Goal: Information Seeking & Learning: Compare options

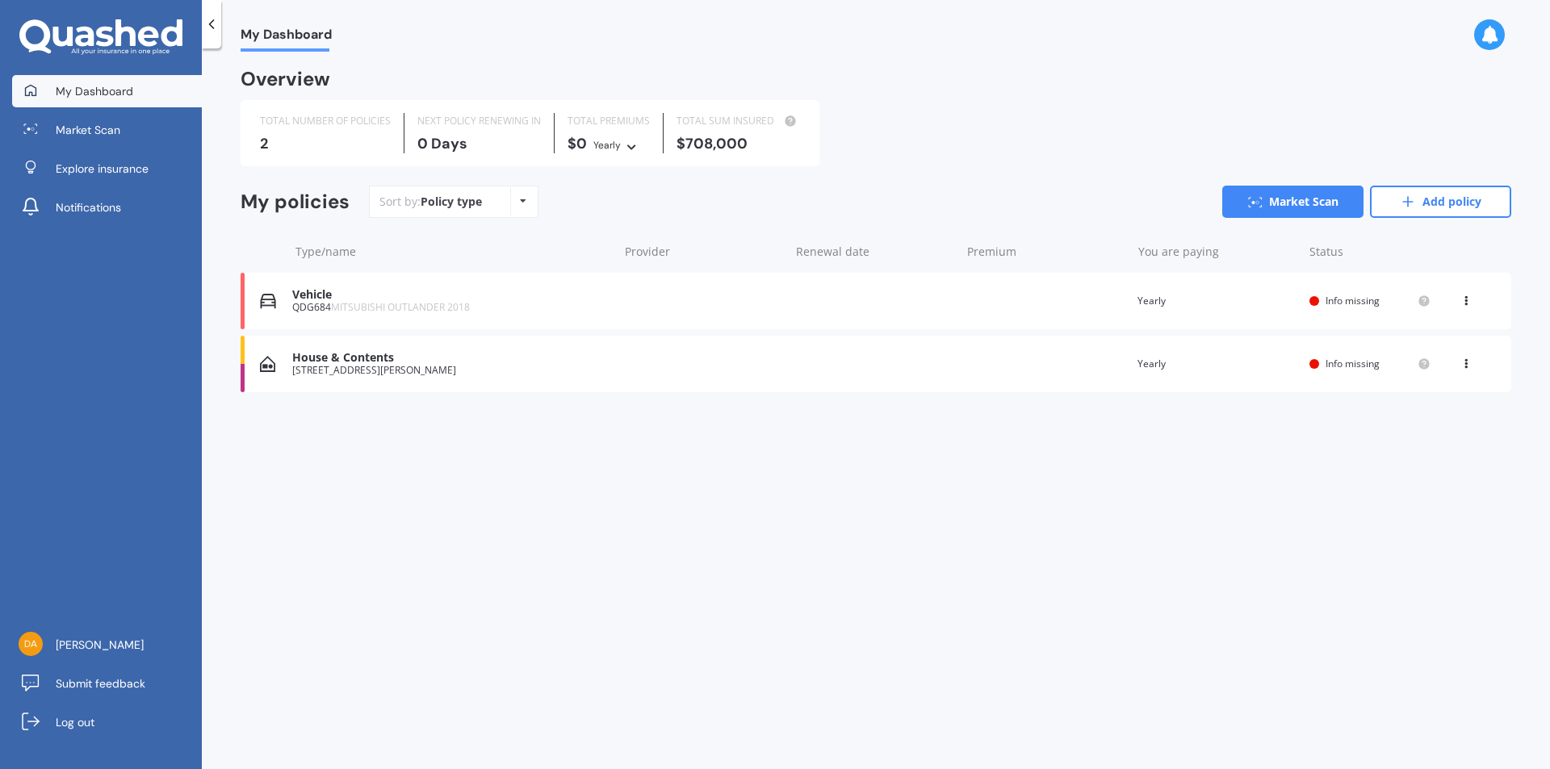
click at [1471, 302] on icon at bounding box center [1465, 298] width 11 height 10
click at [1433, 362] on div "Delete" at bounding box center [1430, 364] width 160 height 32
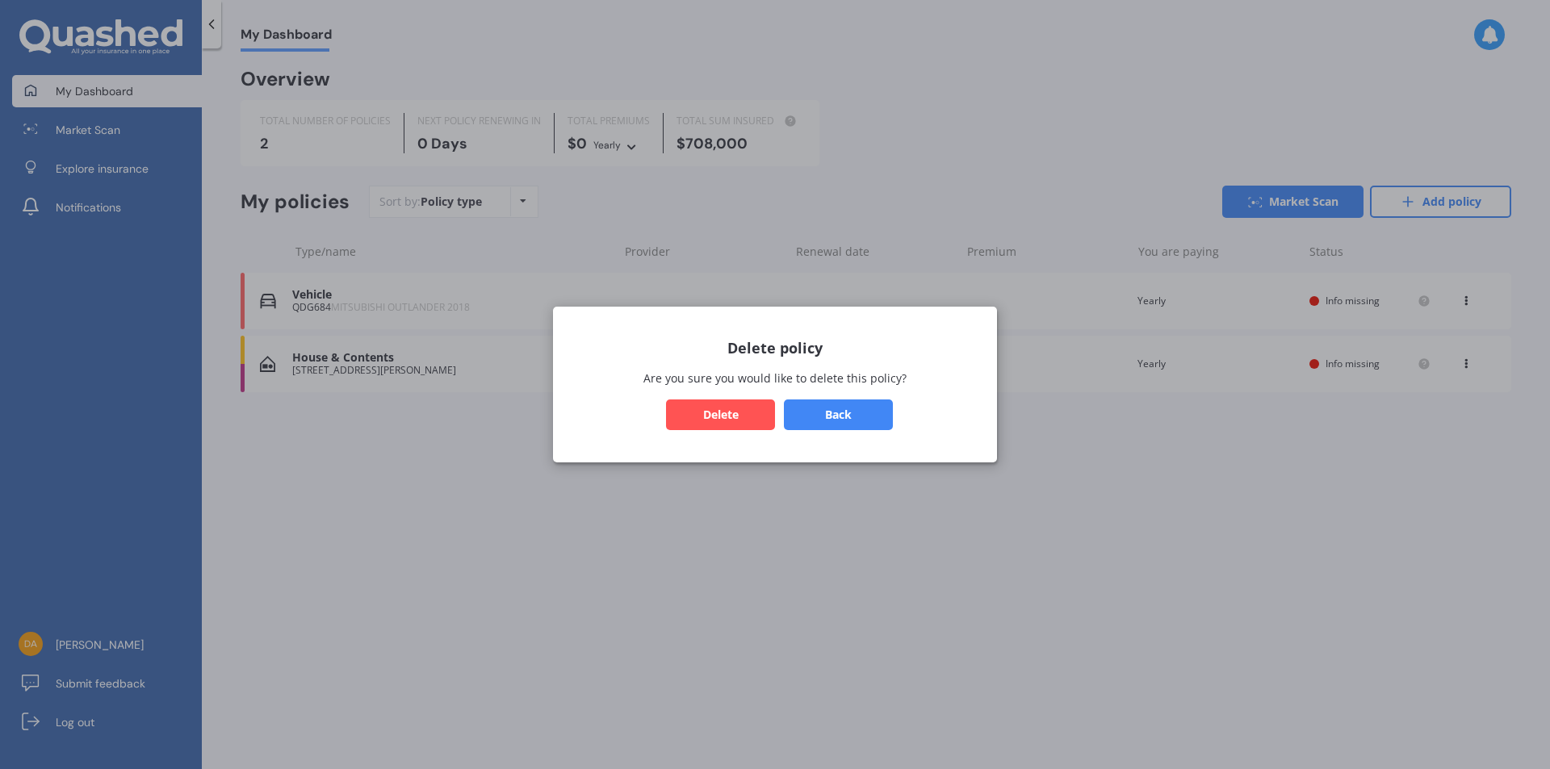
click at [747, 420] on button "Delete" at bounding box center [720, 414] width 109 height 31
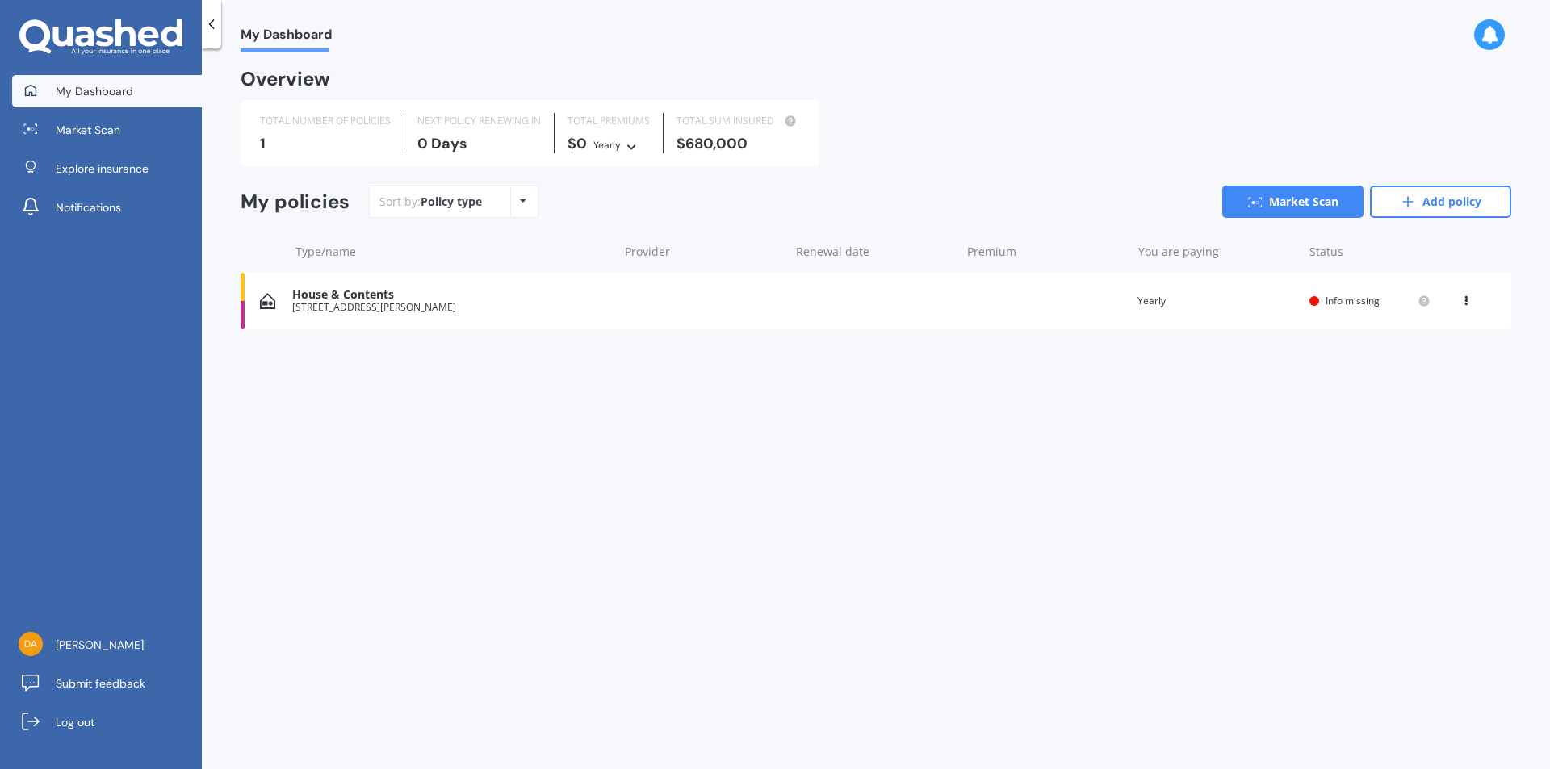
click at [1462, 297] on icon at bounding box center [1465, 298] width 11 height 10
click at [1473, 369] on div "Delete" at bounding box center [1430, 364] width 160 height 32
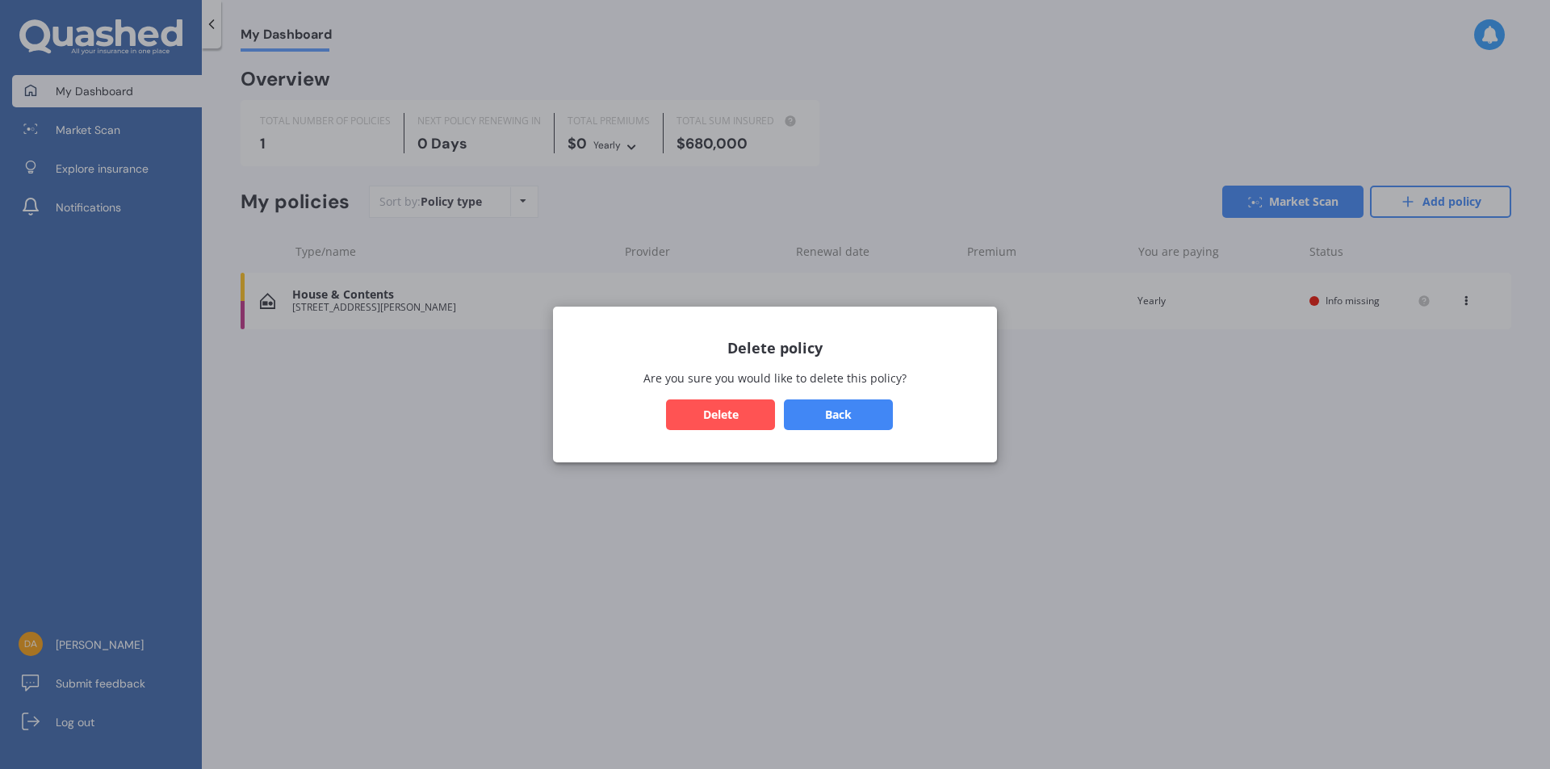
click at [740, 404] on button "Delete" at bounding box center [720, 414] width 109 height 31
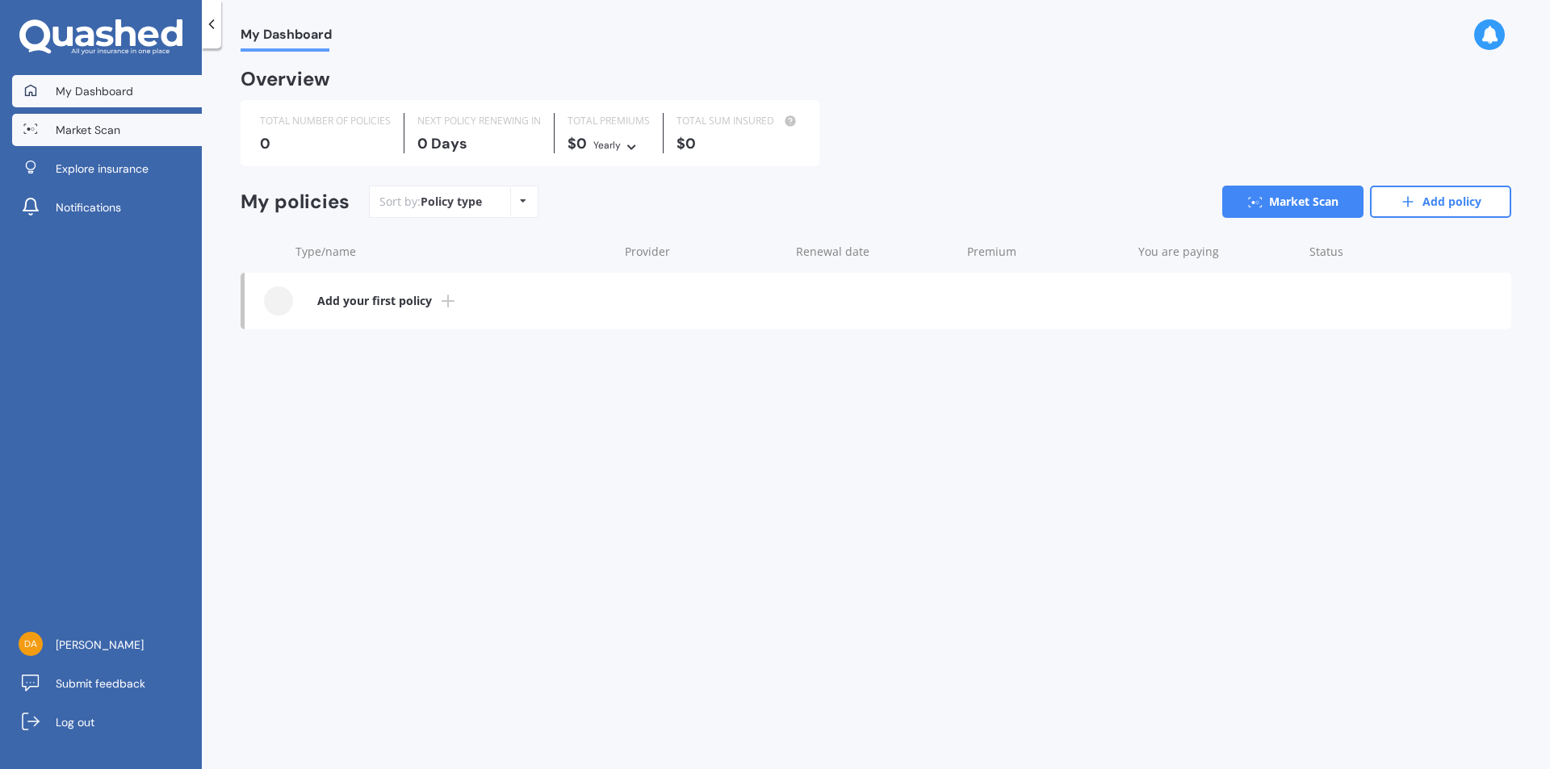
click at [79, 119] on link "Market Scan" at bounding box center [107, 130] width 190 height 32
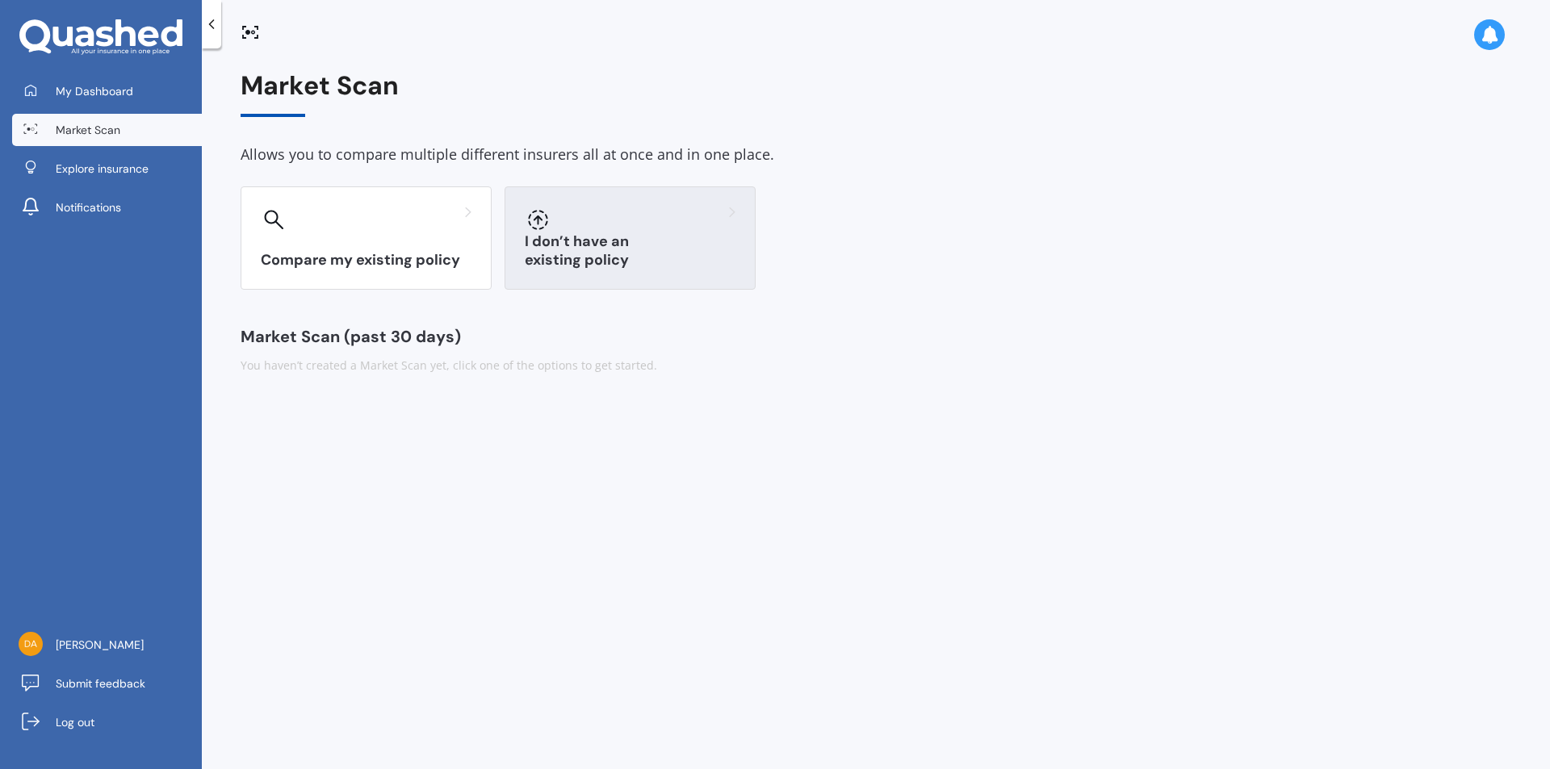
click at [591, 245] on div "I don’t have an existing policy" at bounding box center [629, 237] width 251 height 103
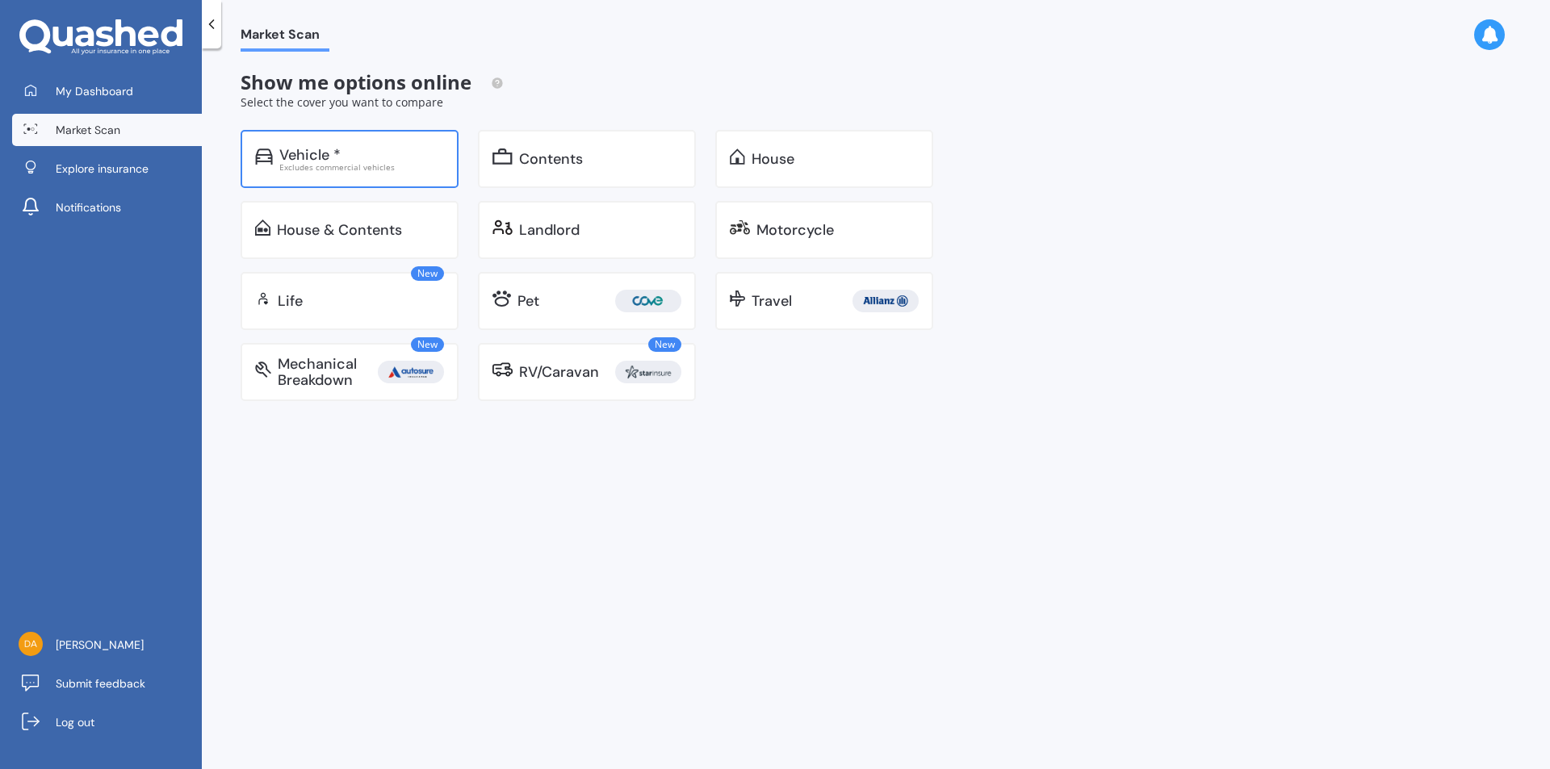
click at [341, 148] on div "Vehicle *" at bounding box center [361, 155] width 165 height 16
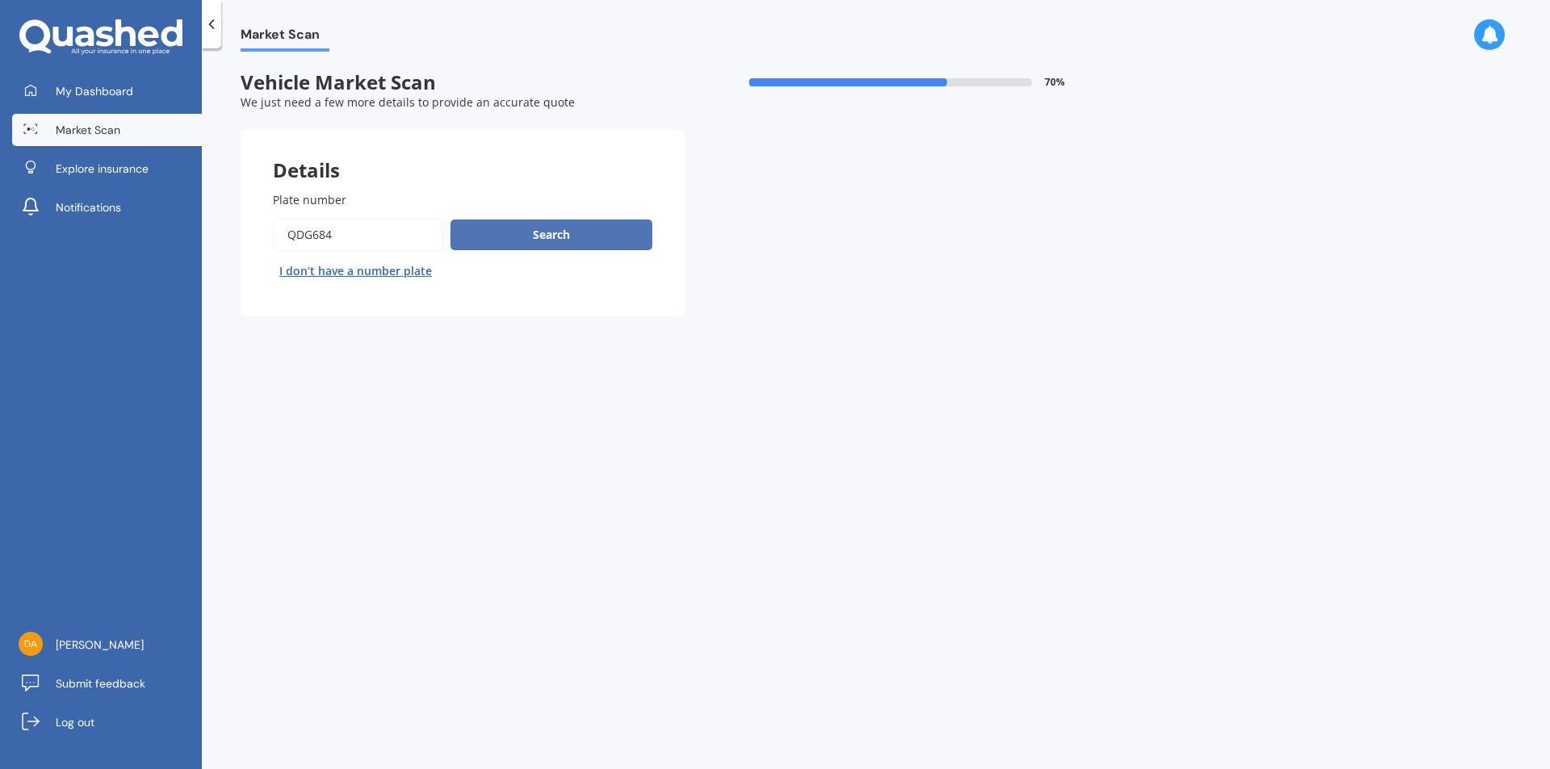
click at [546, 236] on button "Search" at bounding box center [551, 235] width 202 height 31
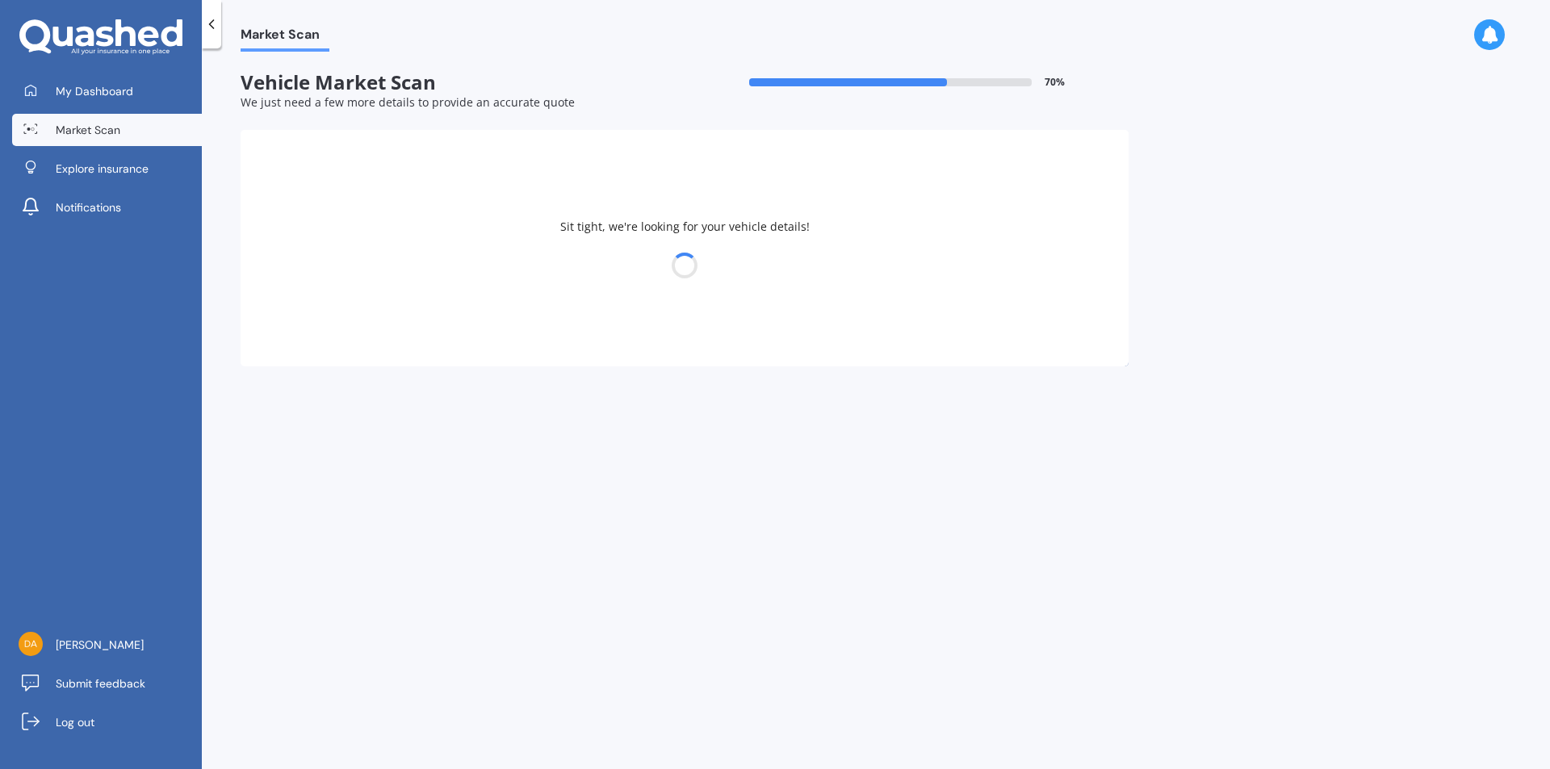
select select "MITSUBISHI"
select select "OUTLANDER"
select select "27"
select select "04"
select select "1990"
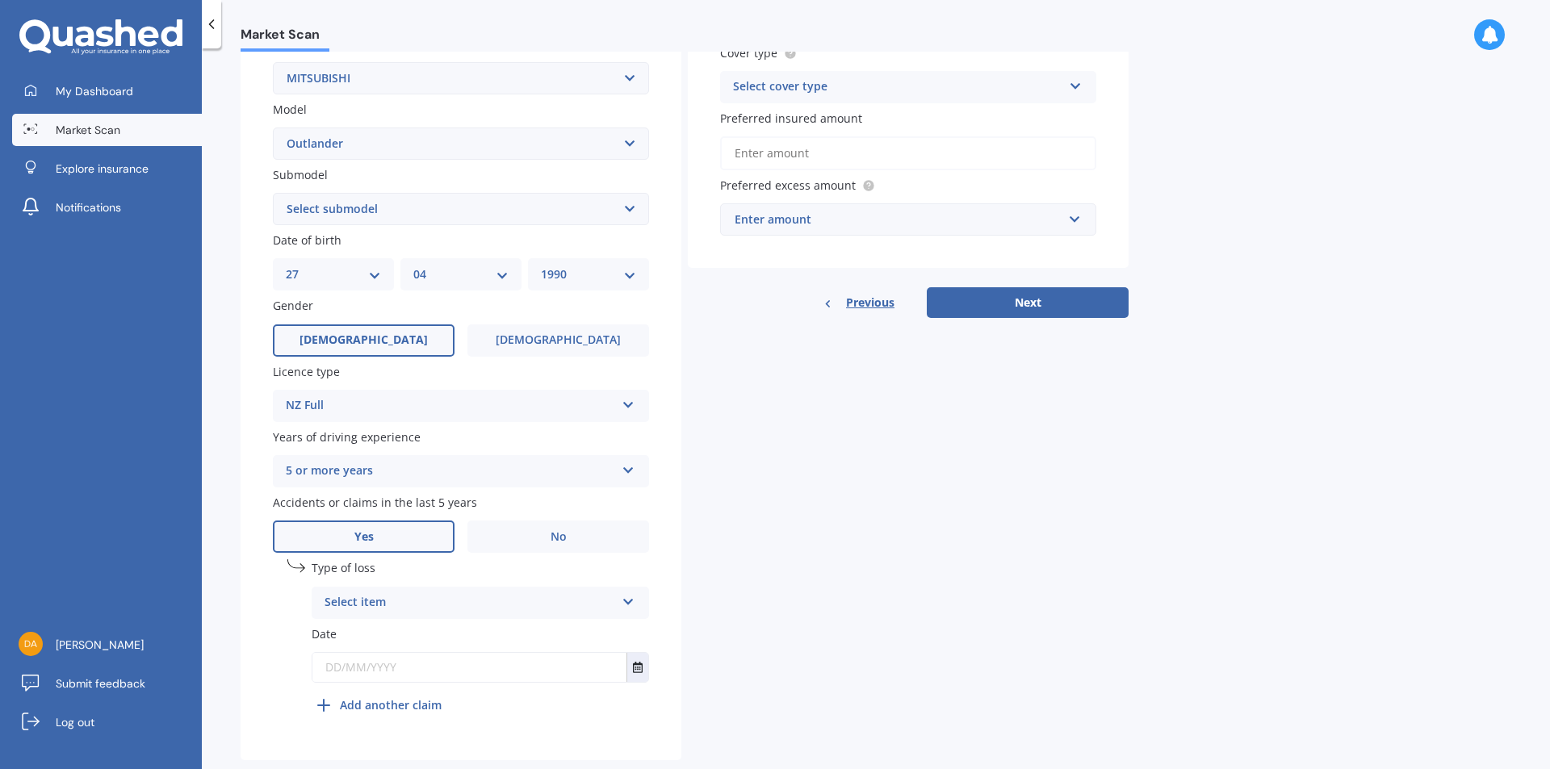
scroll to position [356, 0]
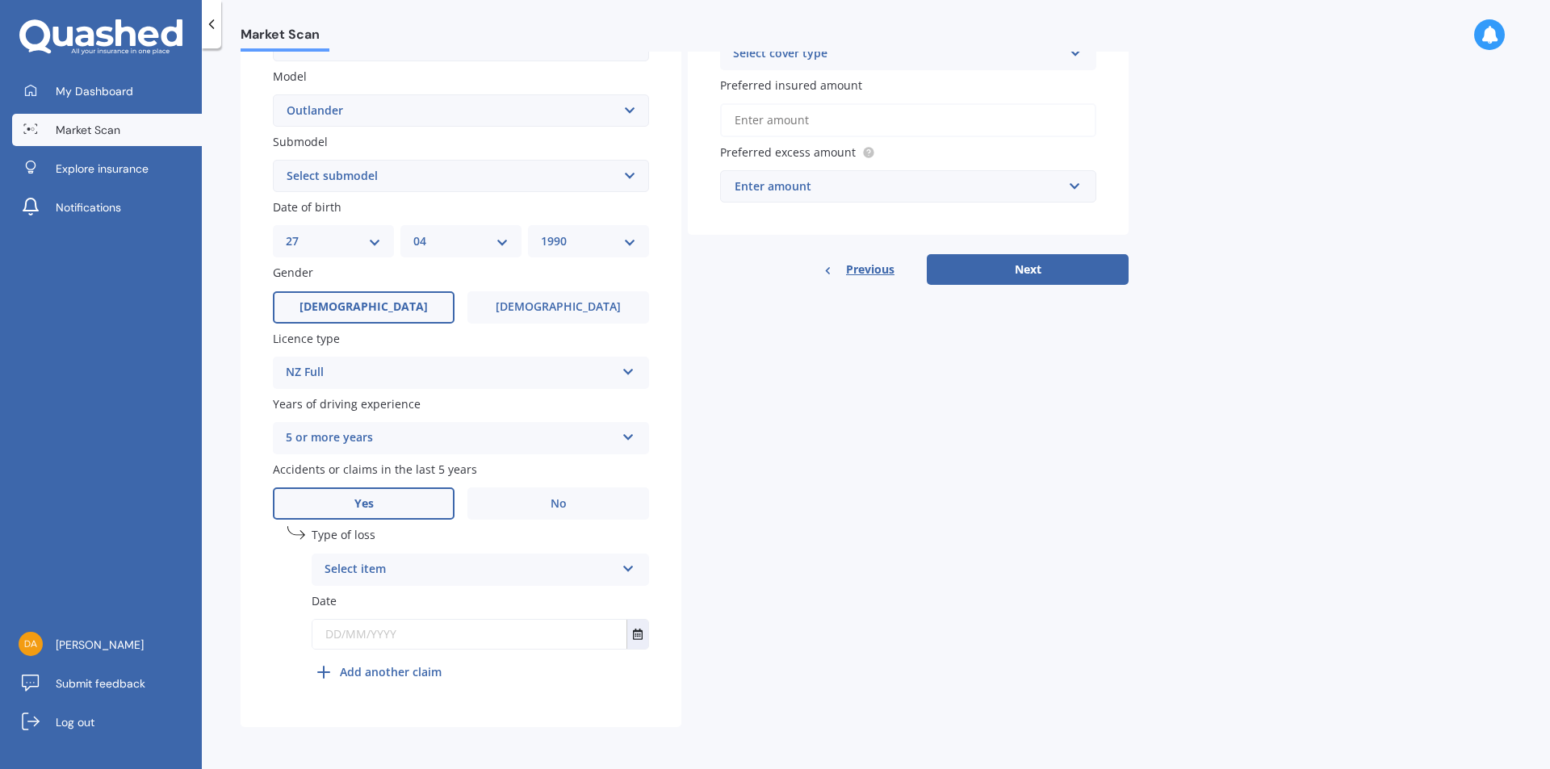
click at [604, 566] on div "Select item" at bounding box center [469, 569] width 291 height 19
click at [443, 600] on div "At fault accident" at bounding box center [480, 601] width 336 height 29
click at [642, 641] on button "Select date" at bounding box center [637, 634] width 22 height 29
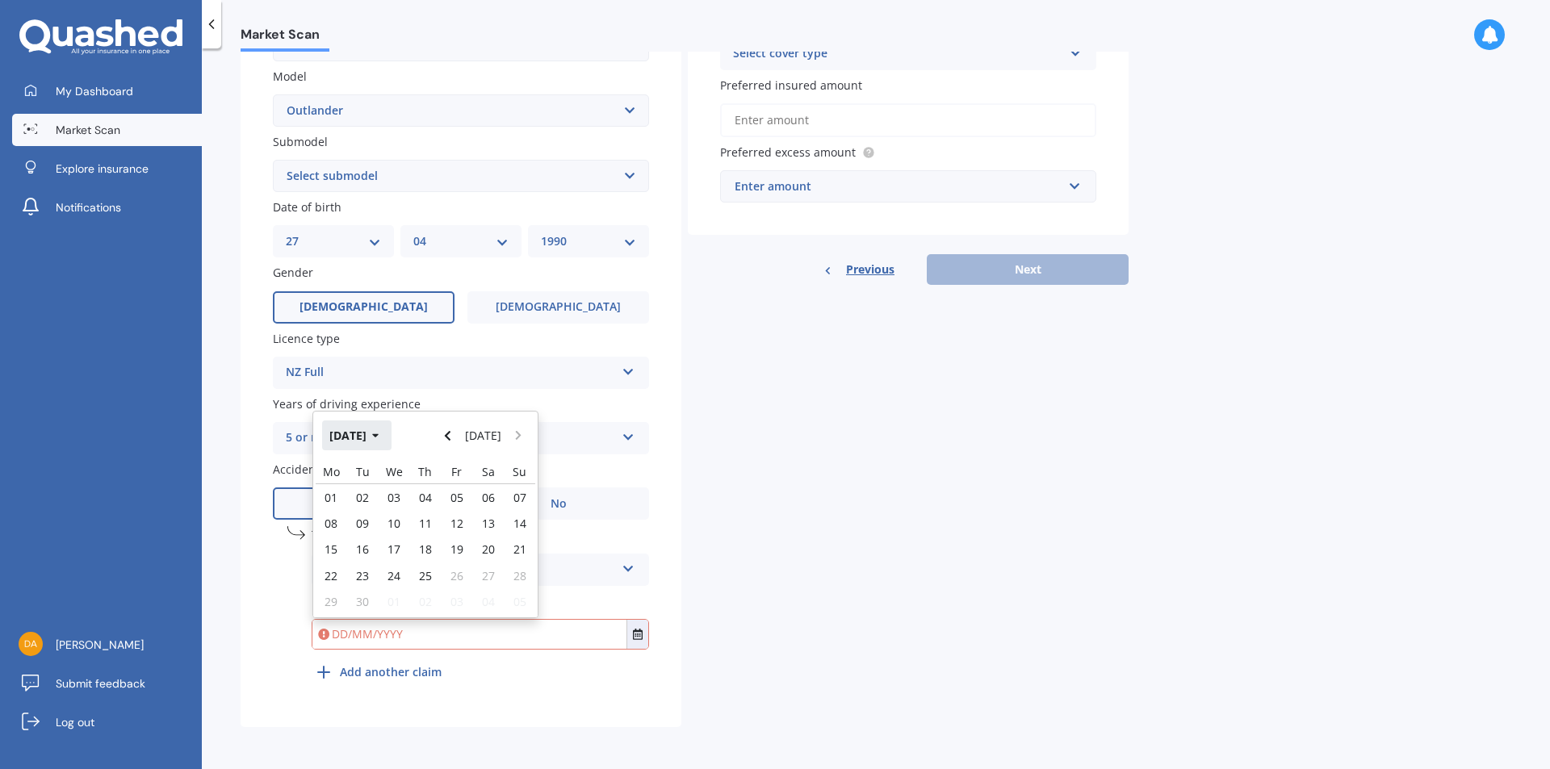
click at [379, 433] on icon "button" at bounding box center [375, 435] width 7 height 11
click at [359, 437] on button "2025" at bounding box center [351, 434] width 58 height 29
click at [355, 533] on span "2023" at bounding box center [343, 537] width 26 height 15
click at [413, 547] on div "Jun" at bounding box center [397, 537] width 55 height 51
click at [393, 554] on span "14" at bounding box center [393, 549] width 13 height 15
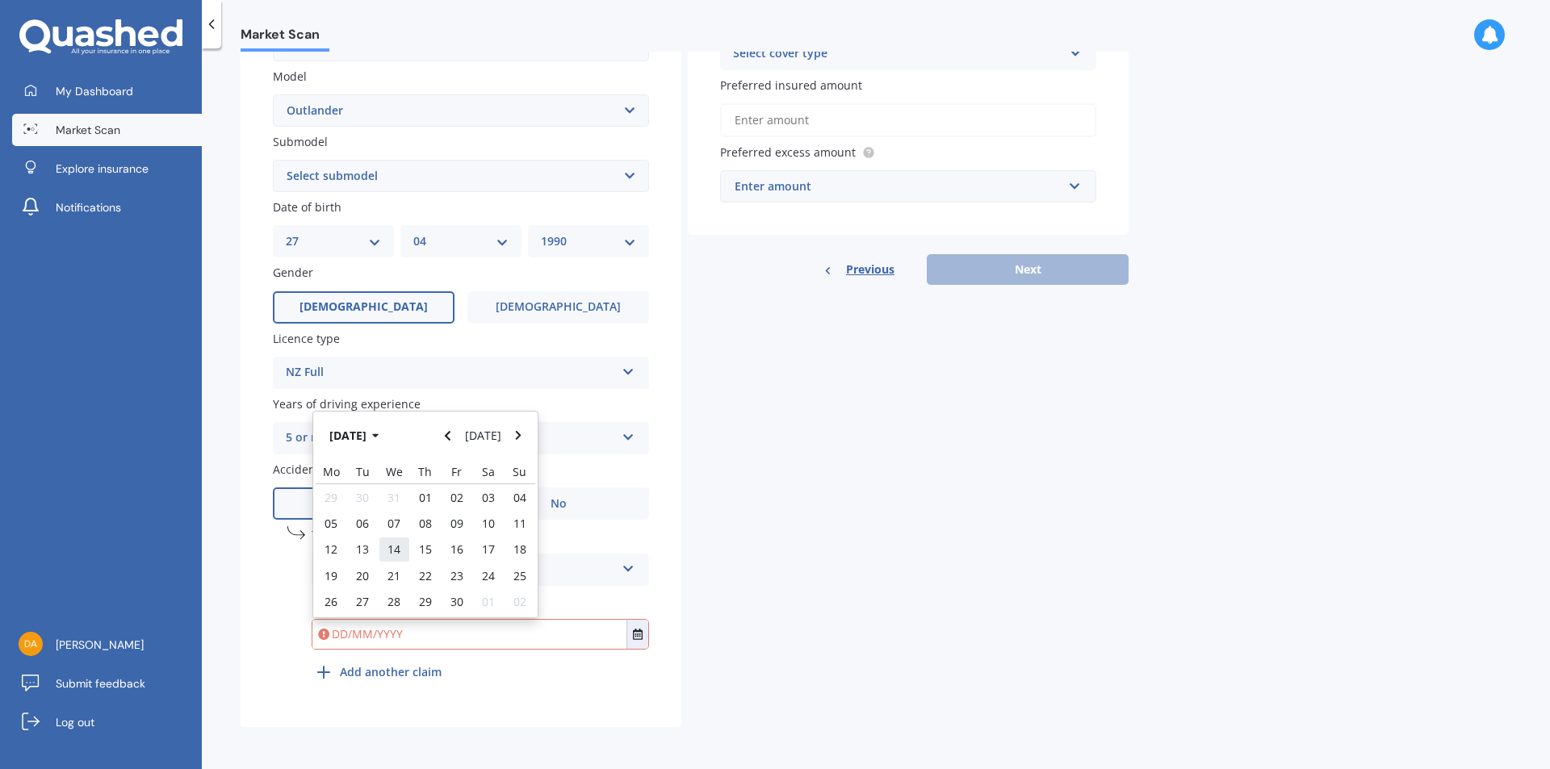
type input "[DATE]"
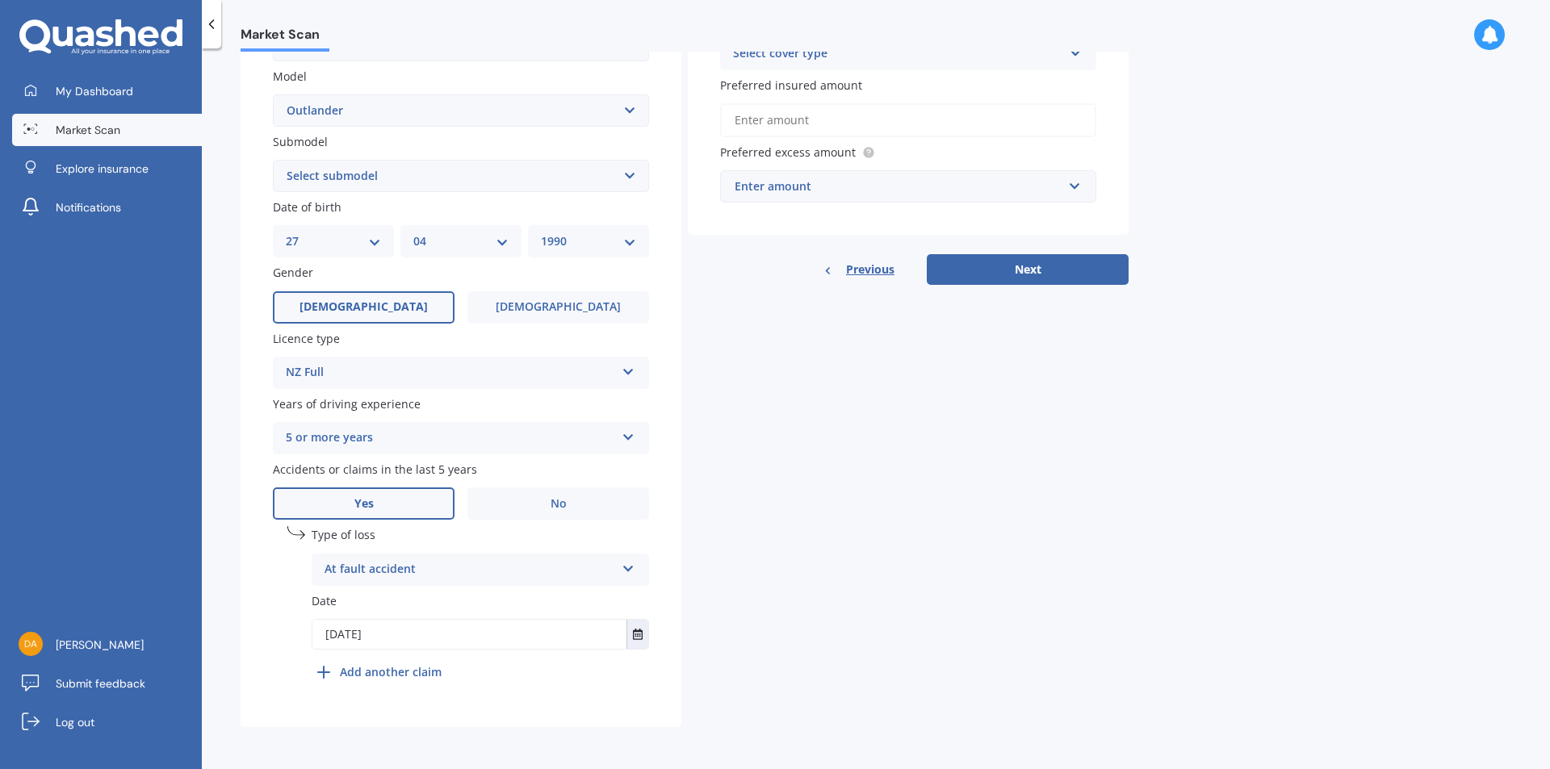
click at [416, 671] on b "Add another claim" at bounding box center [391, 671] width 102 height 17
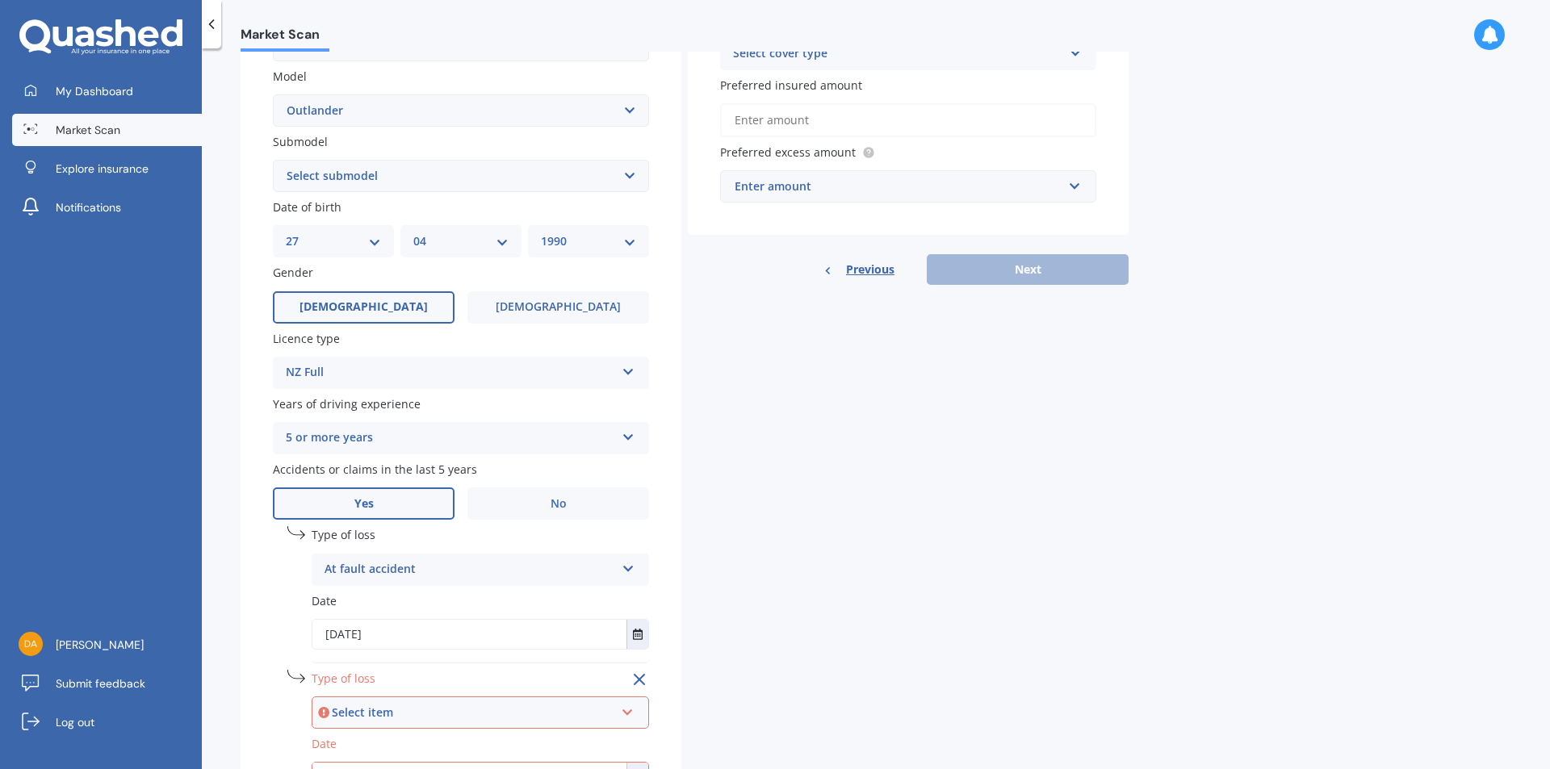
scroll to position [499, 0]
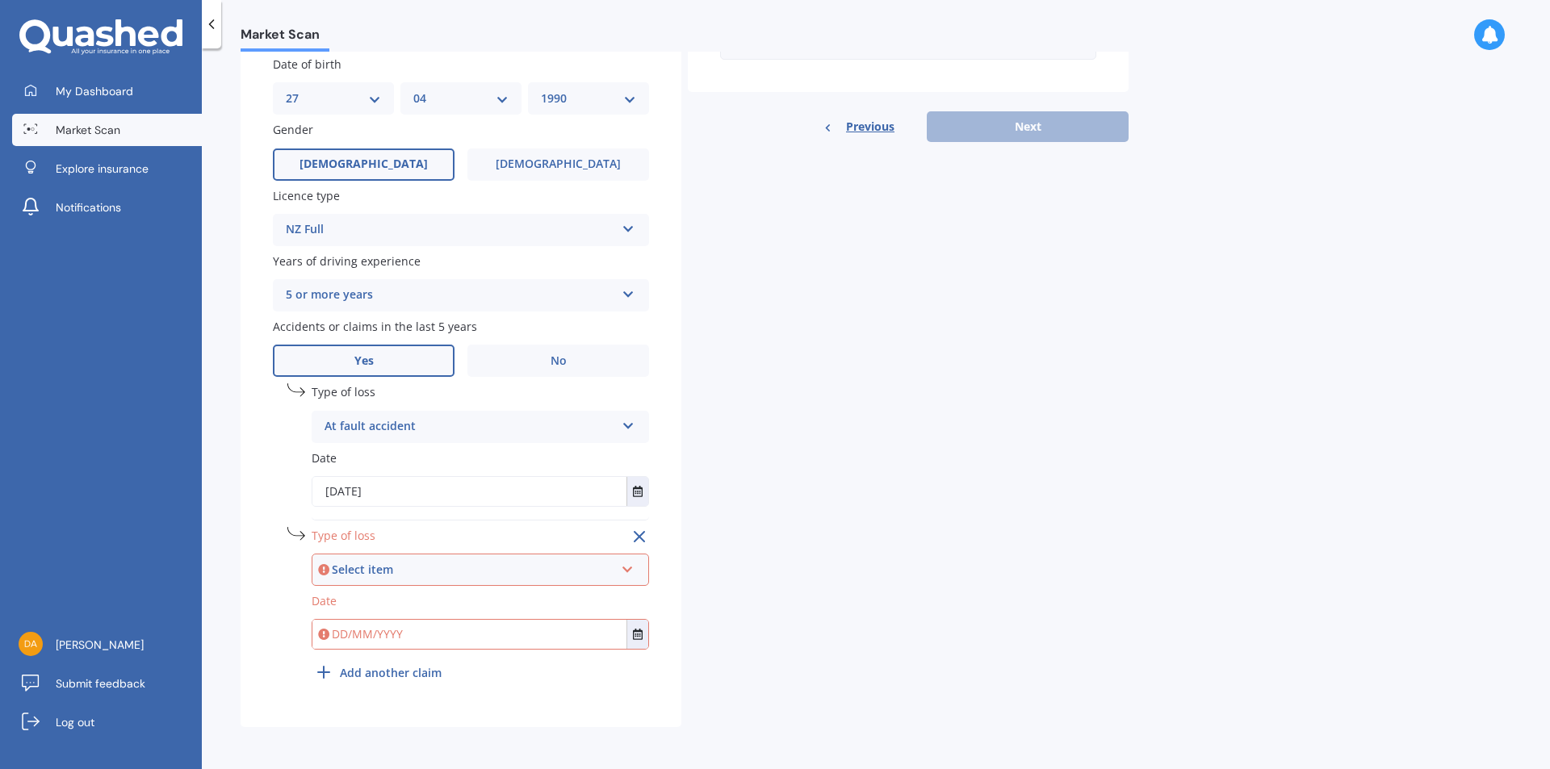
click at [631, 567] on icon at bounding box center [628, 566] width 14 height 11
click at [444, 604] on div "At fault accident" at bounding box center [480, 600] width 334 height 29
click at [641, 648] on button "Select date" at bounding box center [637, 634] width 22 height 29
click at [379, 421] on button "[DATE]" at bounding box center [356, 435] width 69 height 29
click at [368, 436] on button "2025" at bounding box center [351, 435] width 58 height 29
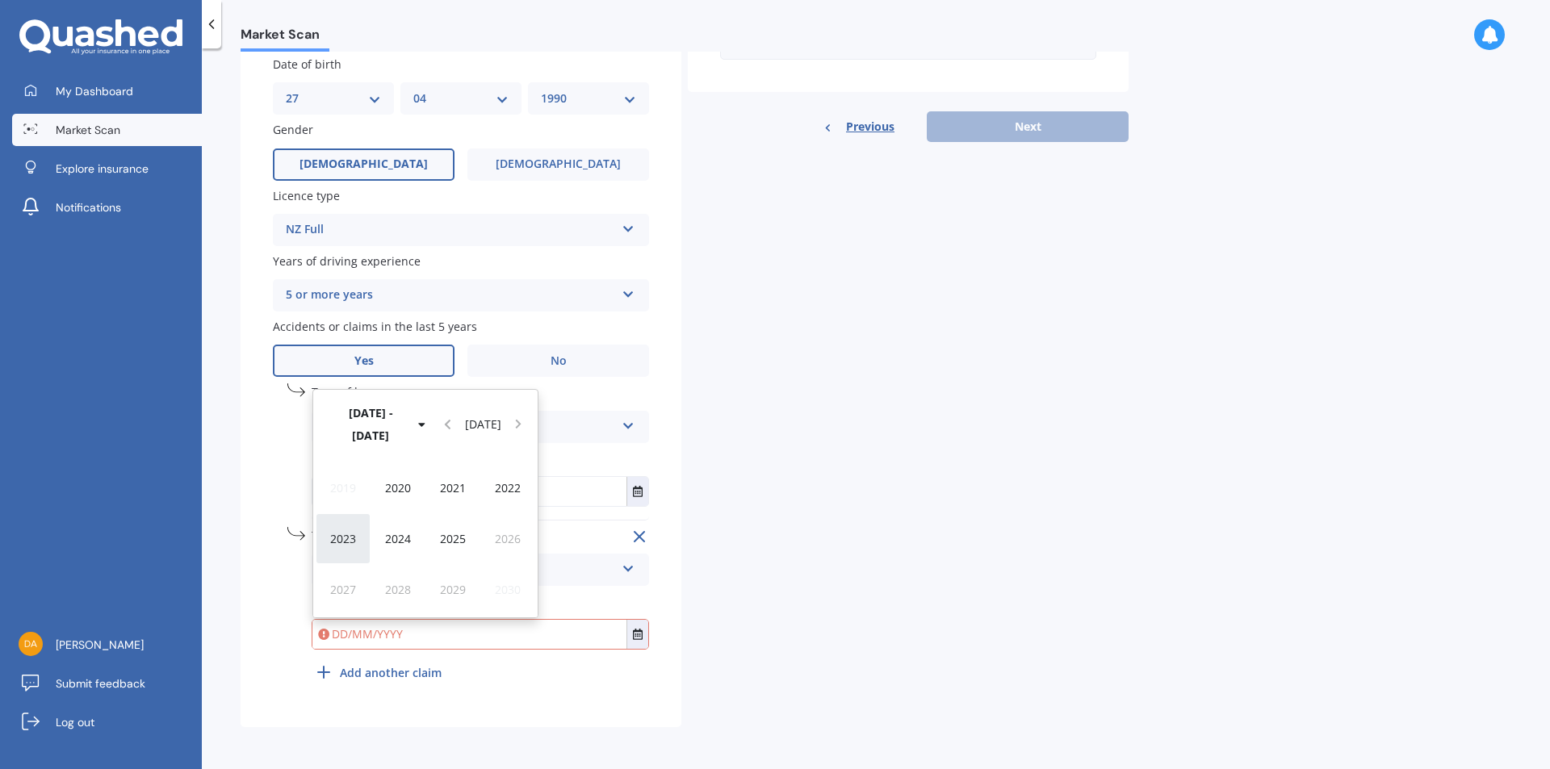
click at [348, 543] on span "2023" at bounding box center [343, 538] width 26 height 15
click at [493, 544] on div "Aug" at bounding box center [507, 538] width 55 height 51
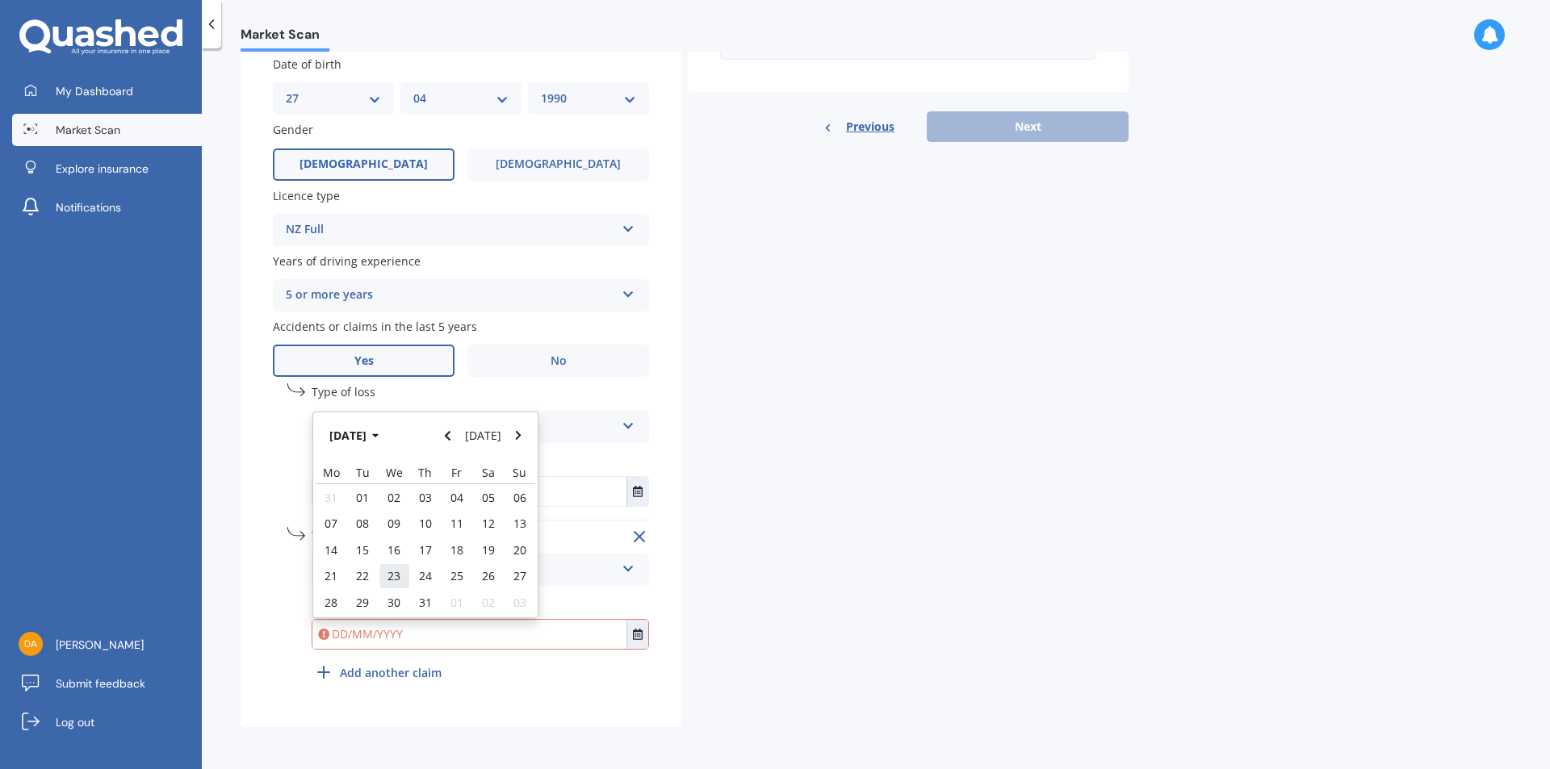
click at [385, 570] on div "23" at bounding box center [394, 576] width 31 height 26
type input "[DATE]"
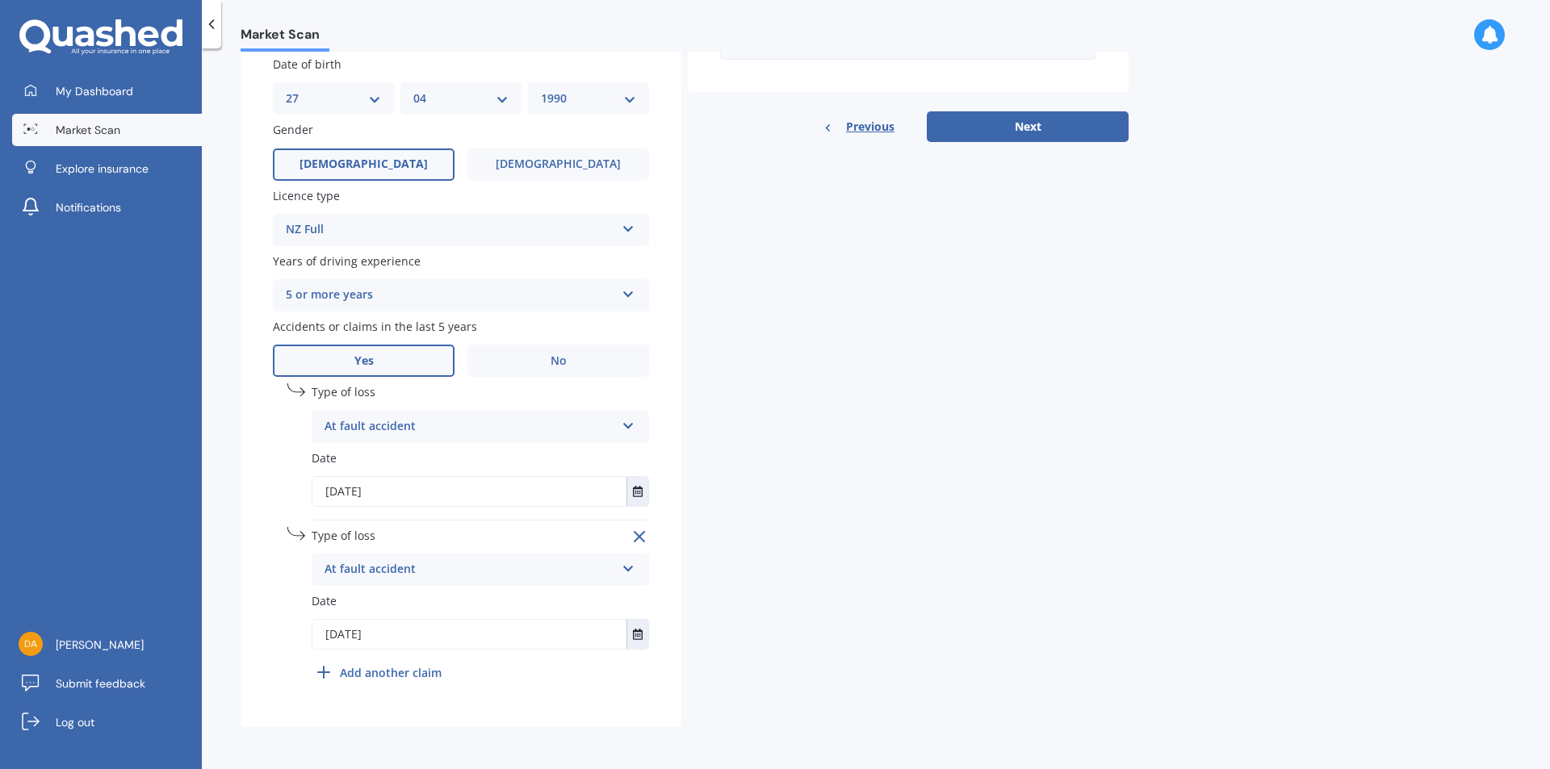
click at [732, 629] on div "Details Plate number Search I don’t have a number plate Year [DATE] Make Select…" at bounding box center [685, 179] width 888 height 1097
click at [408, 680] on b "Add another claim" at bounding box center [391, 672] width 102 height 17
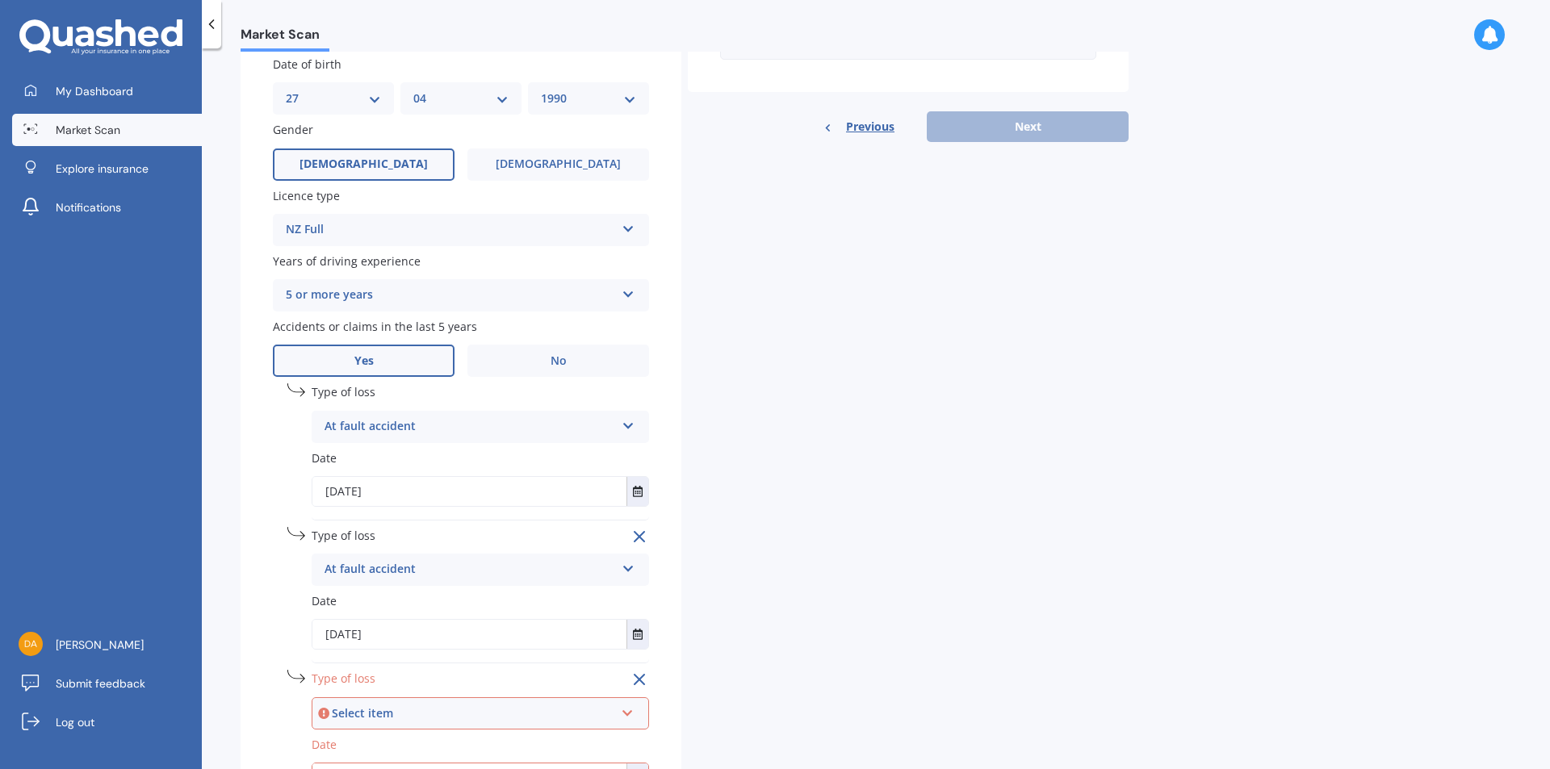
scroll to position [642, 0]
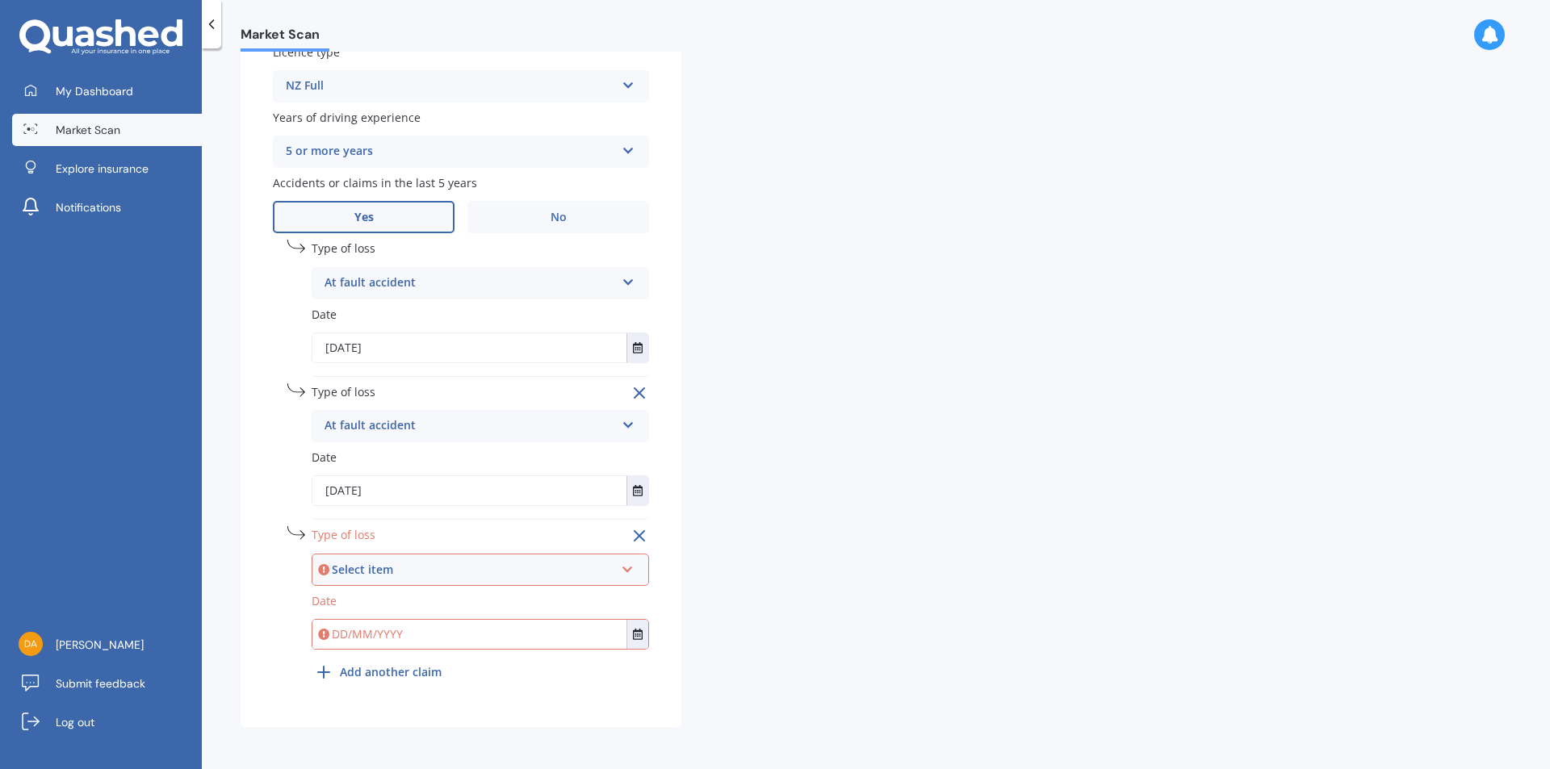
click at [621, 562] on icon at bounding box center [628, 566] width 14 height 11
click at [341, 599] on span "At fault accident" at bounding box center [371, 599] width 91 height 15
click at [626, 645] on button "Select date" at bounding box center [637, 634] width 22 height 29
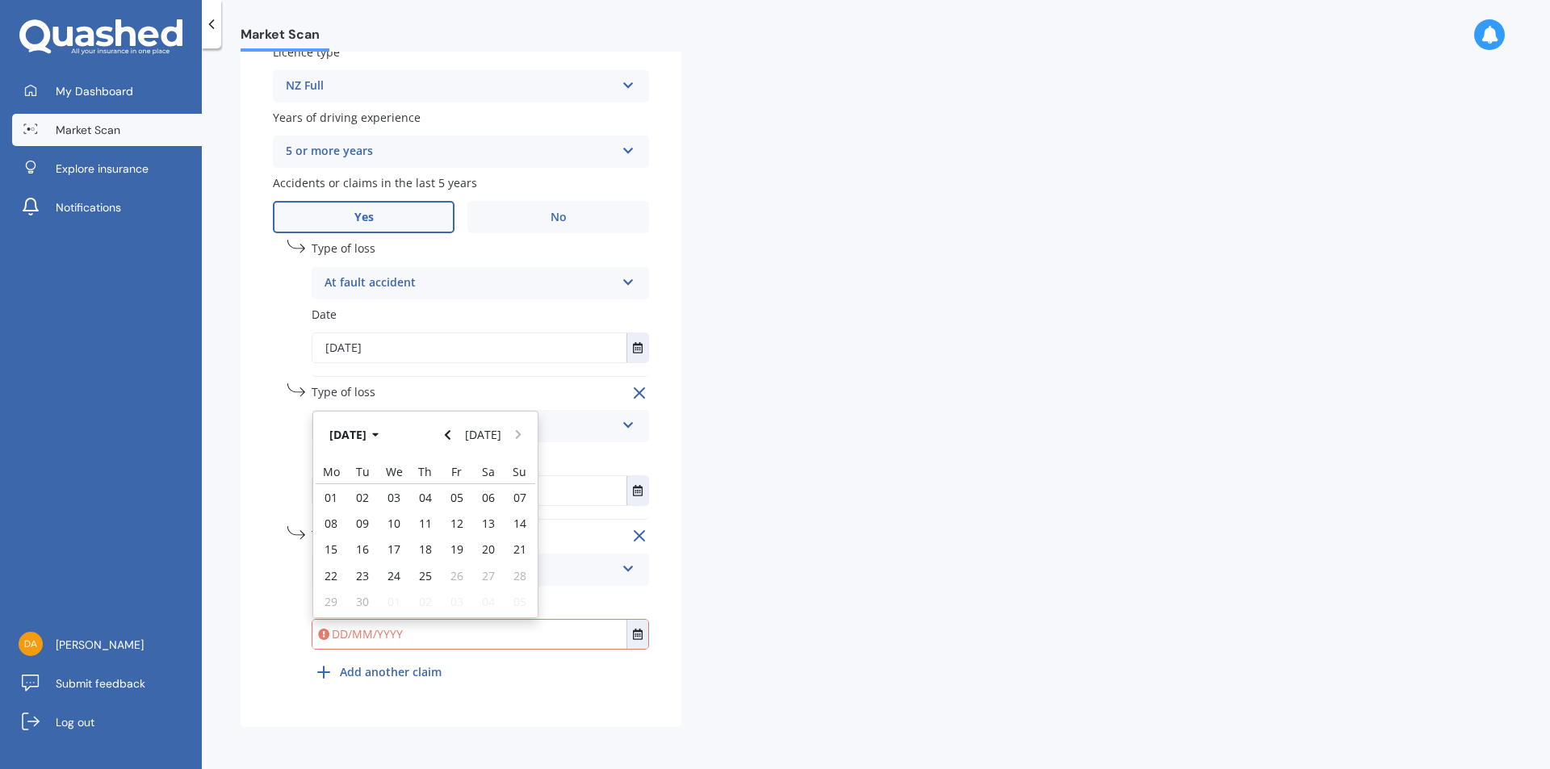
click at [379, 439] on icon "button" at bounding box center [375, 434] width 7 height 11
click at [359, 432] on button "2025" at bounding box center [351, 434] width 58 height 29
click at [456, 492] on span "2021" at bounding box center [453, 486] width 26 height 15
click at [357, 501] on div "Jan" at bounding box center [343, 487] width 55 height 51
click at [376, 542] on div "12" at bounding box center [362, 550] width 31 height 26
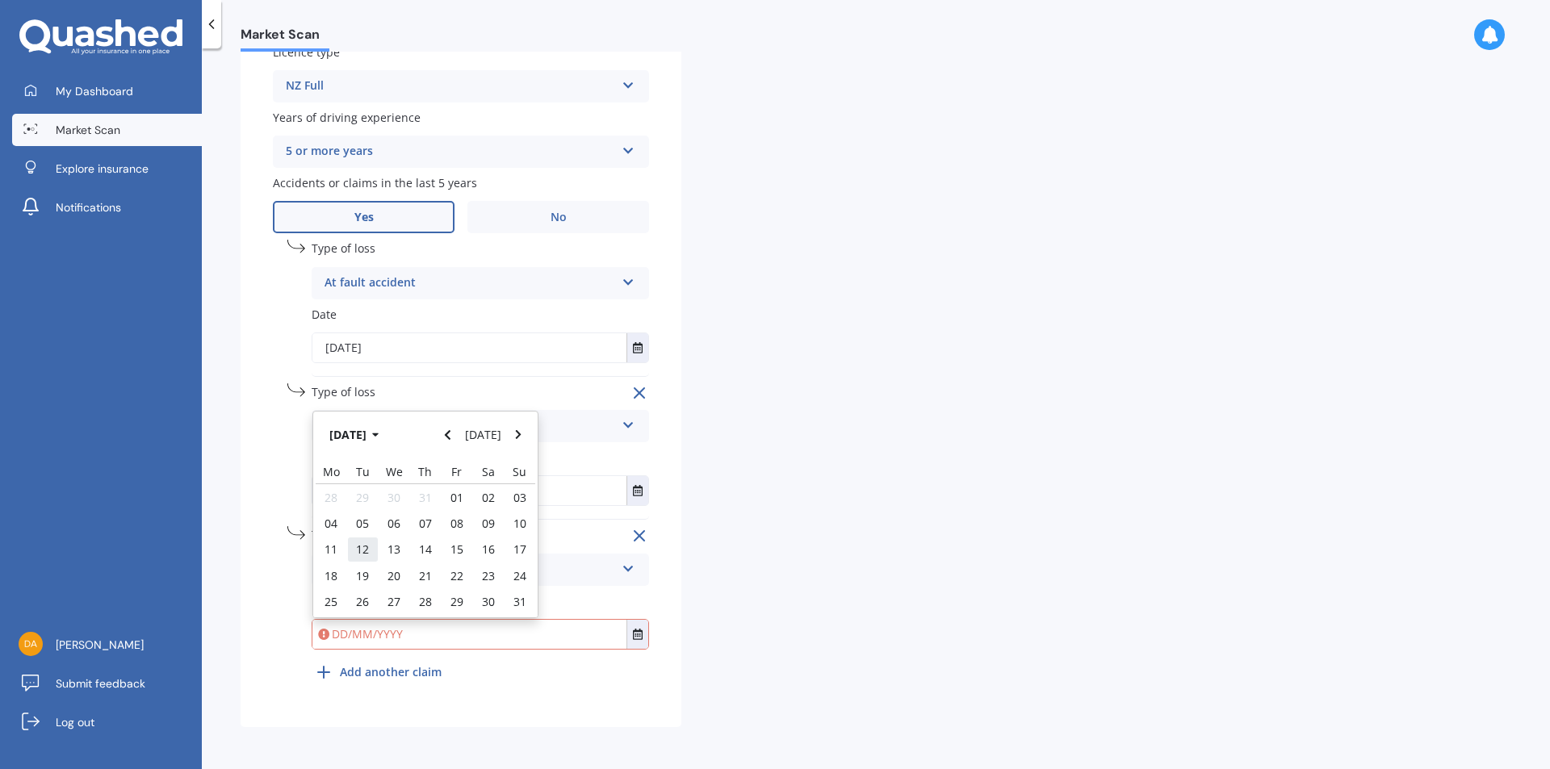
type input "[DATE]"
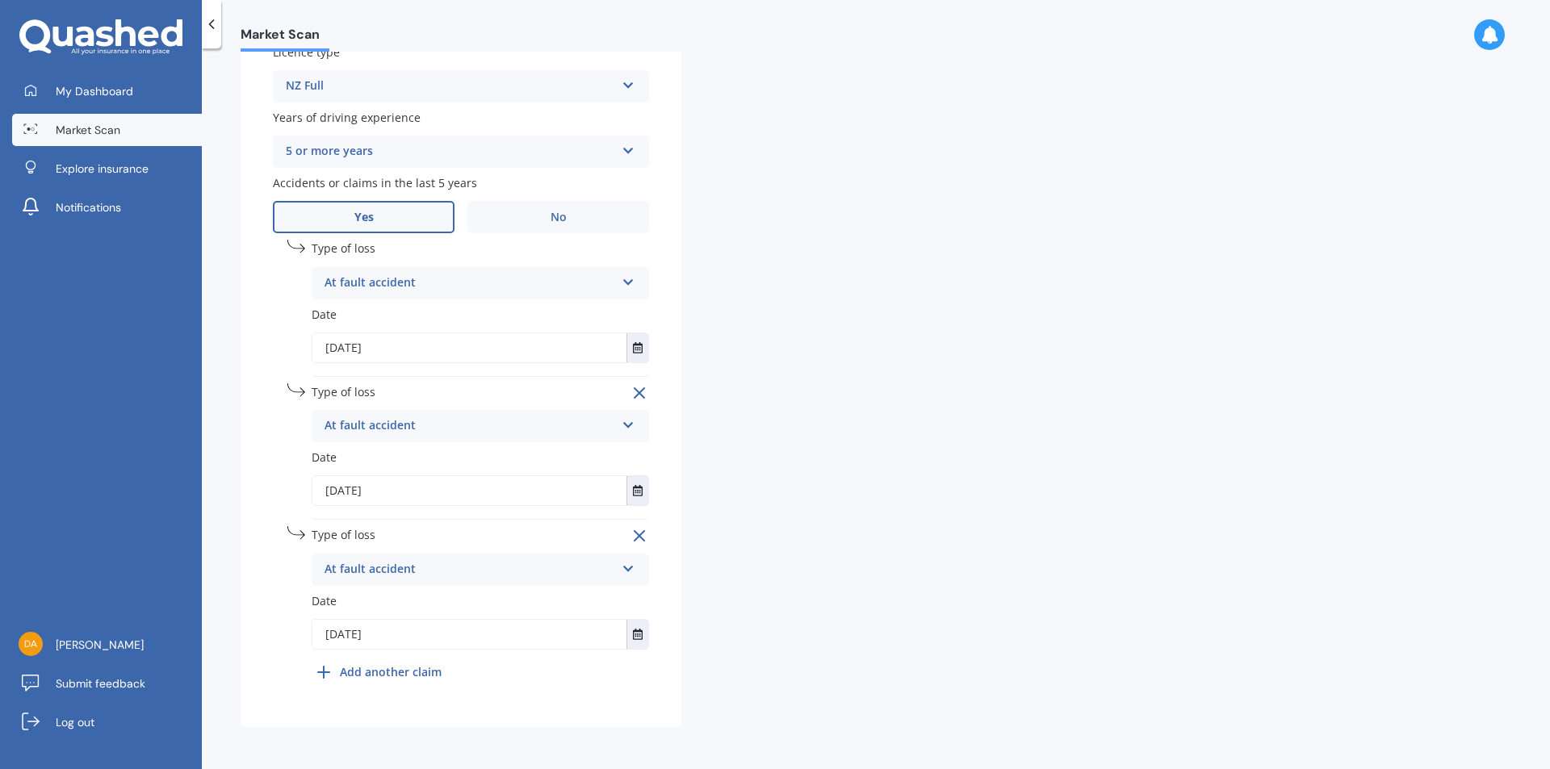
click at [682, 592] on div "Details Plate number Search I don’t have a number plate Year [DATE] Make Select…" at bounding box center [685, 108] width 888 height 1240
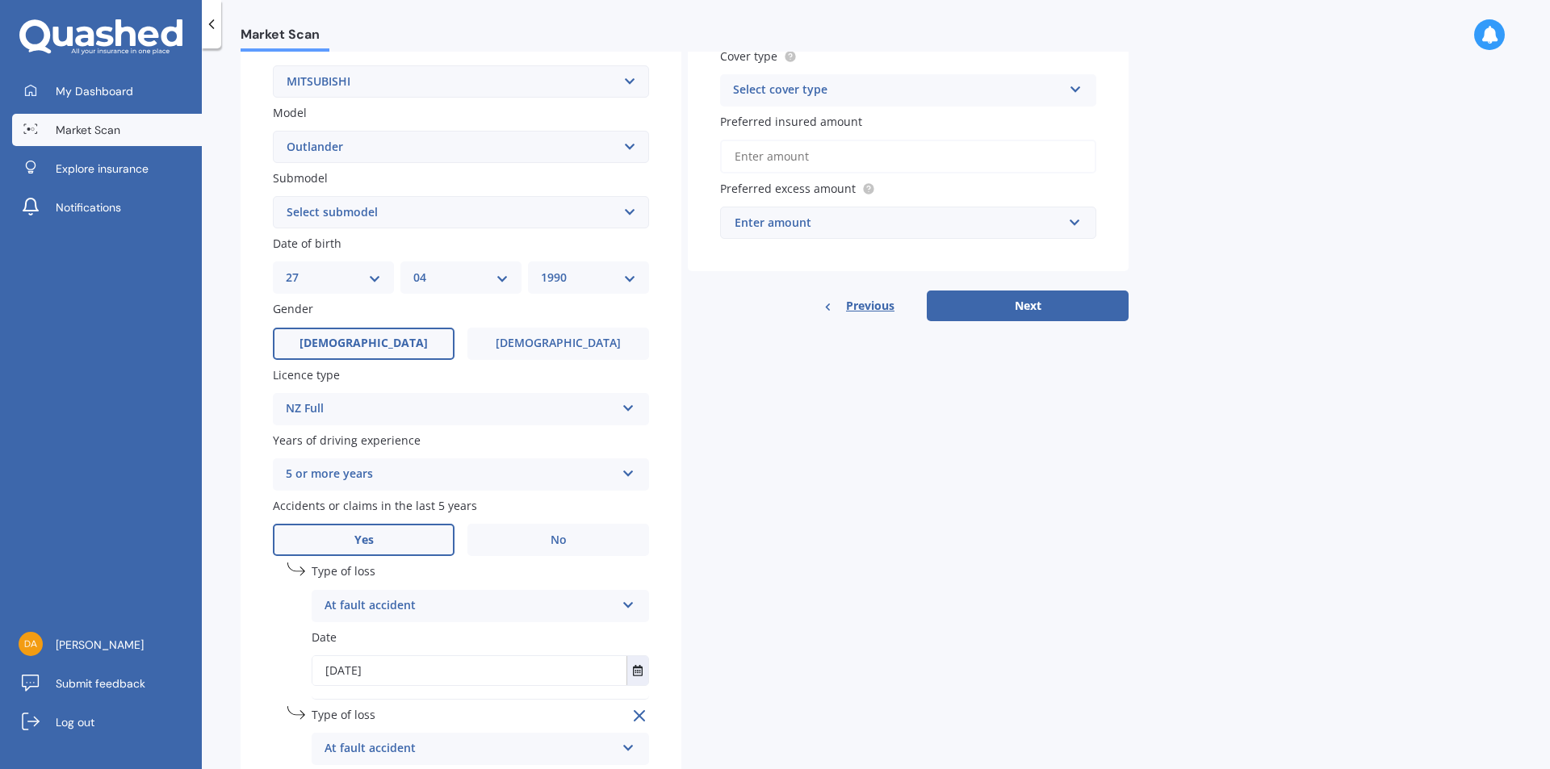
scroll to position [0, 0]
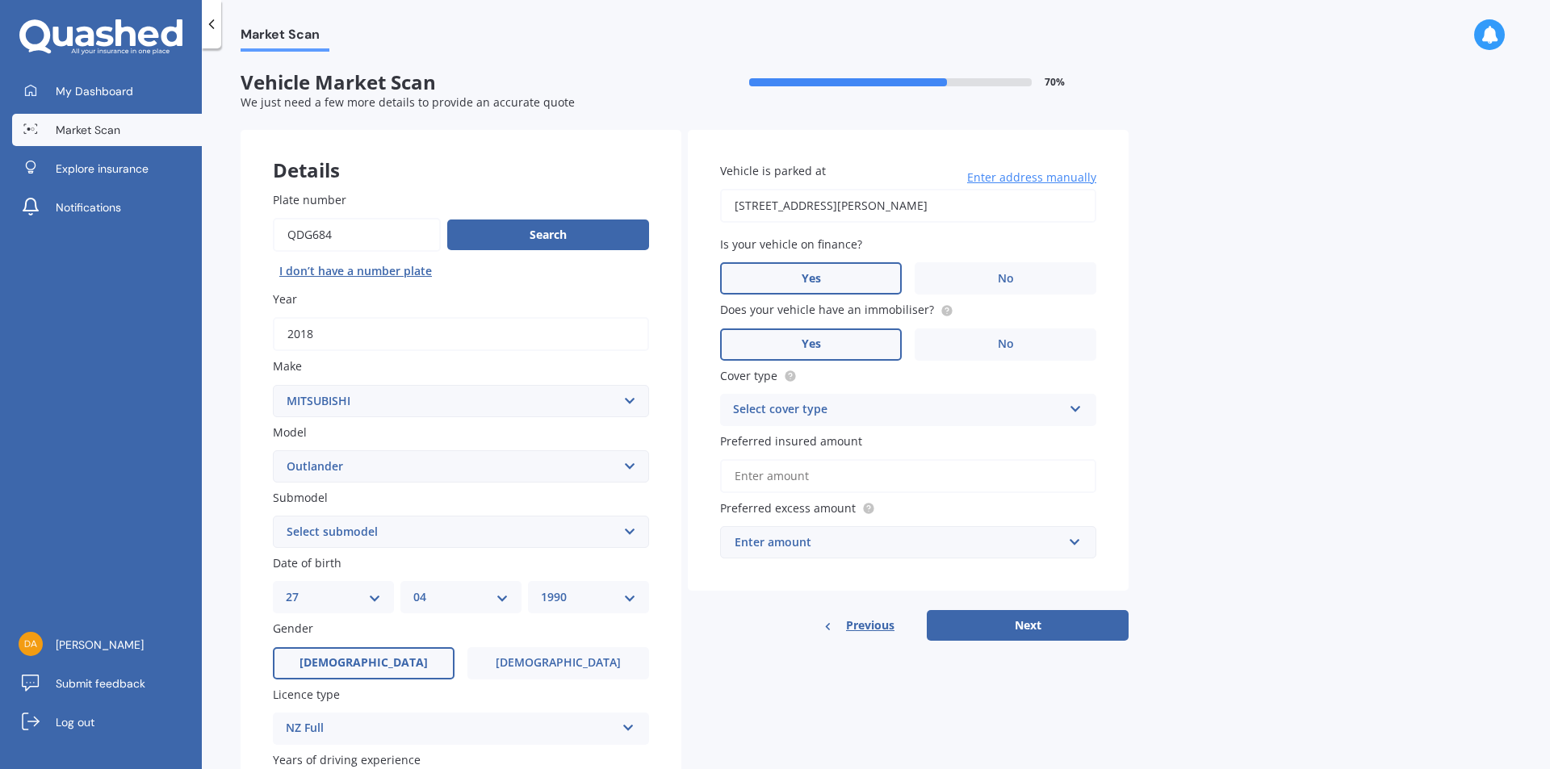
click at [826, 408] on div "Select cover type" at bounding box center [897, 409] width 329 height 19
click at [807, 445] on span "Comprehensive" at bounding box center [777, 440] width 86 height 15
click at [753, 476] on input "Preferred insured amount" at bounding box center [908, 476] width 376 height 34
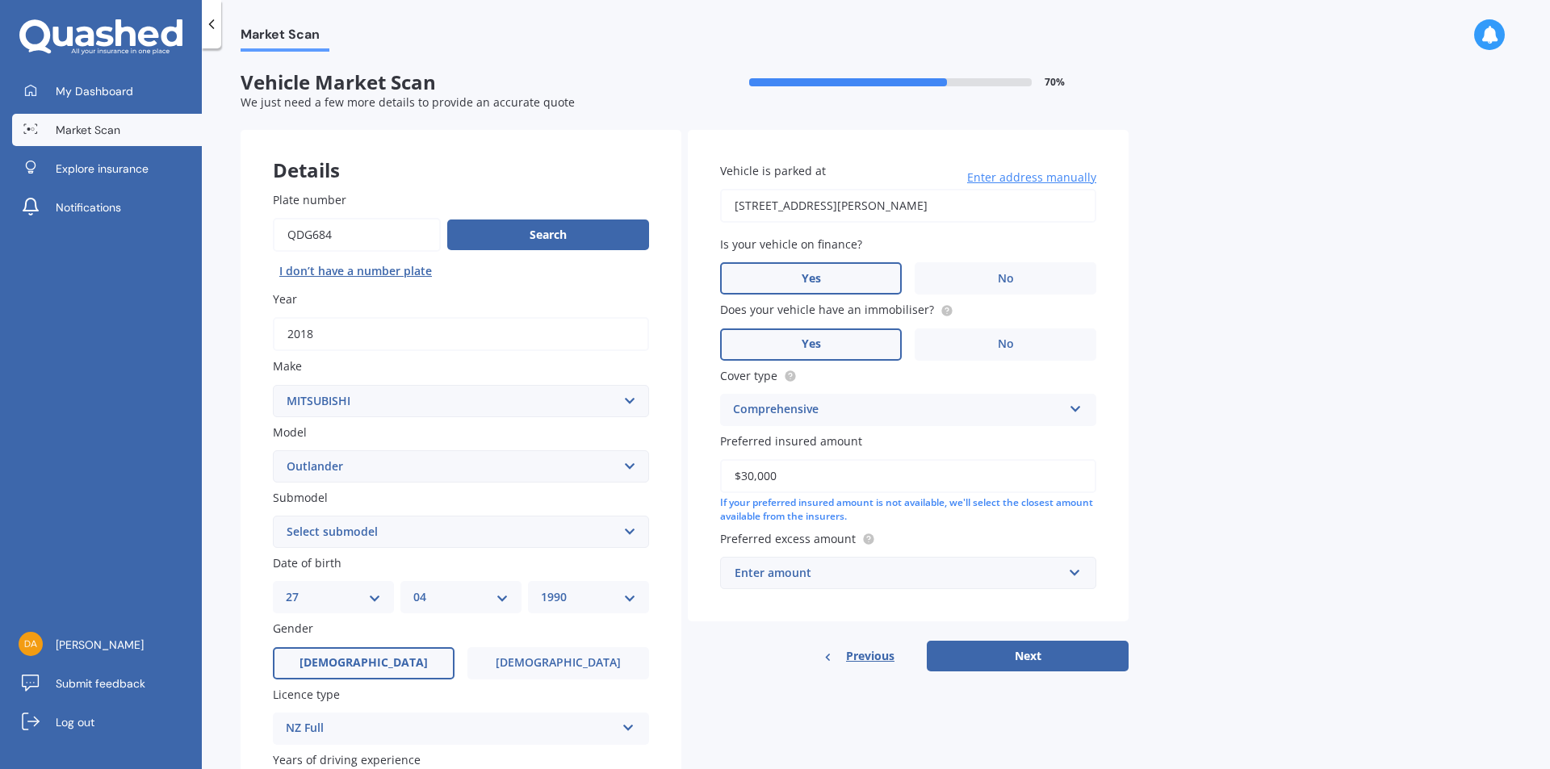
type input "$30,000"
click at [1148, 395] on div "Market Scan Vehicle Market Scan 70 % We just need a few more details to provide…" at bounding box center [876, 412] width 1348 height 721
click at [775, 579] on div "Enter amount" at bounding box center [898, 573] width 328 height 18
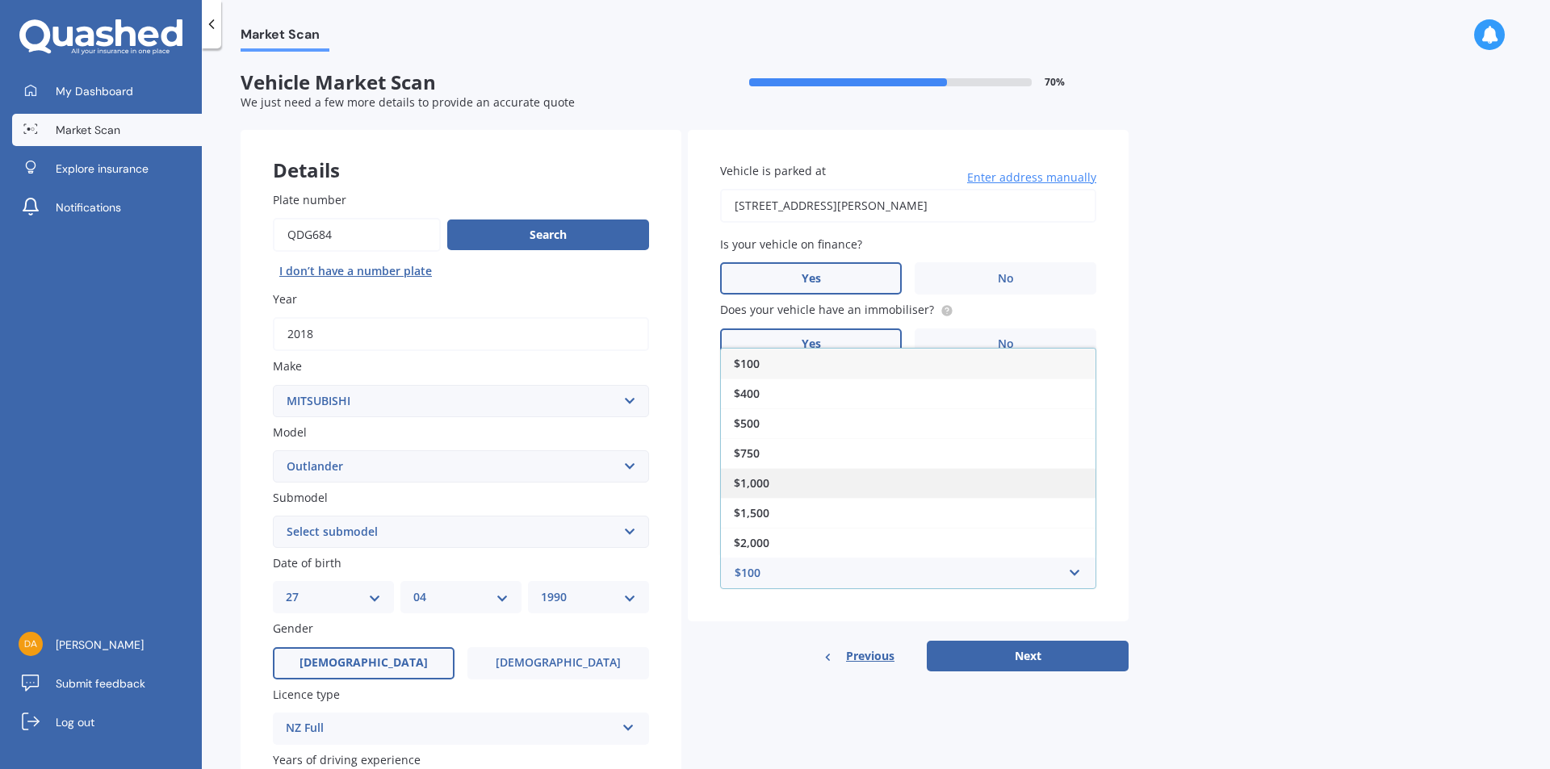
click at [764, 480] on span "$1,000" at bounding box center [752, 482] width 36 height 15
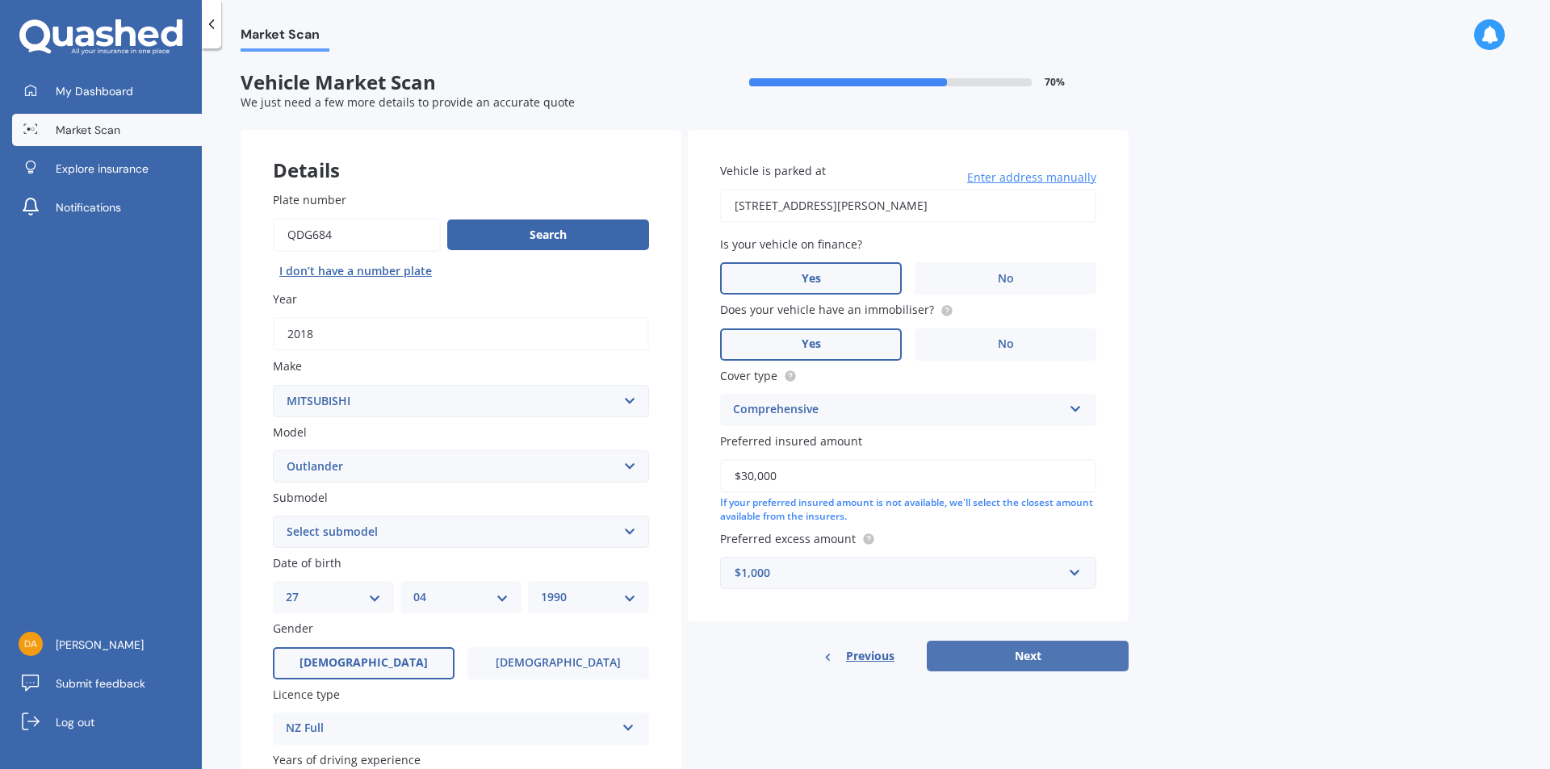
click at [1048, 663] on button "Next" at bounding box center [1028, 656] width 202 height 31
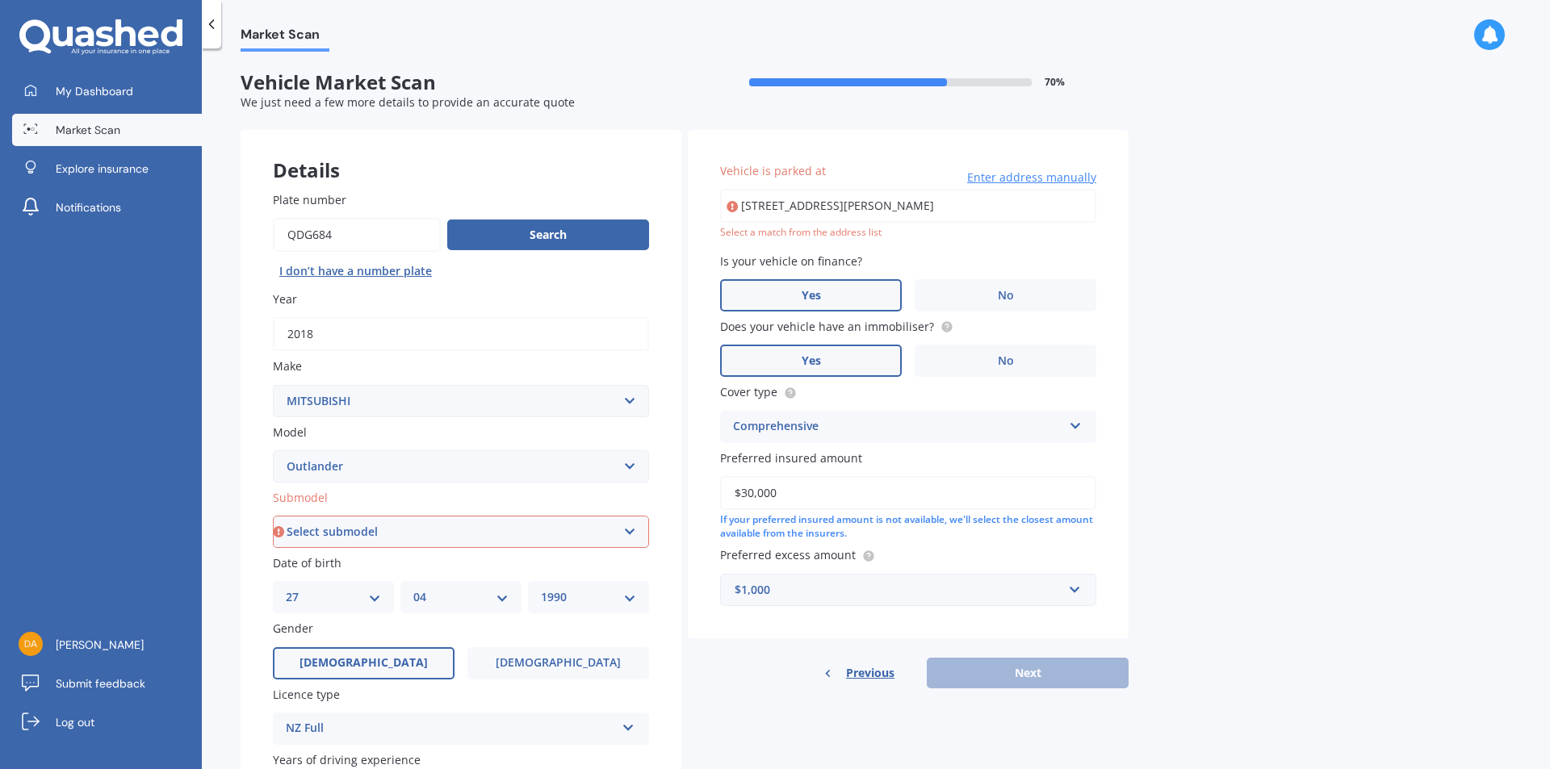
click at [598, 521] on select "Select submodel (All other) 2.4 Litre Station Wagon 3.0 Litre AWD 3.0 VRX Auto …" at bounding box center [461, 532] width 376 height 32
select select "PHEV PETROL/HYBRID"
click at [273, 516] on select "Select submodel (All other) 2.4 Litre Station Wagon 3.0 Litre AWD 3.0 VRX Auto …" at bounding box center [461, 532] width 376 height 32
click at [1060, 676] on div "Previous Next" at bounding box center [908, 673] width 441 height 31
click at [939, 219] on input "[STREET_ADDRESS][PERSON_NAME]" at bounding box center [908, 206] width 376 height 34
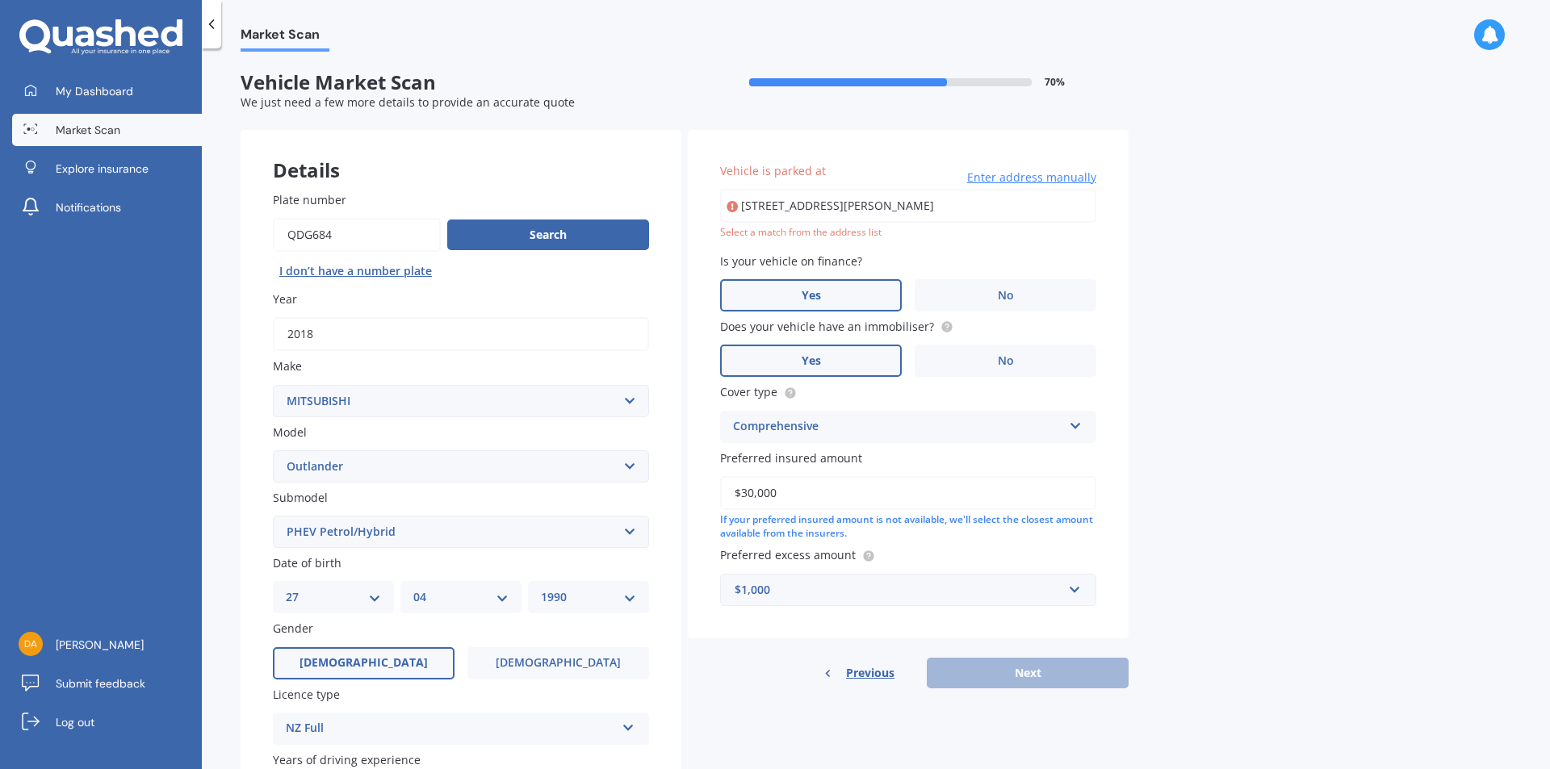
type input "[STREET_ADDRESS][PERSON_NAME]"
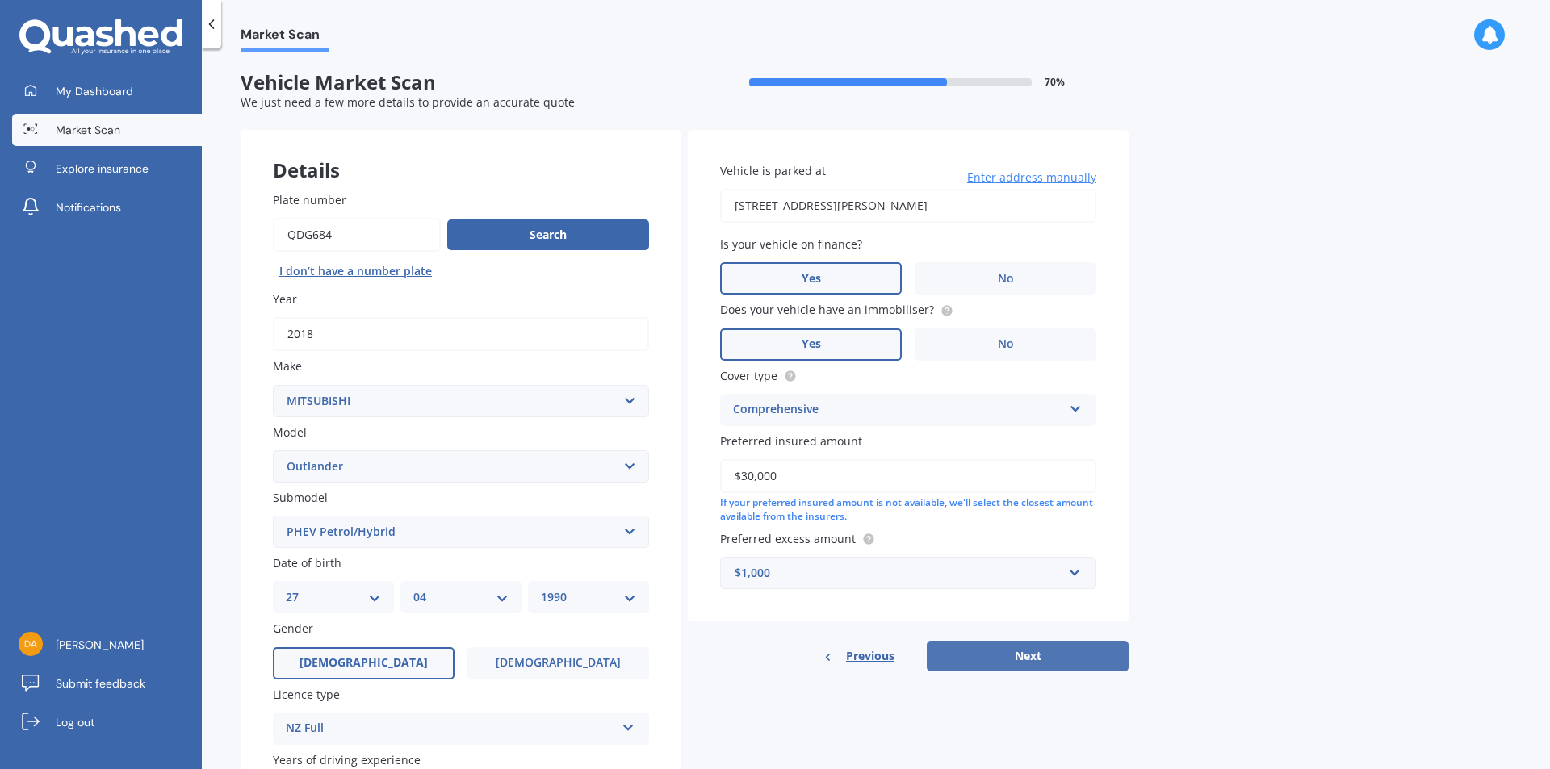
click at [1056, 651] on button "Next" at bounding box center [1028, 656] width 202 height 31
select select "27"
select select "04"
select select "1990"
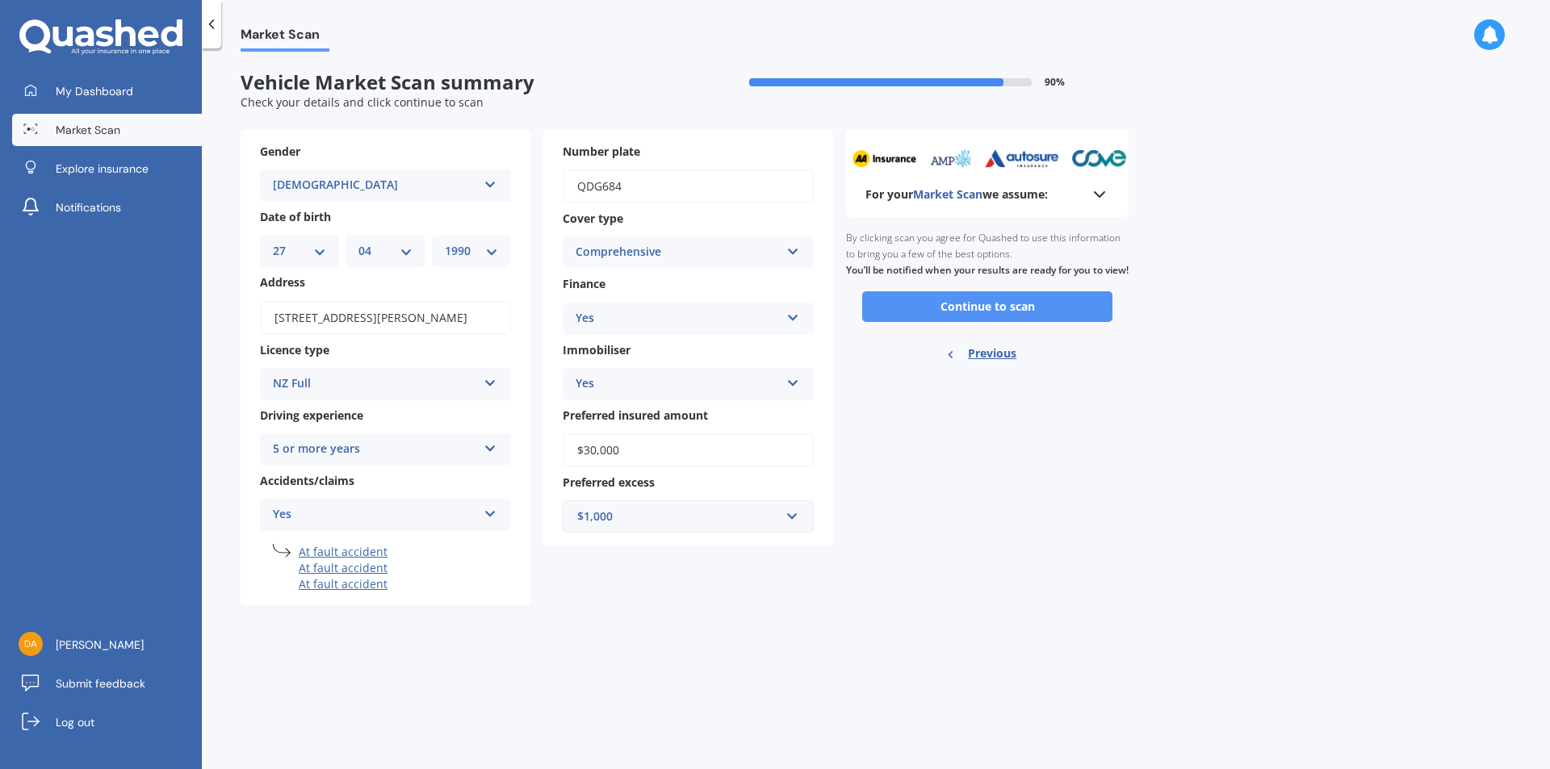
click at [977, 320] on button "Continue to scan" at bounding box center [987, 306] width 250 height 31
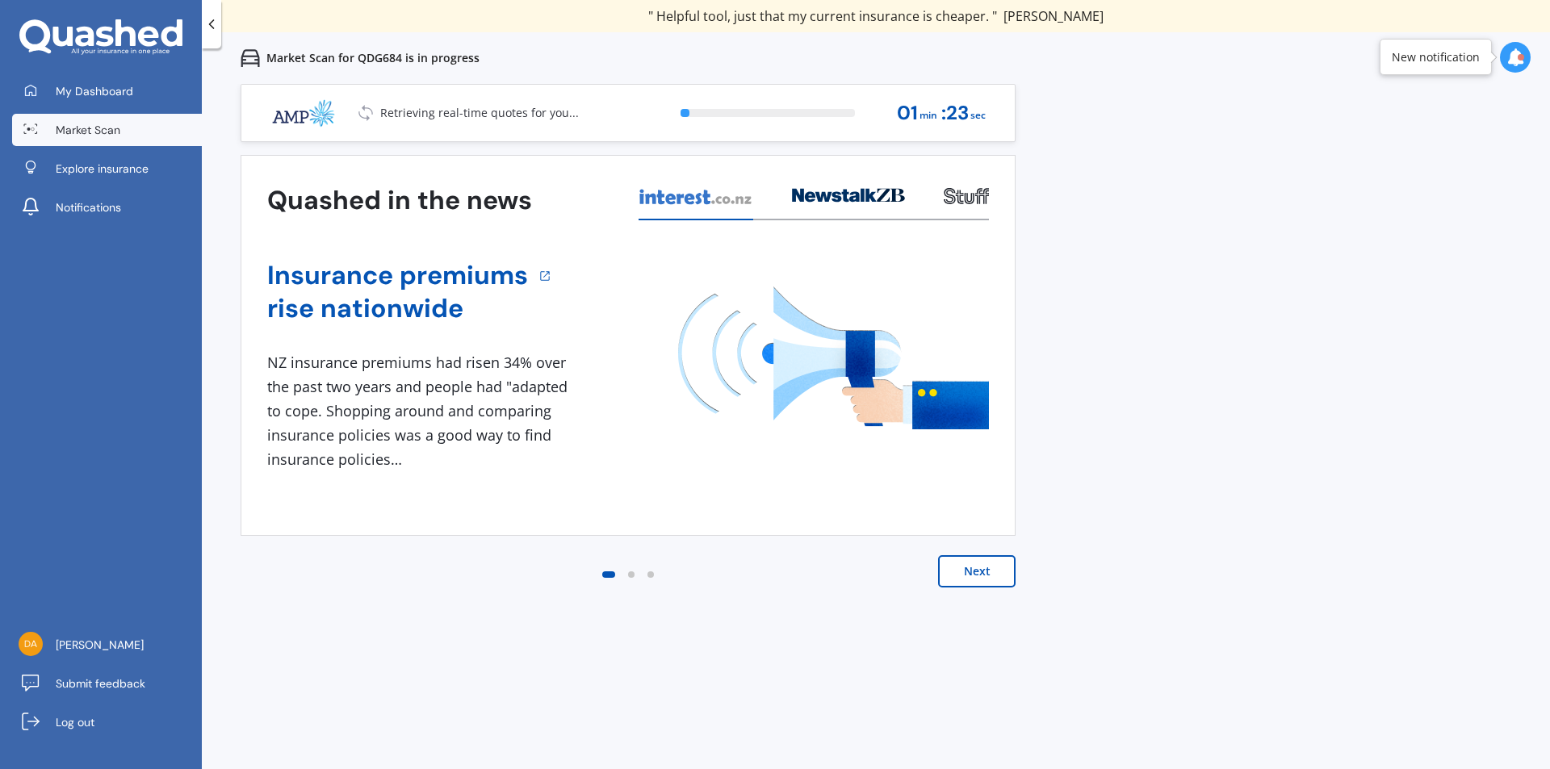
click at [957, 573] on button "Next" at bounding box center [976, 571] width 77 height 32
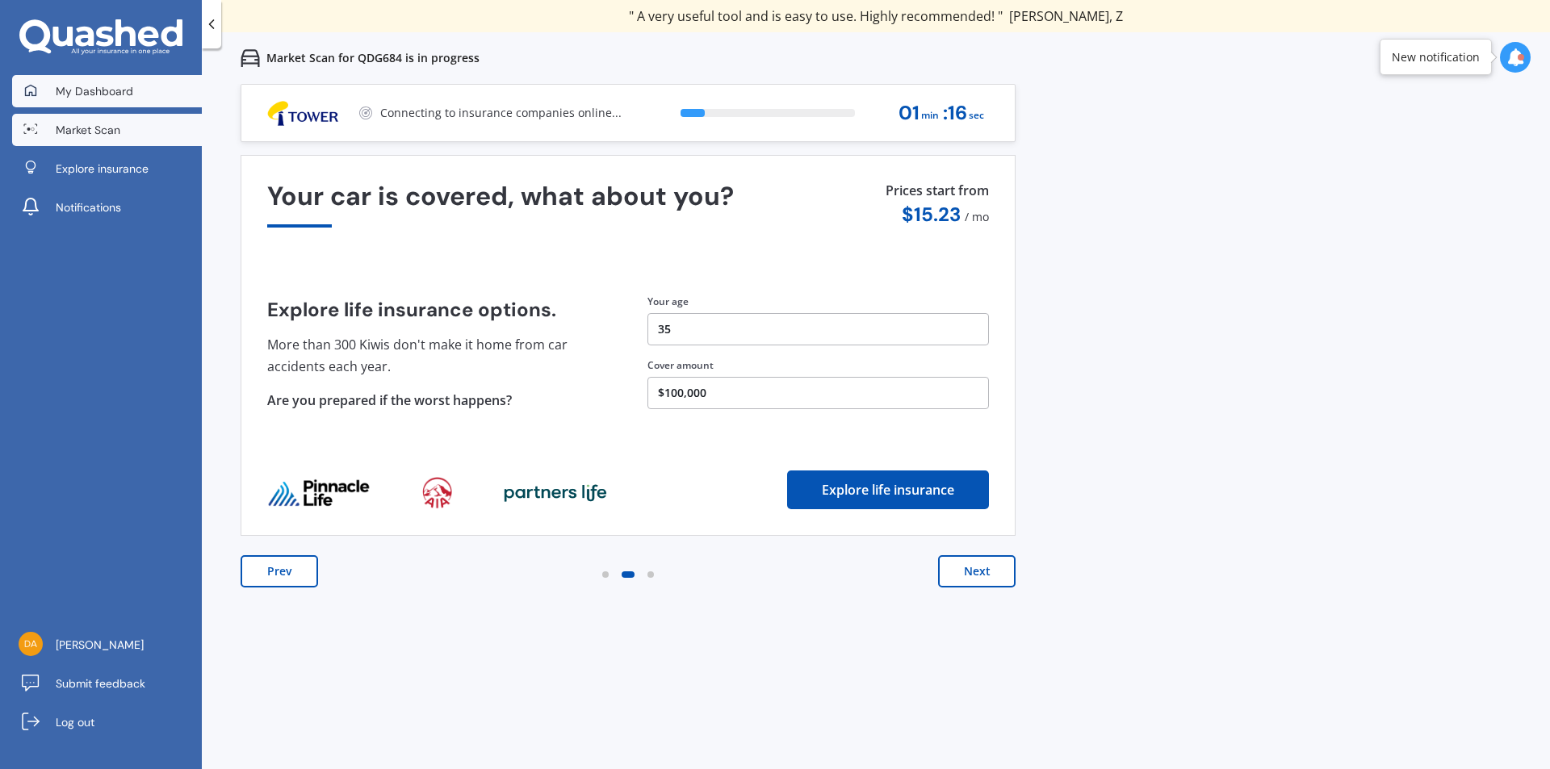
click at [70, 98] on span "My Dashboard" at bounding box center [94, 91] width 77 height 16
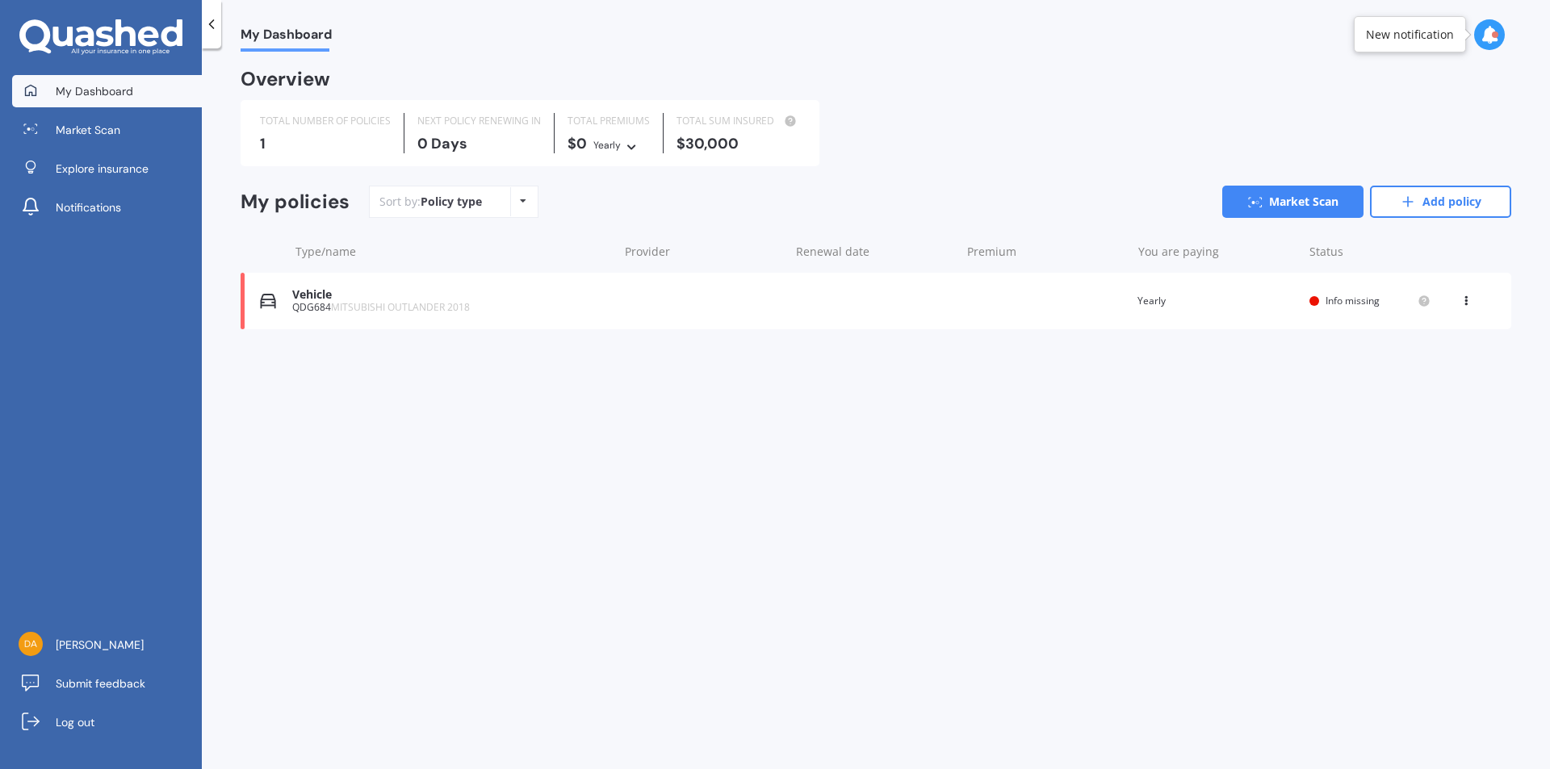
click at [1337, 306] on span "Info missing" at bounding box center [1352, 301] width 54 height 14
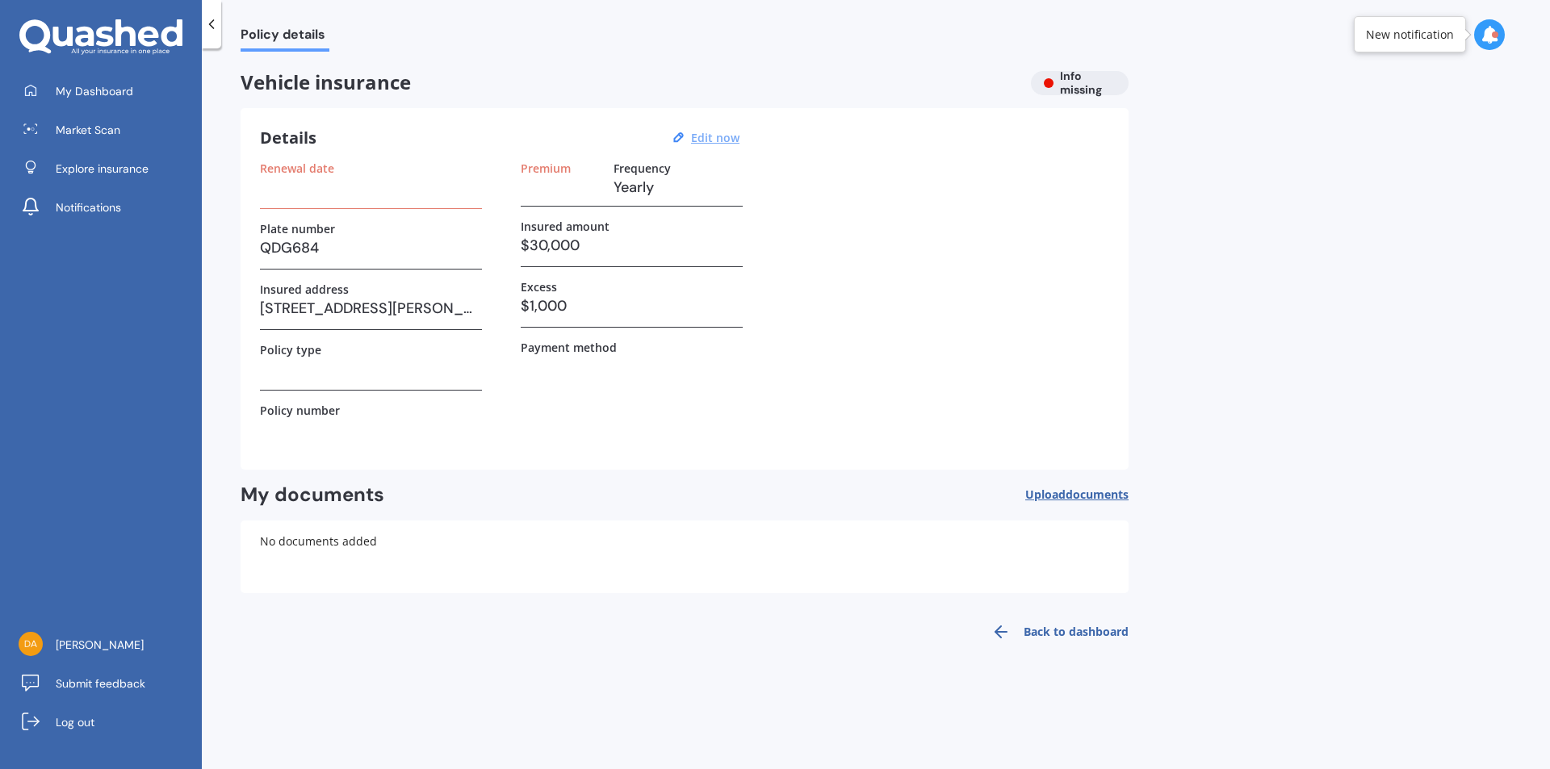
click at [702, 142] on u "Edit now" at bounding box center [715, 137] width 48 height 15
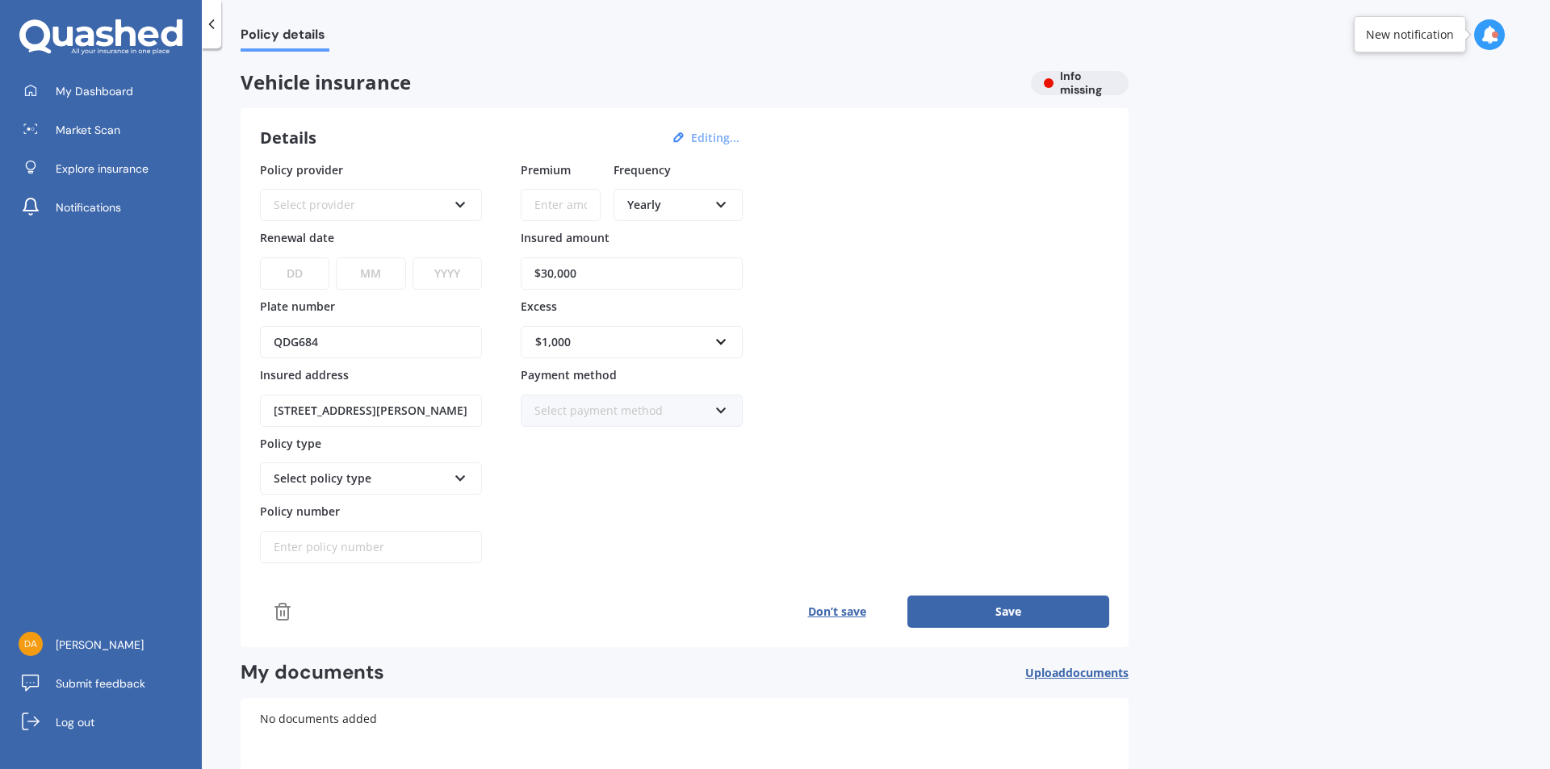
click at [660, 203] on div "Yearly" at bounding box center [667, 205] width 81 height 18
click at [646, 319] on span "Monthly" at bounding box center [650, 322] width 44 height 15
click at [415, 216] on div "Select provider AA AMI AMP ANZ ASB Aioi Nissay Dowa Ando Assurant Autosure BNZ …" at bounding box center [371, 205] width 222 height 32
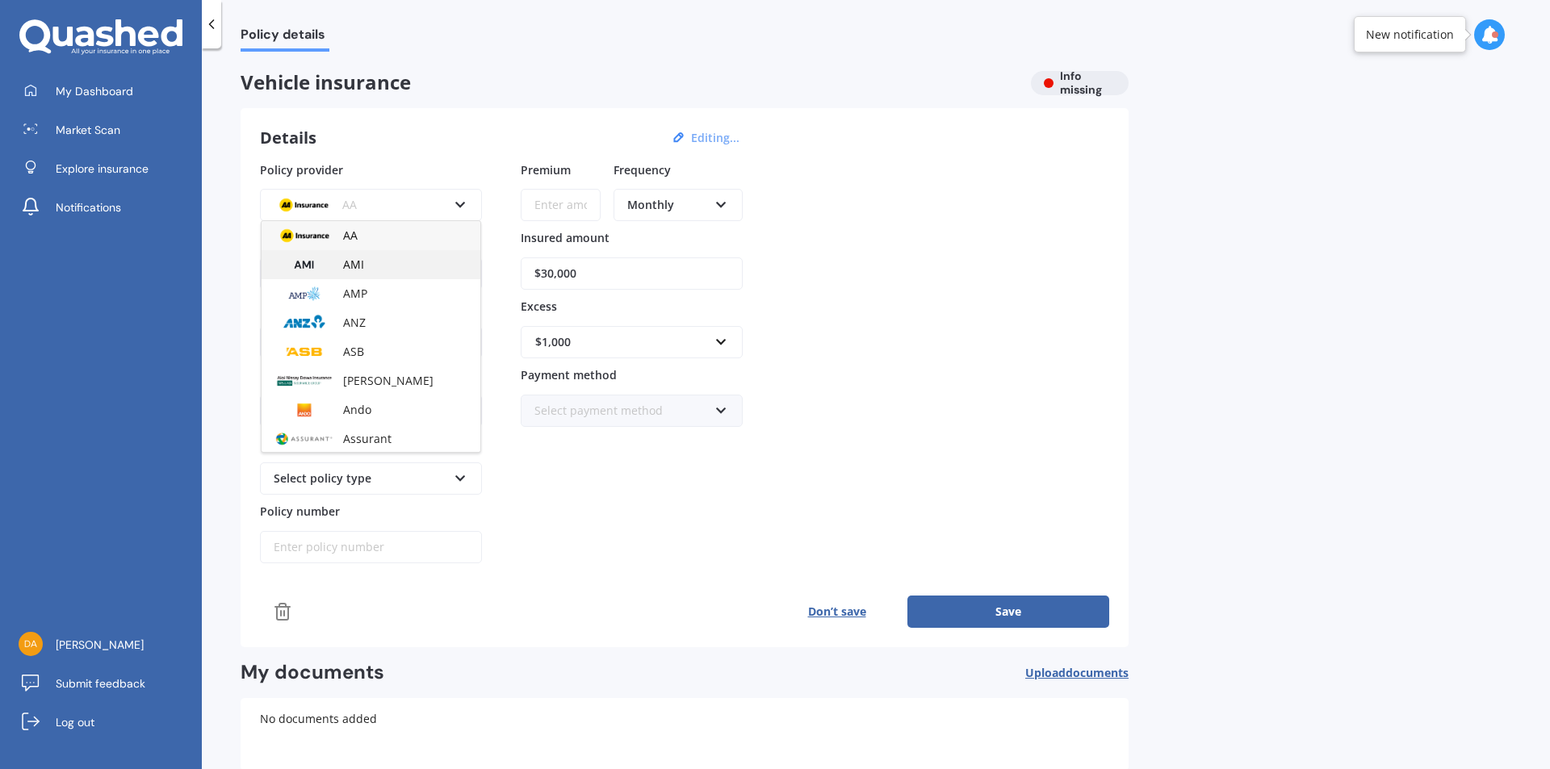
click at [344, 266] on span "AMI" at bounding box center [353, 264] width 21 height 15
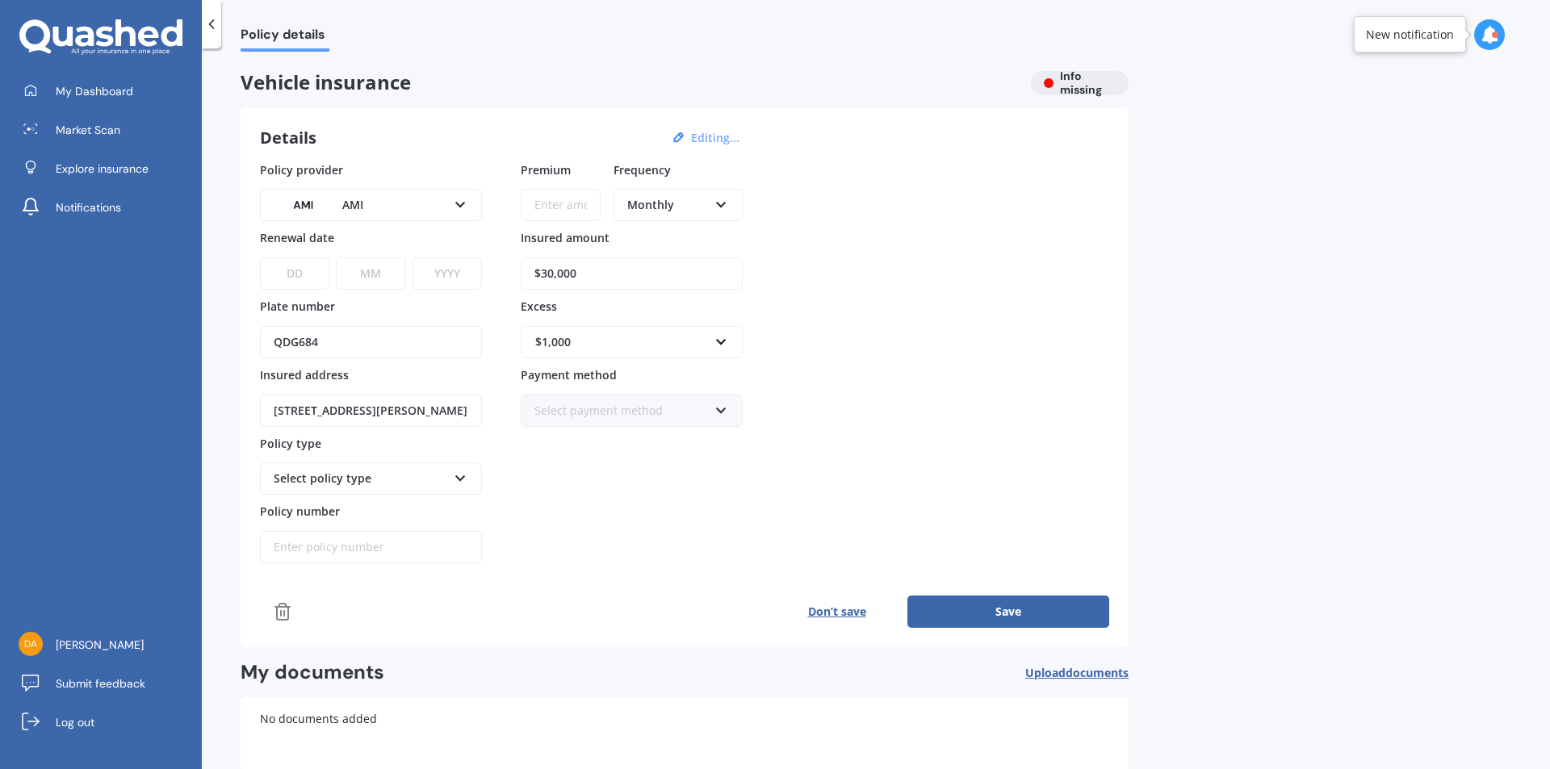
click at [306, 271] on select "DD 01 02 03 04 05 06 07 08 09 10 11 12 13 14 15 16 17 18 19 20 21 22 23 24 25 2…" at bounding box center [294, 273] width 69 height 32
select select "02"
click at [260, 257] on select "DD 01 02 03 04 05 06 07 08 09 10 11 12 13 14 15 16 17 18 19 20 21 22 23 24 25 2…" at bounding box center [294, 273] width 69 height 32
click at [382, 283] on select "MM 01 02 03 04 05 06 07 08 09 10 11 12" at bounding box center [370, 273] width 69 height 32
select select "10"
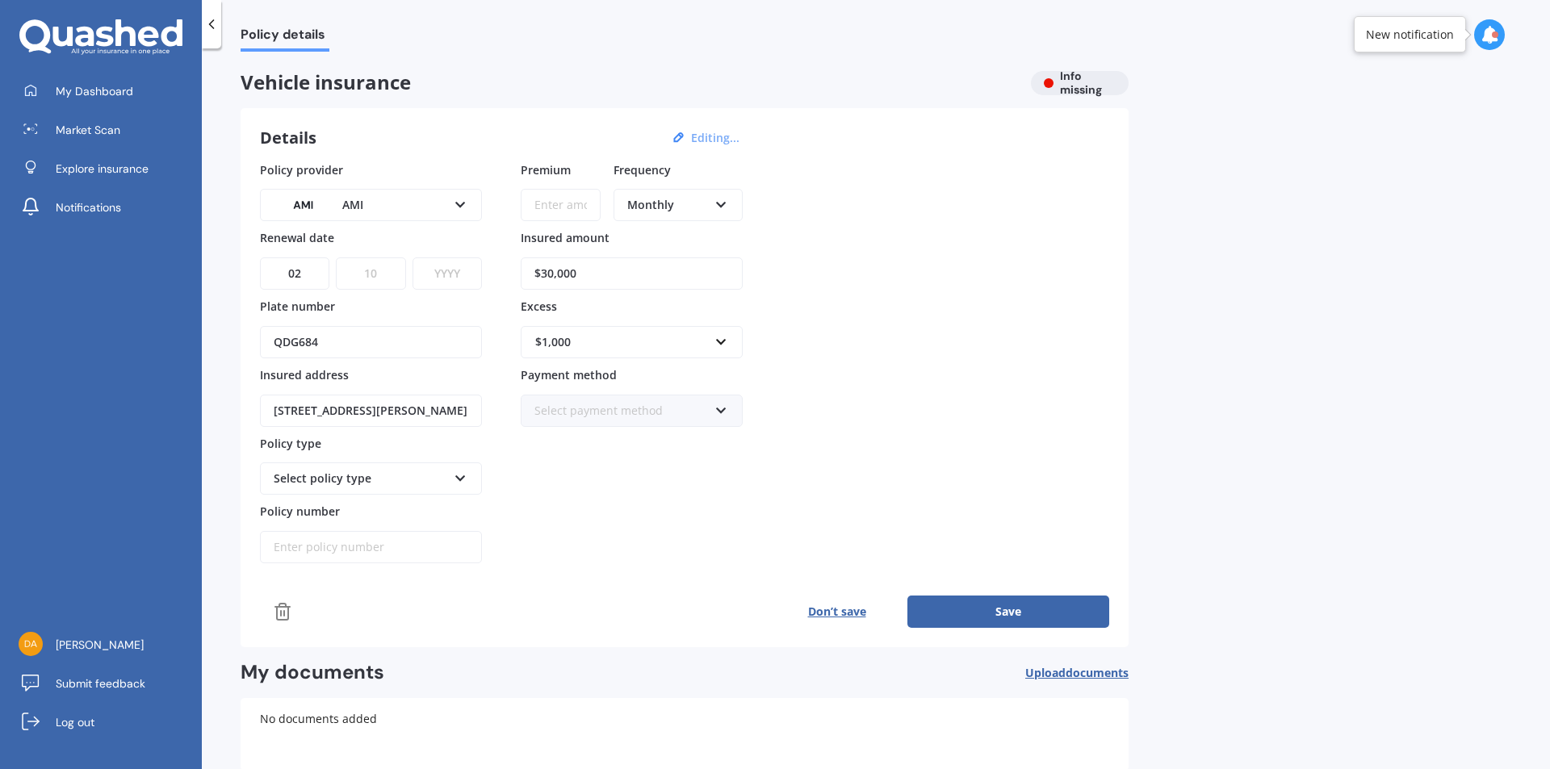
click at [336, 257] on select "MM 01 02 03 04 05 06 07 08 09 10 11 12" at bounding box center [370, 273] width 69 height 32
click at [433, 277] on select "YYYY 2027 2026 2025 2024 2023 2022 2021 2020 2019 2018 2017 2016 2015 2014 2013…" at bounding box center [446, 273] width 69 height 32
select select "2025"
click at [412, 257] on select "YYYY 2027 2026 2025 2024 2023 2022 2021 2020 2019 2018 2017 2016 2015 2014 2013…" at bounding box center [446, 273] width 69 height 32
click at [466, 480] on icon at bounding box center [461, 475] width 14 height 11
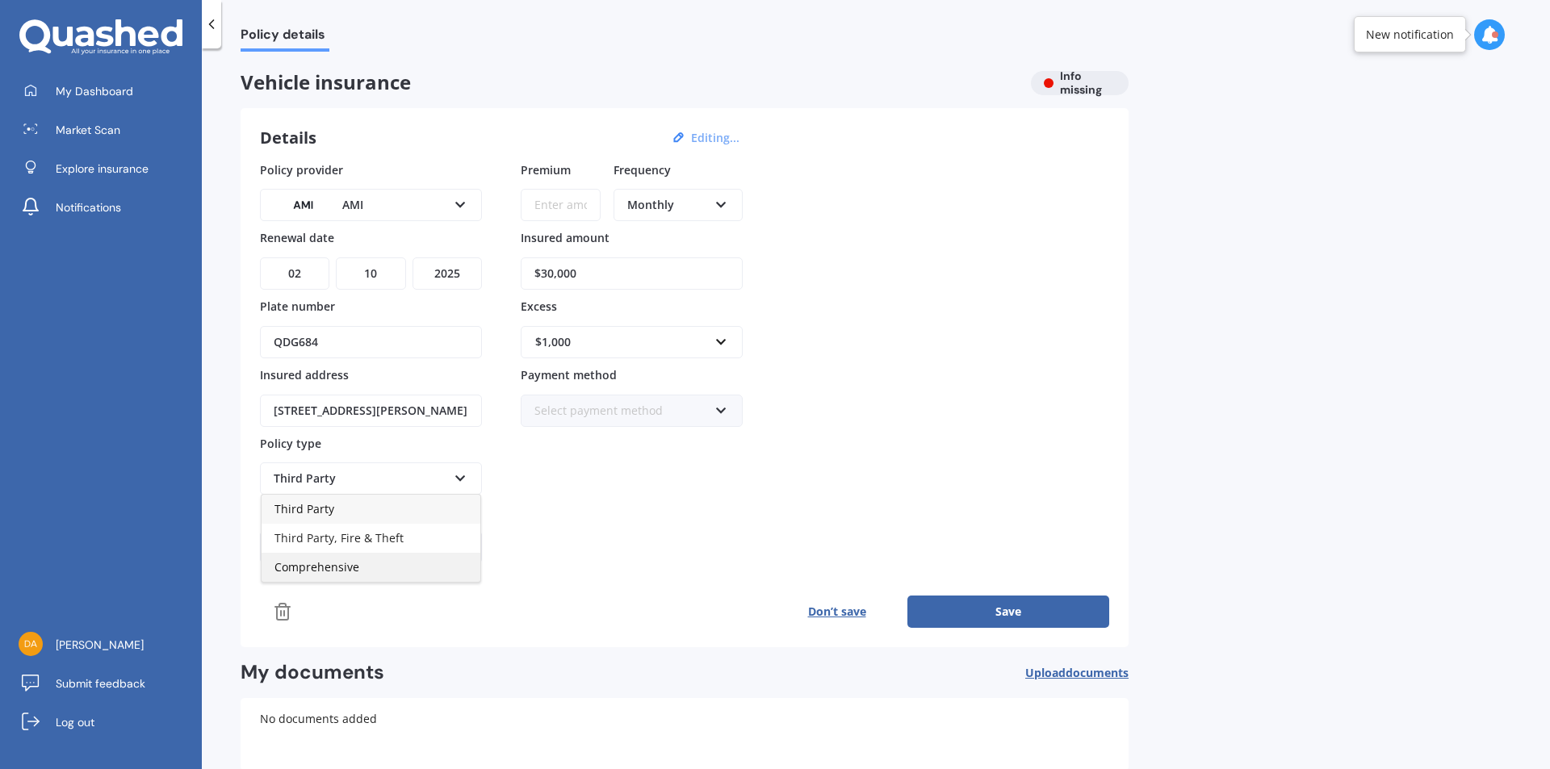
click at [355, 572] on span "Comprehensive" at bounding box center [316, 566] width 85 height 15
click at [683, 403] on div "Select payment method" at bounding box center [621, 411] width 174 height 18
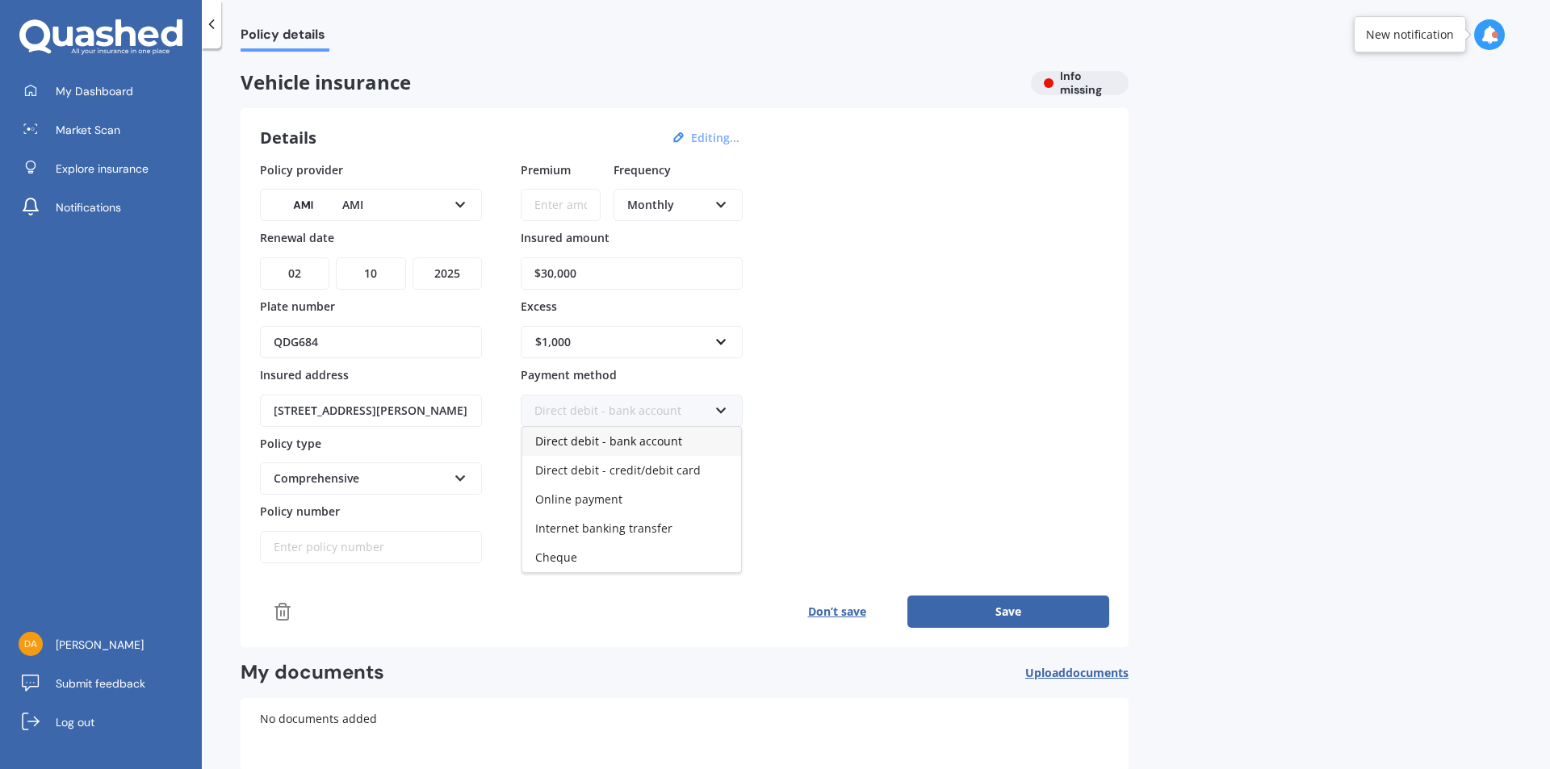
click at [660, 447] on span "Direct debit - bank account" at bounding box center [608, 440] width 147 height 15
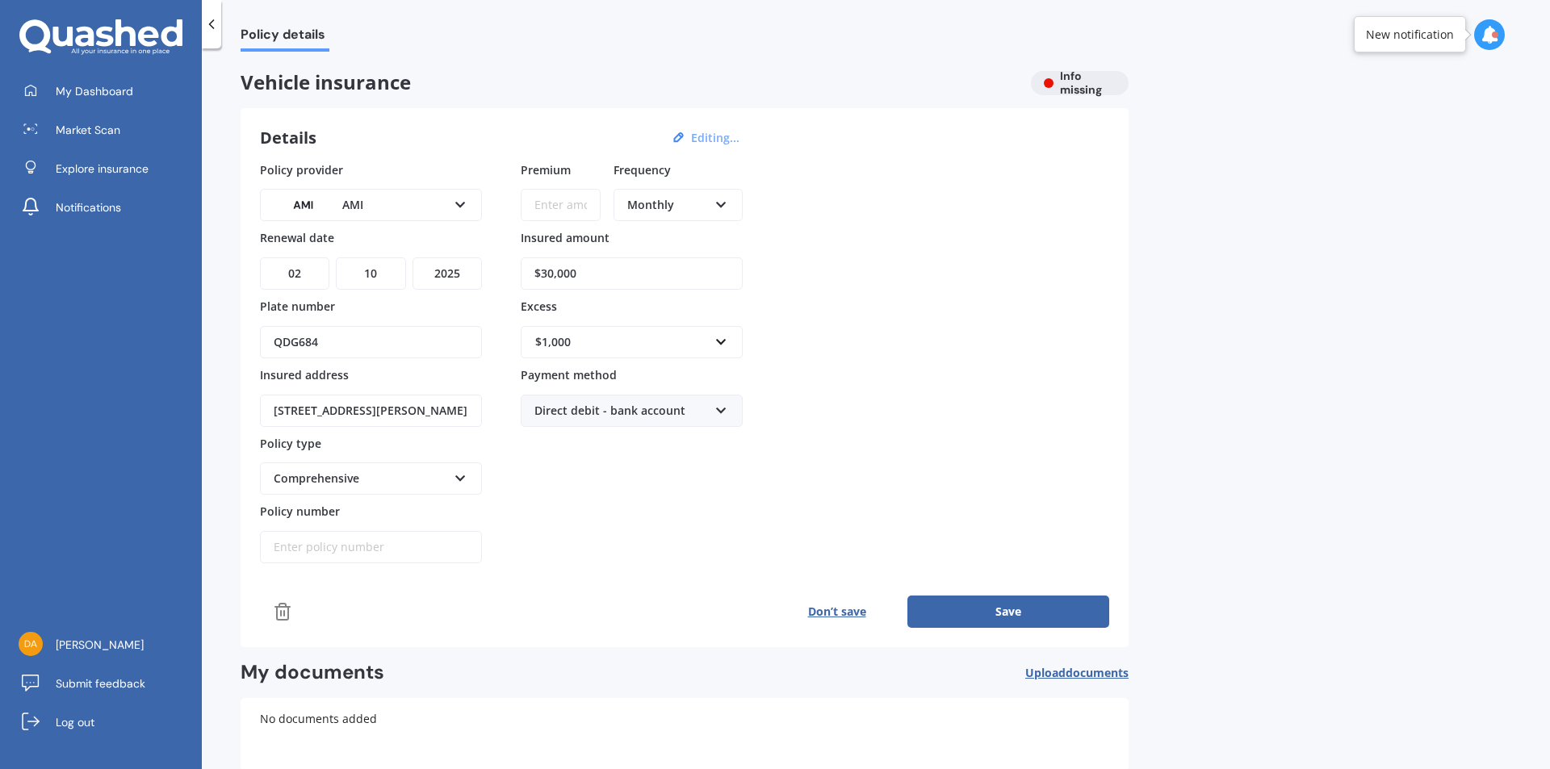
click at [1019, 617] on button "Save" at bounding box center [1008, 612] width 202 height 32
click at [207, 21] on icon at bounding box center [211, 24] width 16 height 16
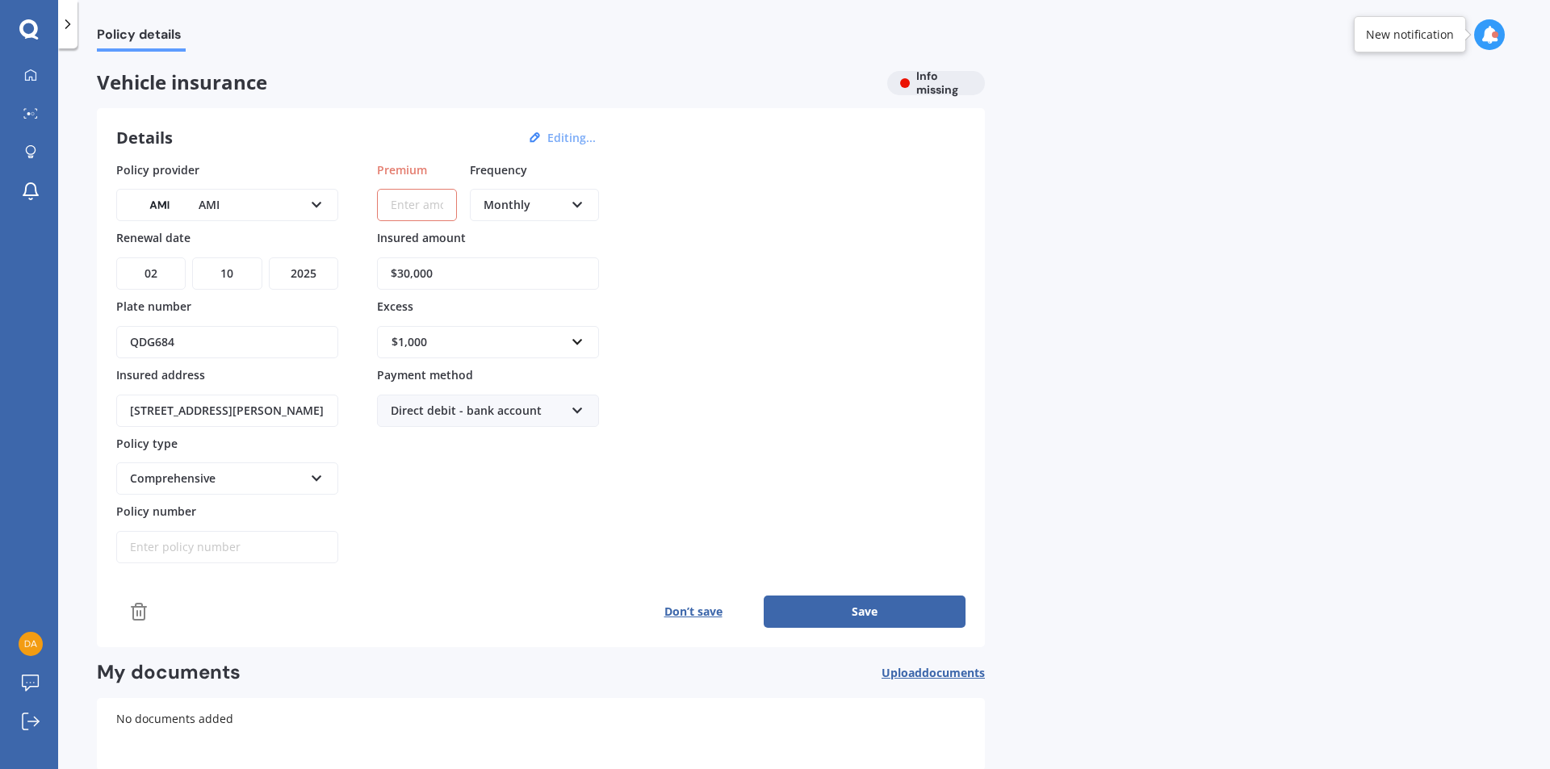
click at [71, 26] on icon at bounding box center [68, 24] width 16 height 16
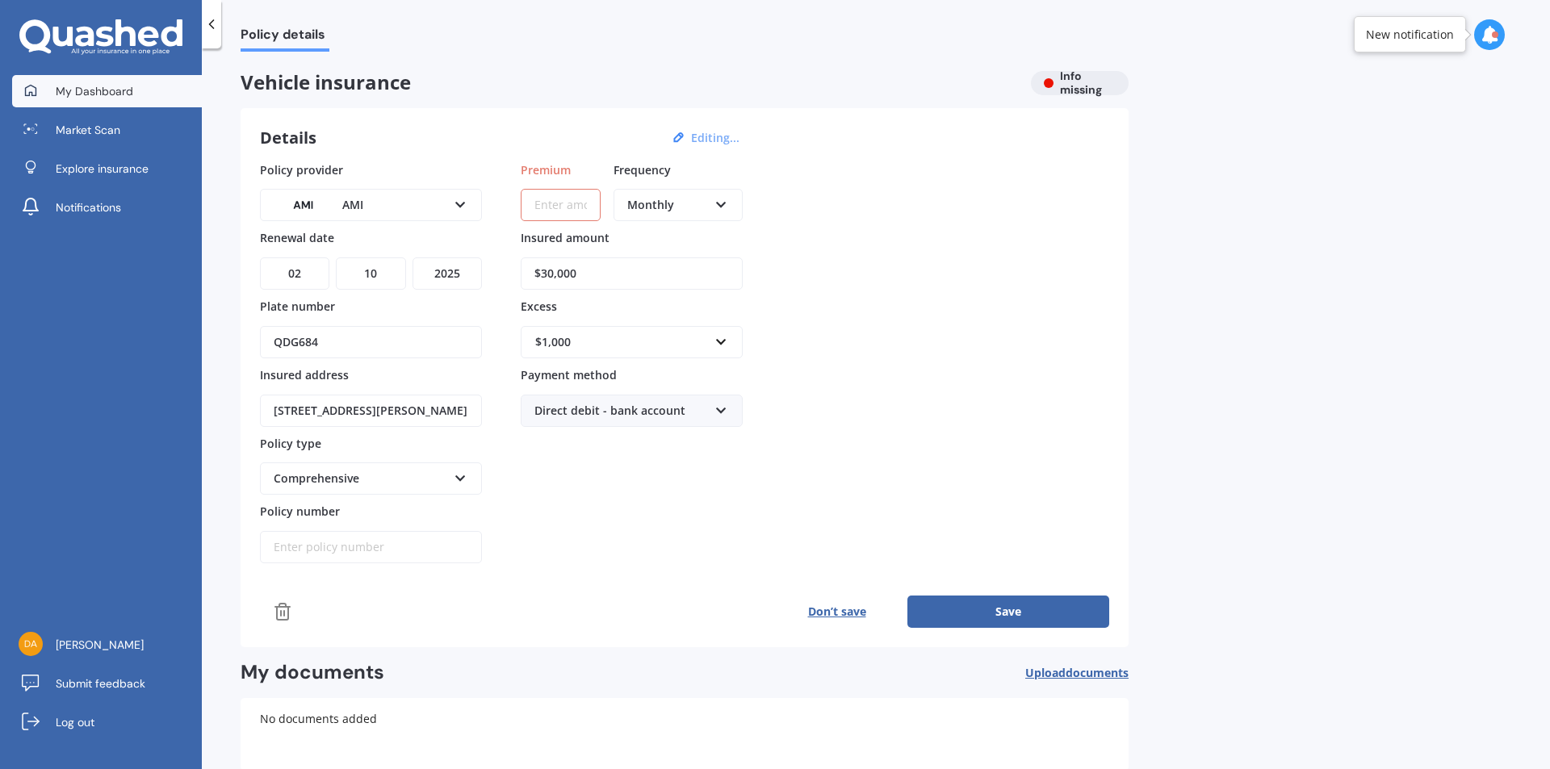
click at [23, 94] on div at bounding box center [31, 91] width 24 height 15
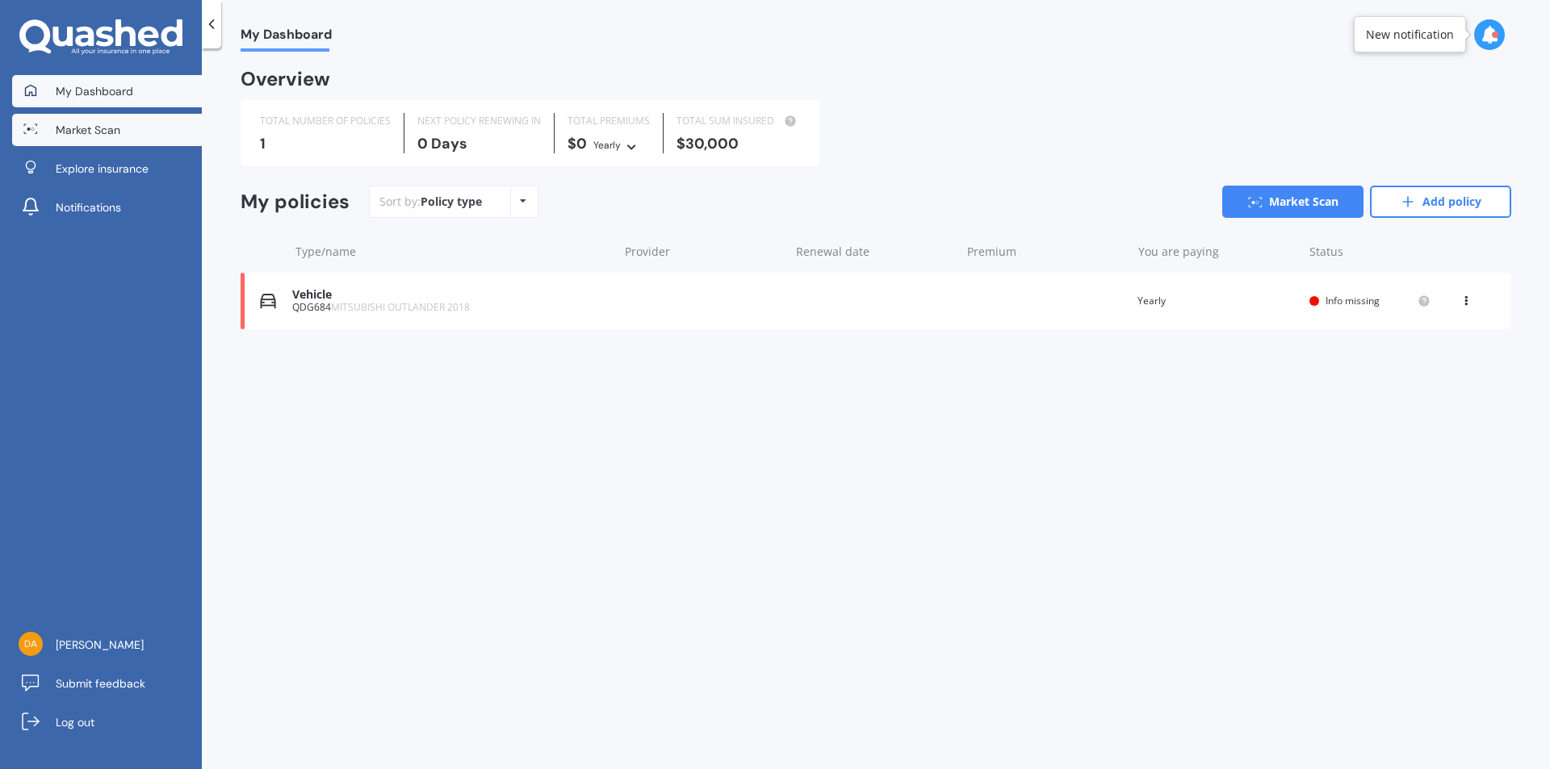
click at [147, 130] on link "Market Scan" at bounding box center [107, 130] width 190 height 32
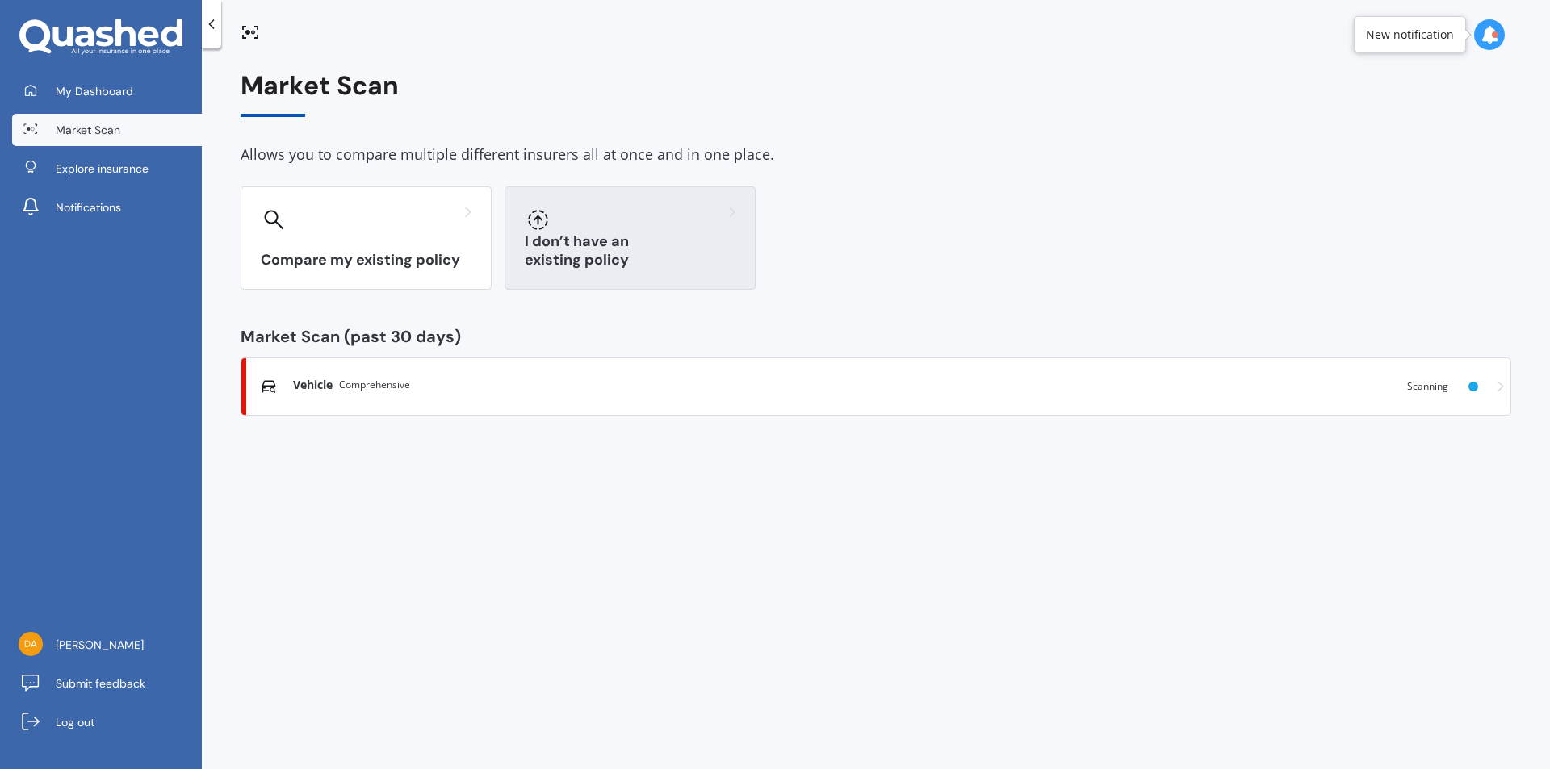
click at [631, 246] on div "I don’t have an existing policy" at bounding box center [629, 237] width 251 height 103
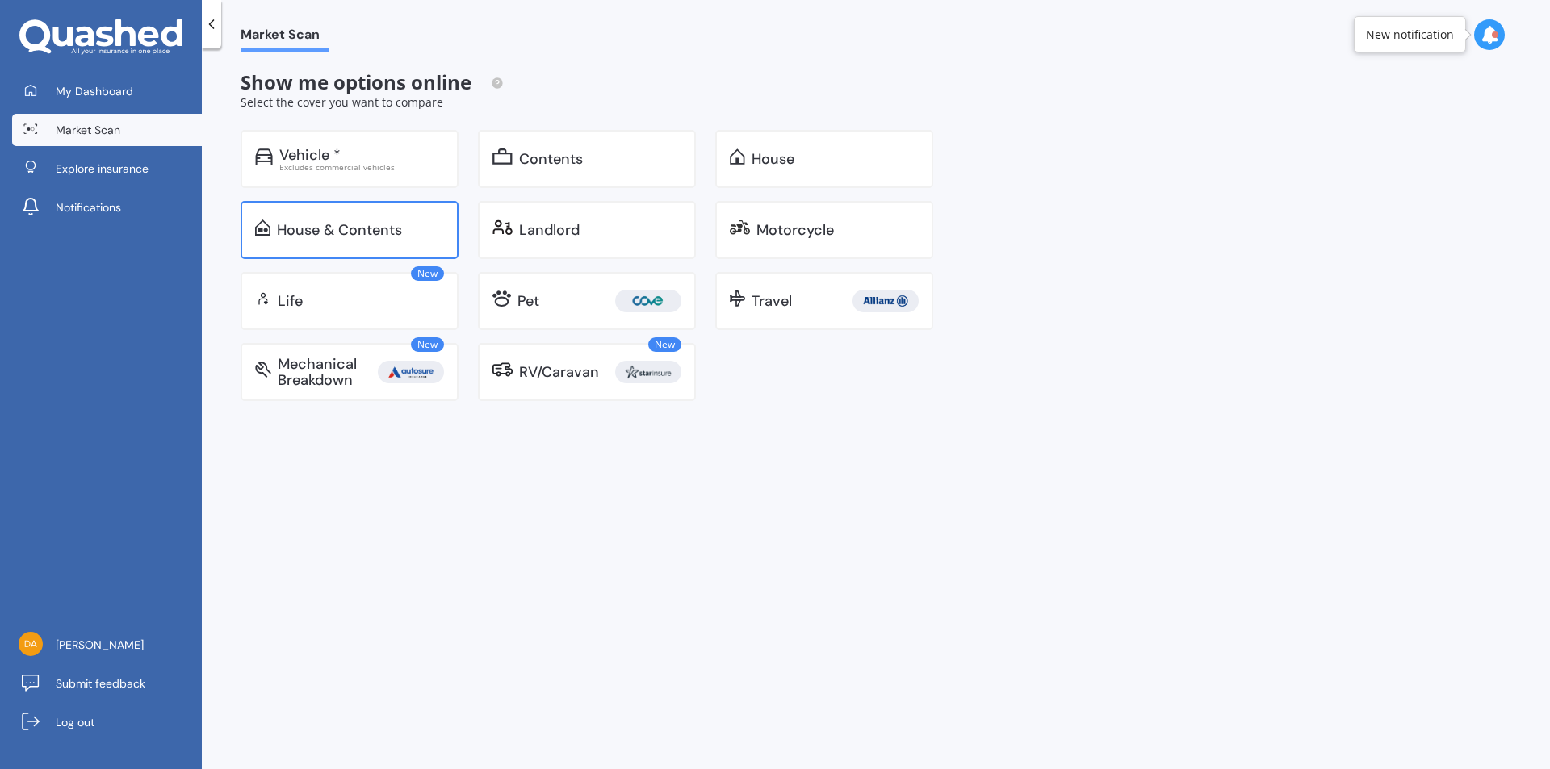
click at [310, 228] on div "House & Contents" at bounding box center [339, 230] width 125 height 16
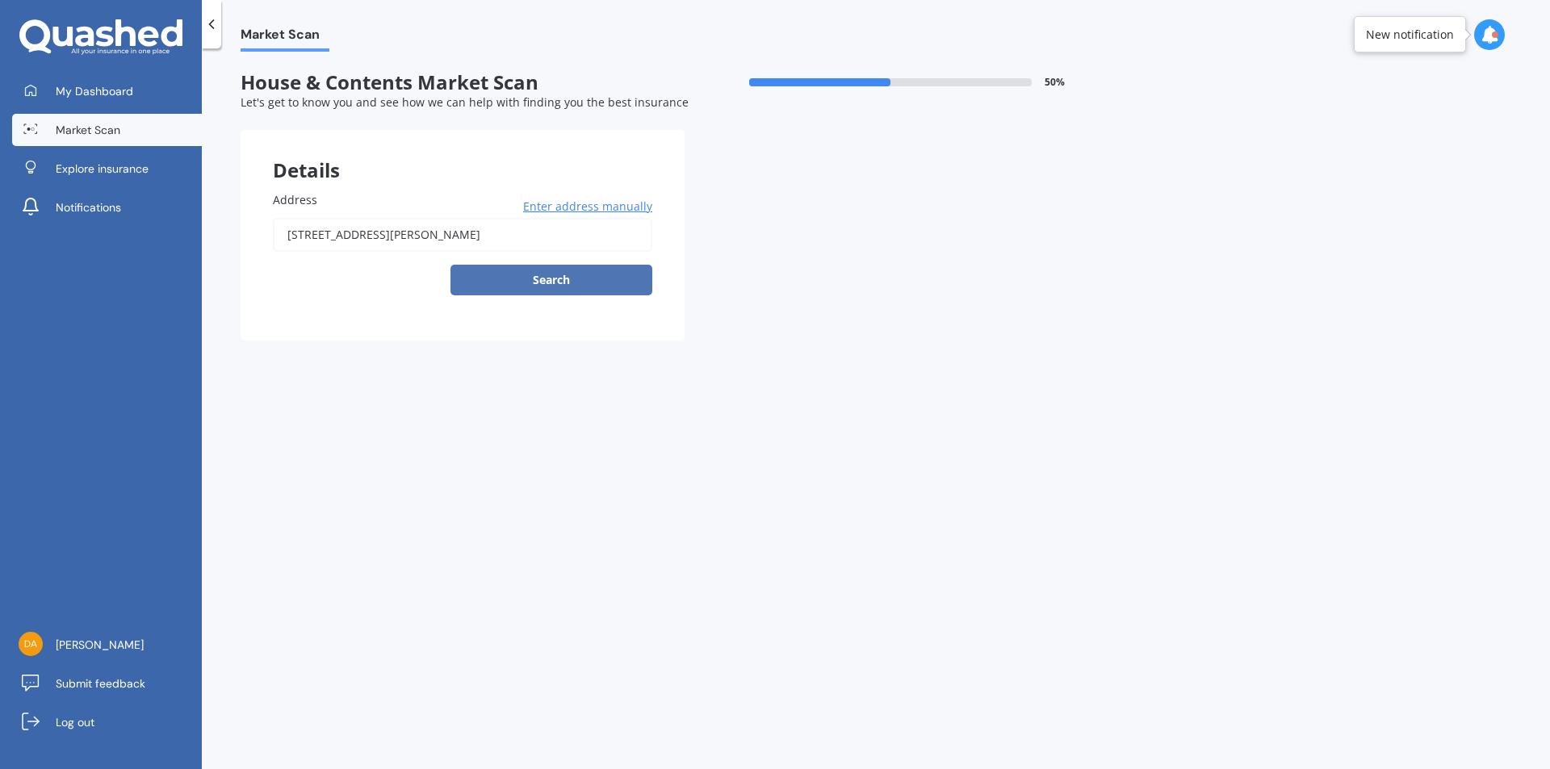
click at [522, 273] on button "Search" at bounding box center [551, 280] width 202 height 31
click at [445, 245] on input "[STREET_ADDRESS][PERSON_NAME]" at bounding box center [462, 235] width 379 height 34
type input "[STREET_ADDRESS][PERSON_NAME]"
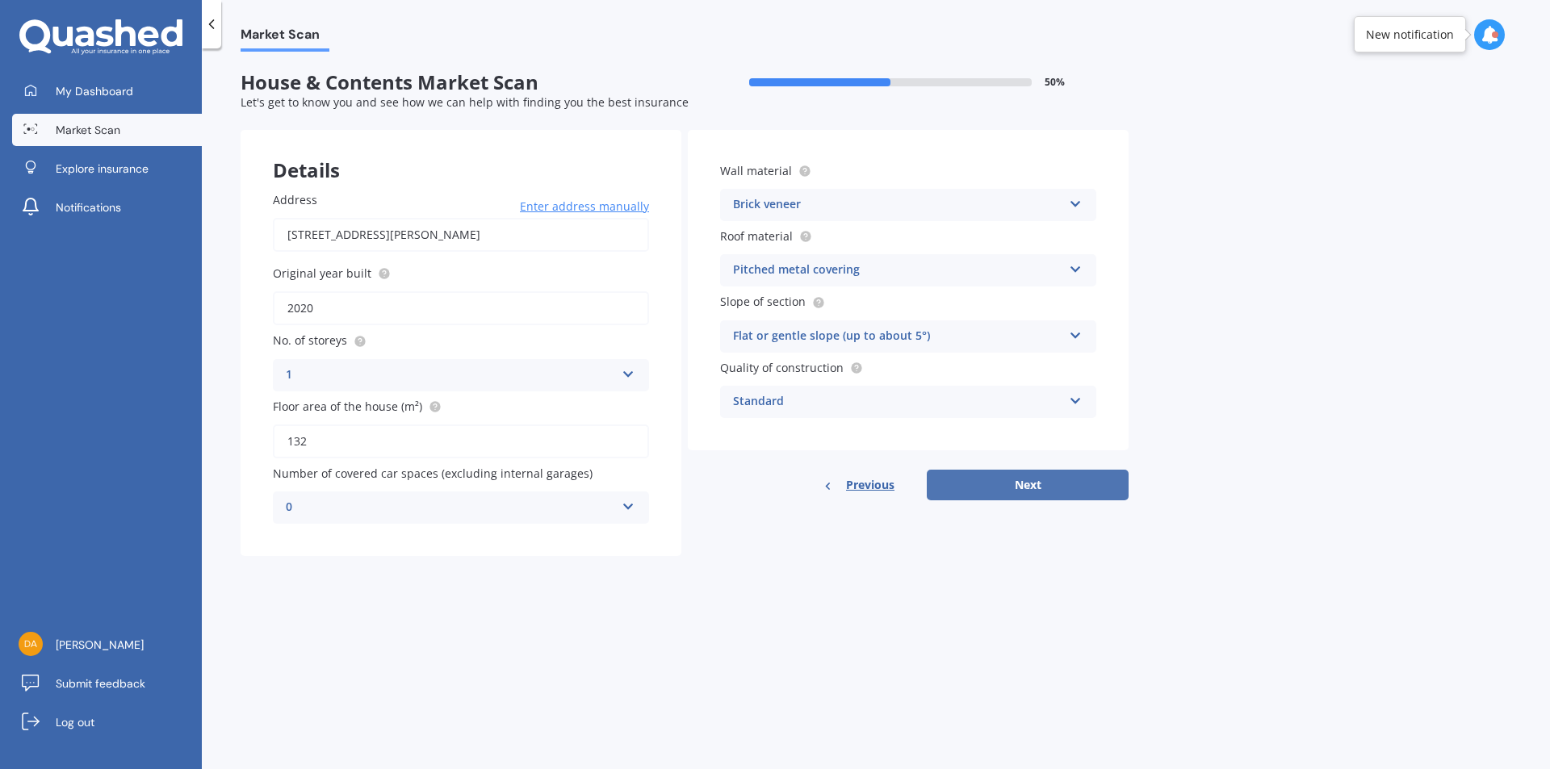
click at [1013, 481] on button "Next" at bounding box center [1028, 485] width 202 height 31
select select "27"
select select "04"
select select "1990"
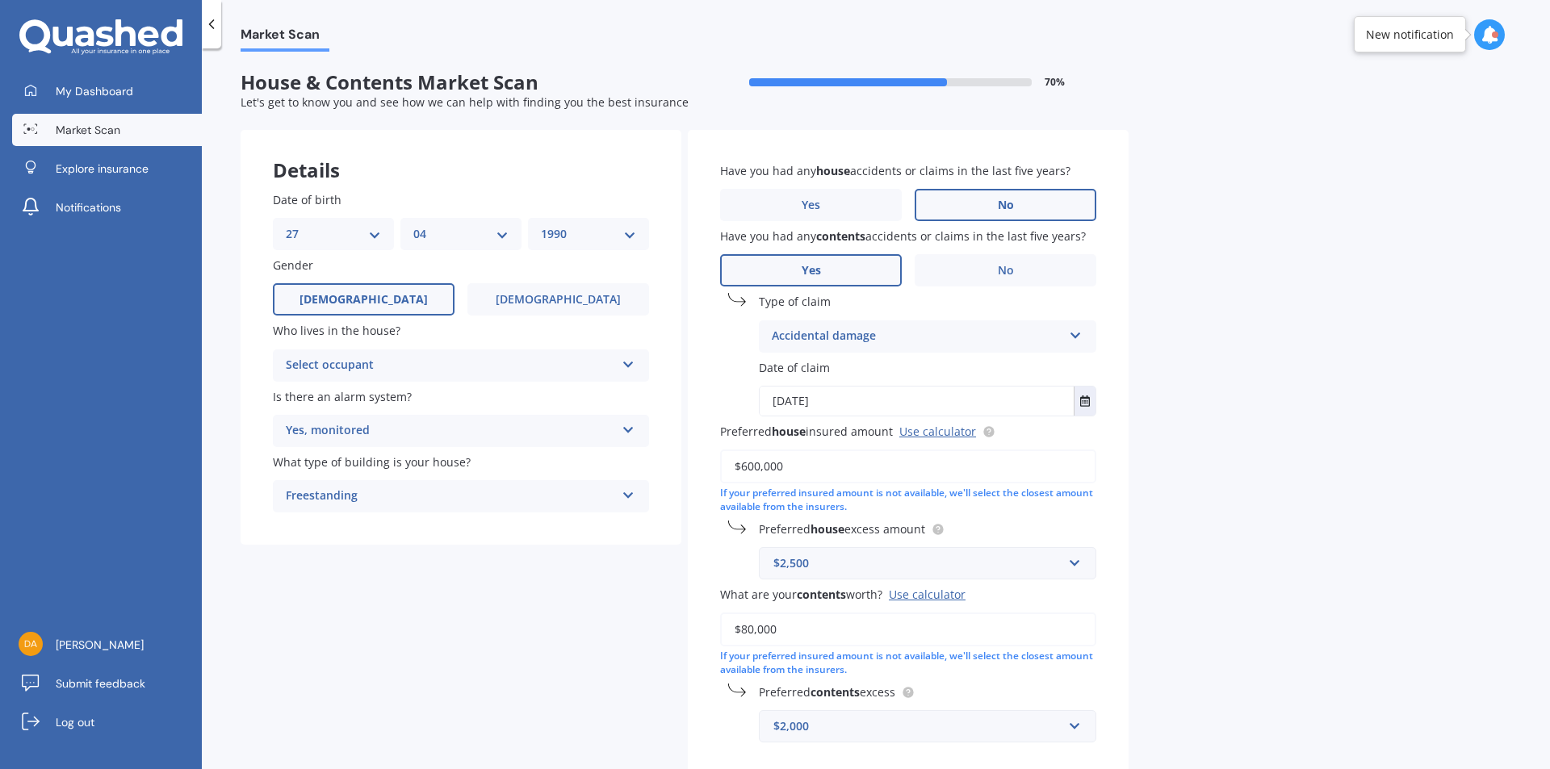
click at [479, 360] on div "Select occupant" at bounding box center [450, 365] width 329 height 19
click at [429, 420] on div "Owner + Boarder" at bounding box center [461, 426] width 374 height 29
click at [383, 436] on div "Yes, monitored" at bounding box center [450, 430] width 329 height 19
click at [374, 467] on div "Yes, monitored" at bounding box center [461, 462] width 374 height 29
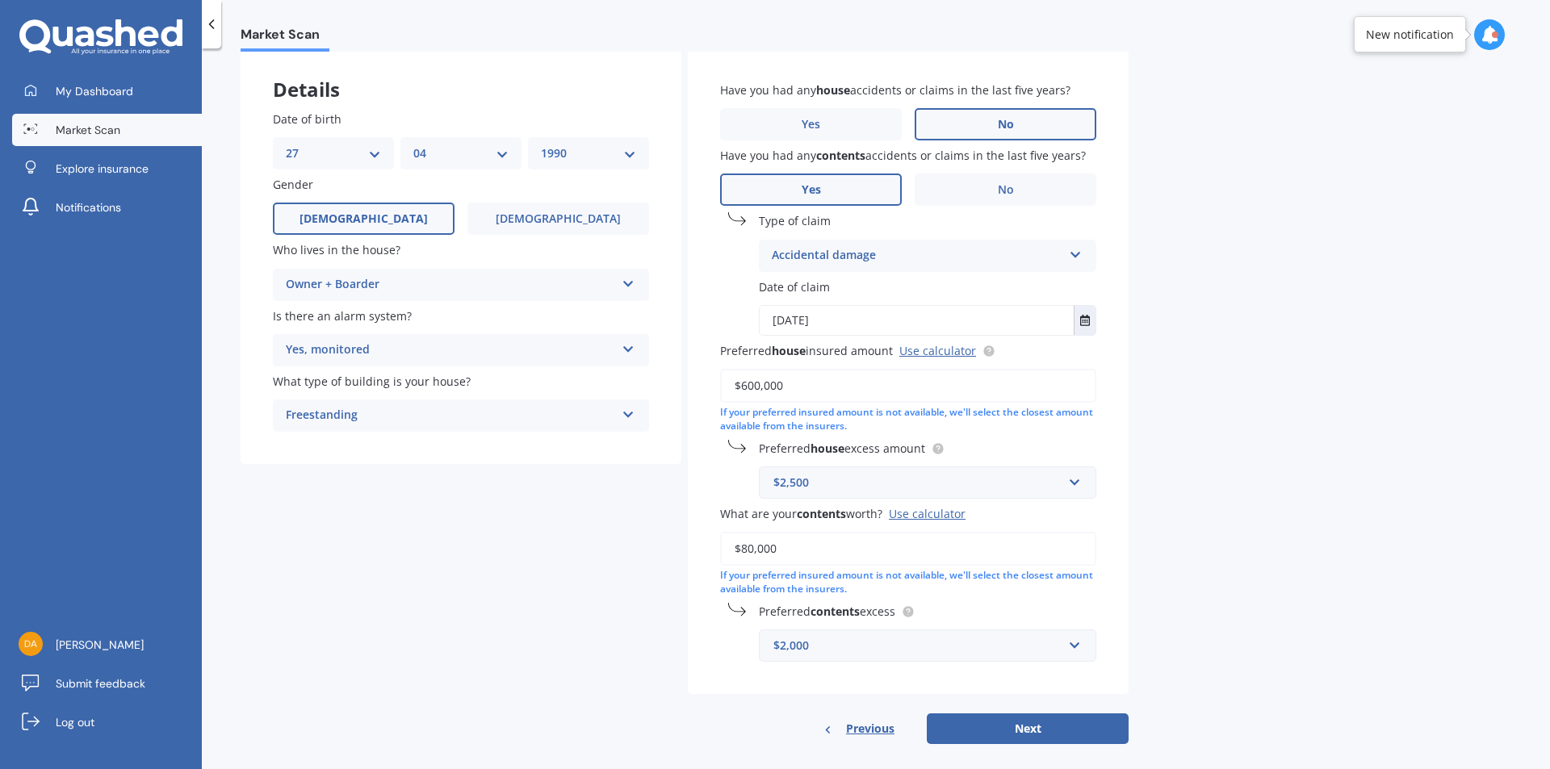
drag, startPoint x: 839, startPoint y: 387, endPoint x: 707, endPoint y: 404, distance: 133.3
click at [708, 403] on div "Have you had any house accidents or claims in the last five years? Yes No Have …" at bounding box center [908, 371] width 441 height 645
type input "$500,000"
click at [663, 479] on div "Details Date of birth DD 01 02 03 04 05 06 07 08 09 10 11 12 13 14 15 16 17 18 …" at bounding box center [685, 396] width 888 height 695
click at [1071, 487] on input "text" at bounding box center [921, 482] width 323 height 31
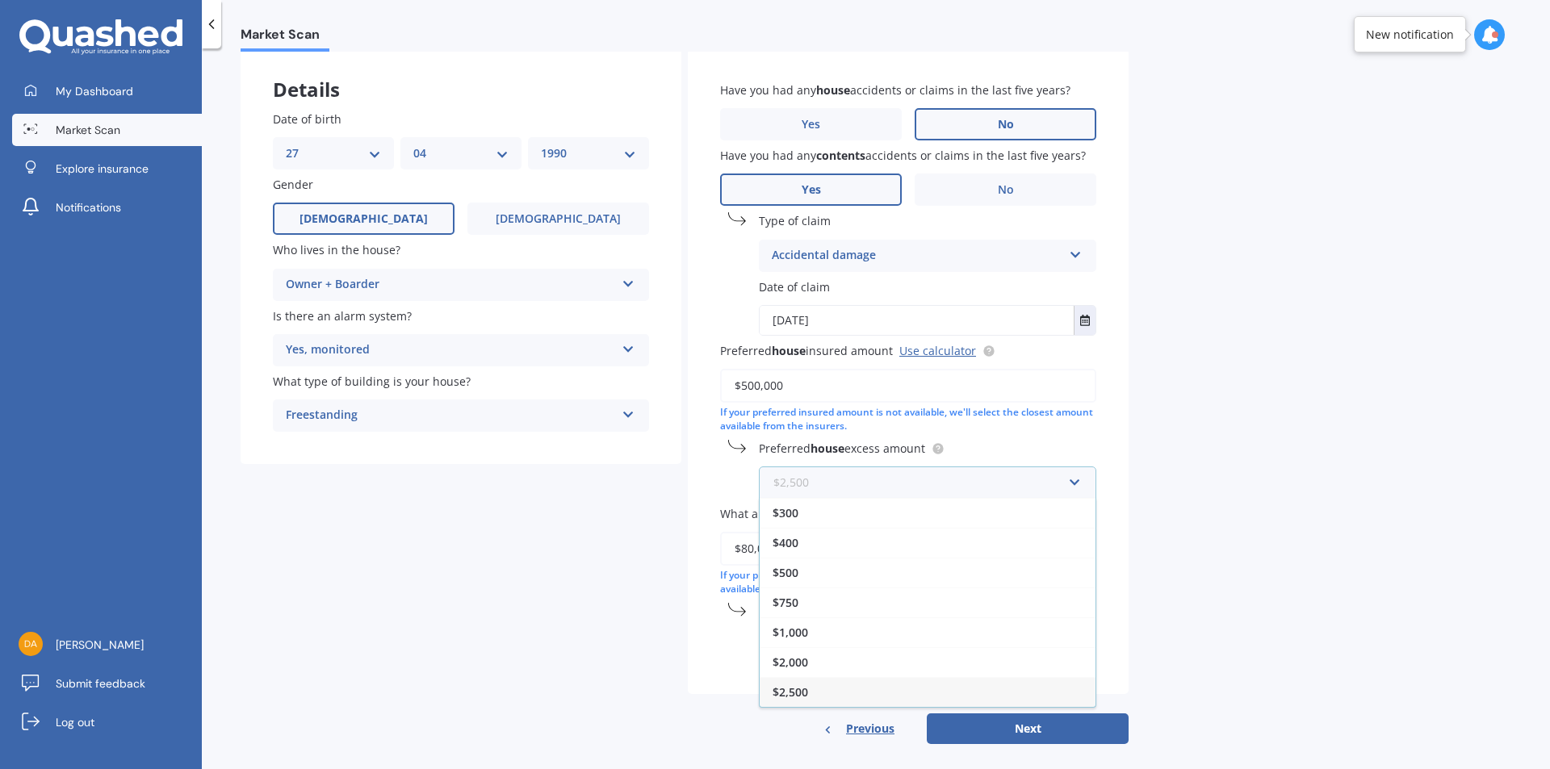
scroll to position [98, 0]
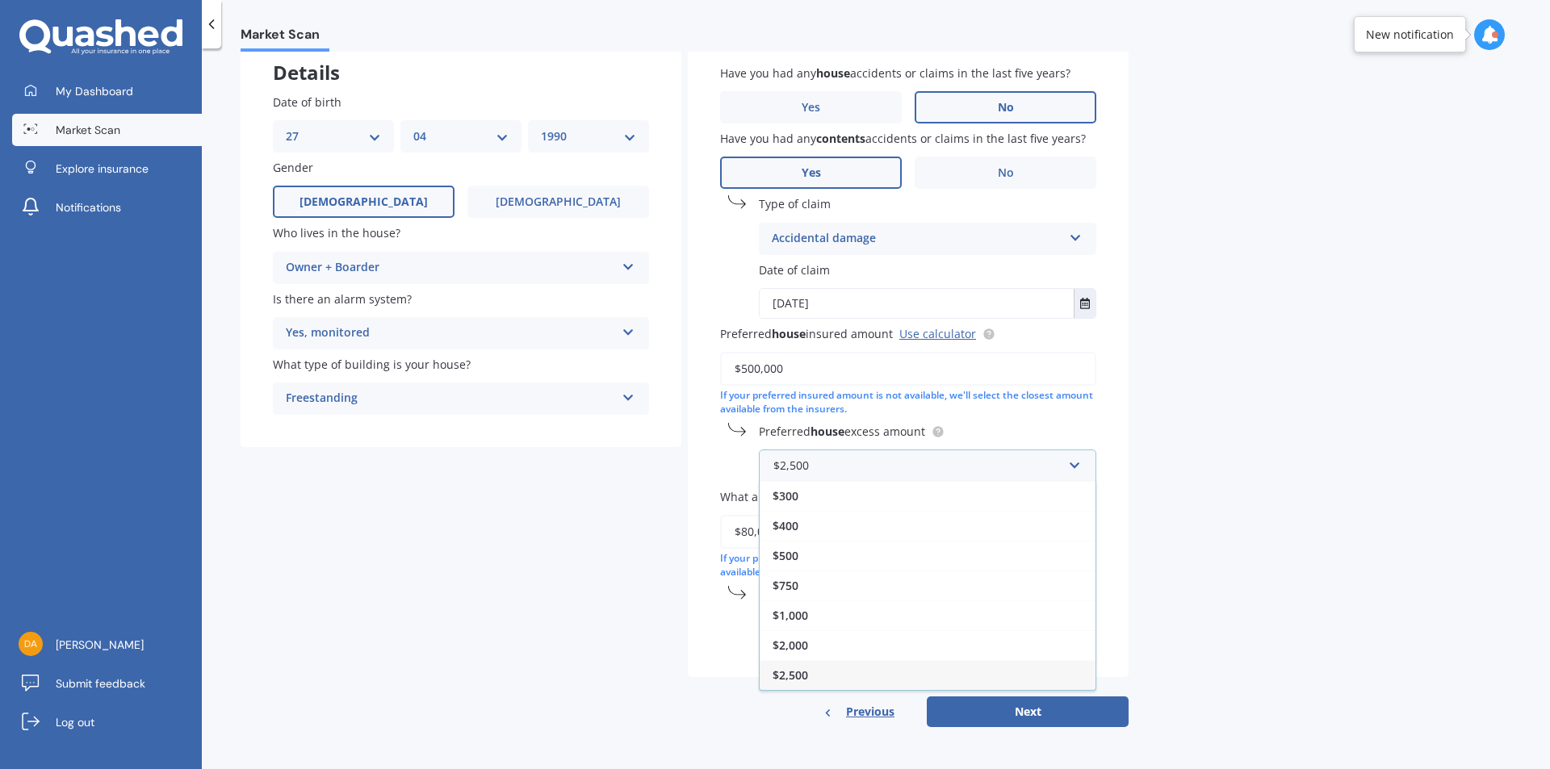
click at [809, 670] on div "$2,500" at bounding box center [927, 675] width 336 height 30
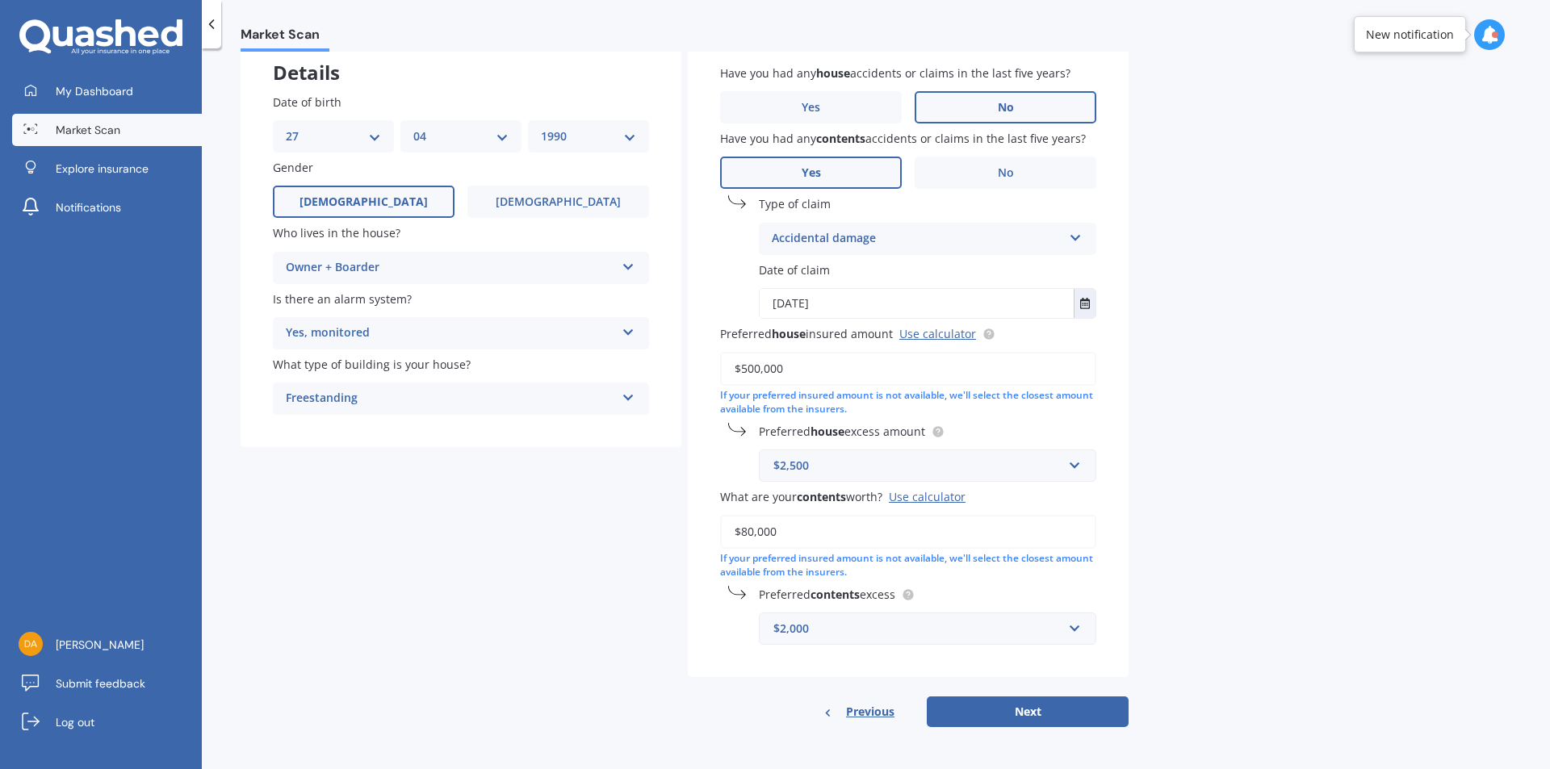
click at [1186, 475] on div "Market Scan House & Contents Market Scan 70 % Let's get to know you and see how…" at bounding box center [876, 412] width 1348 height 721
drag, startPoint x: 787, startPoint y: 530, endPoint x: 732, endPoint y: 537, distance: 55.3
click at [732, 537] on input "$80,000" at bounding box center [908, 532] width 376 height 34
type input "$50,000"
click at [1030, 633] on div "$2,000" at bounding box center [917, 629] width 289 height 18
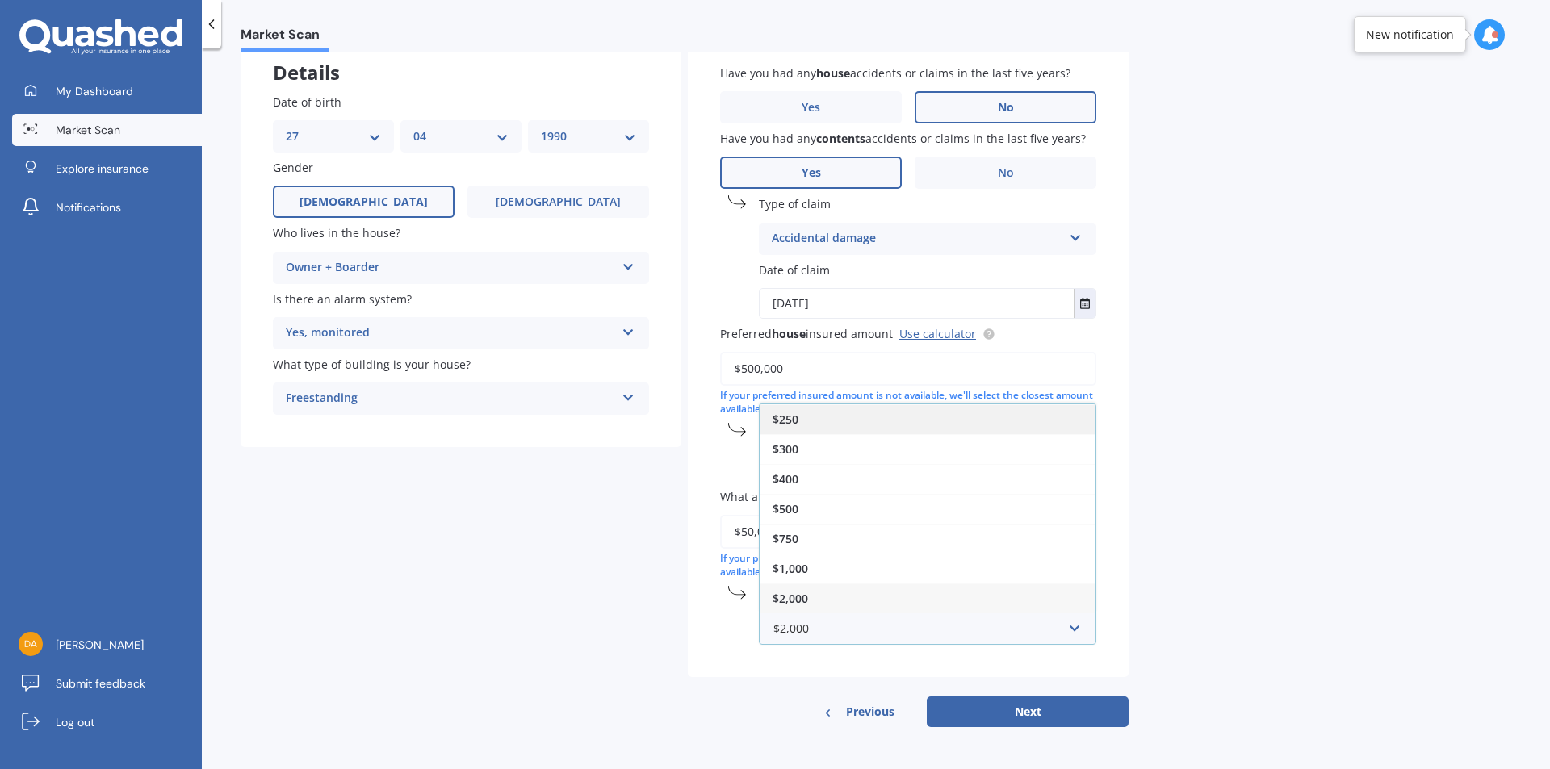
click at [789, 412] on span "$250" at bounding box center [785, 419] width 26 height 15
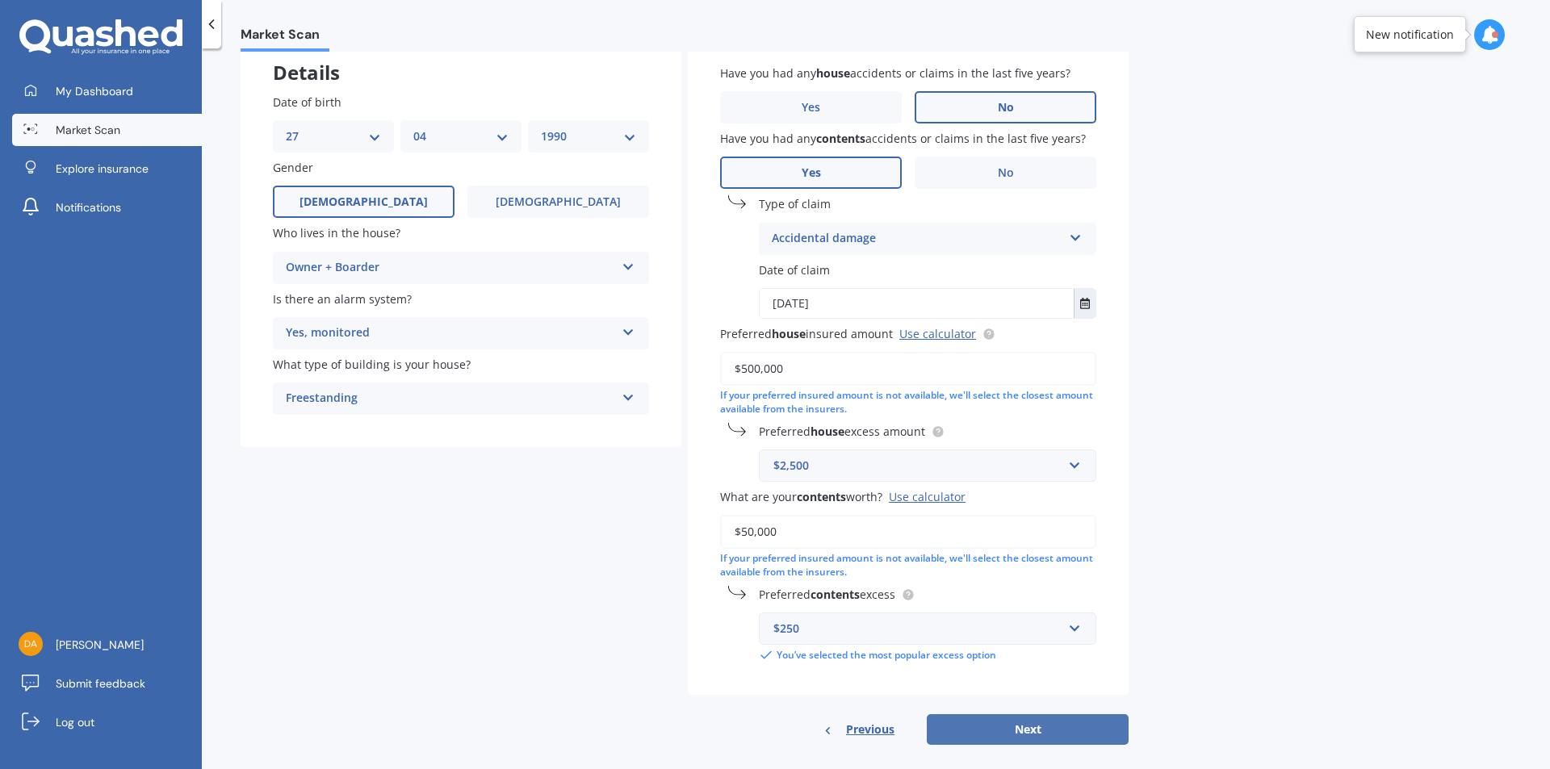
click at [1032, 729] on button "Next" at bounding box center [1028, 729] width 202 height 31
select select "27"
select select "04"
select select "1990"
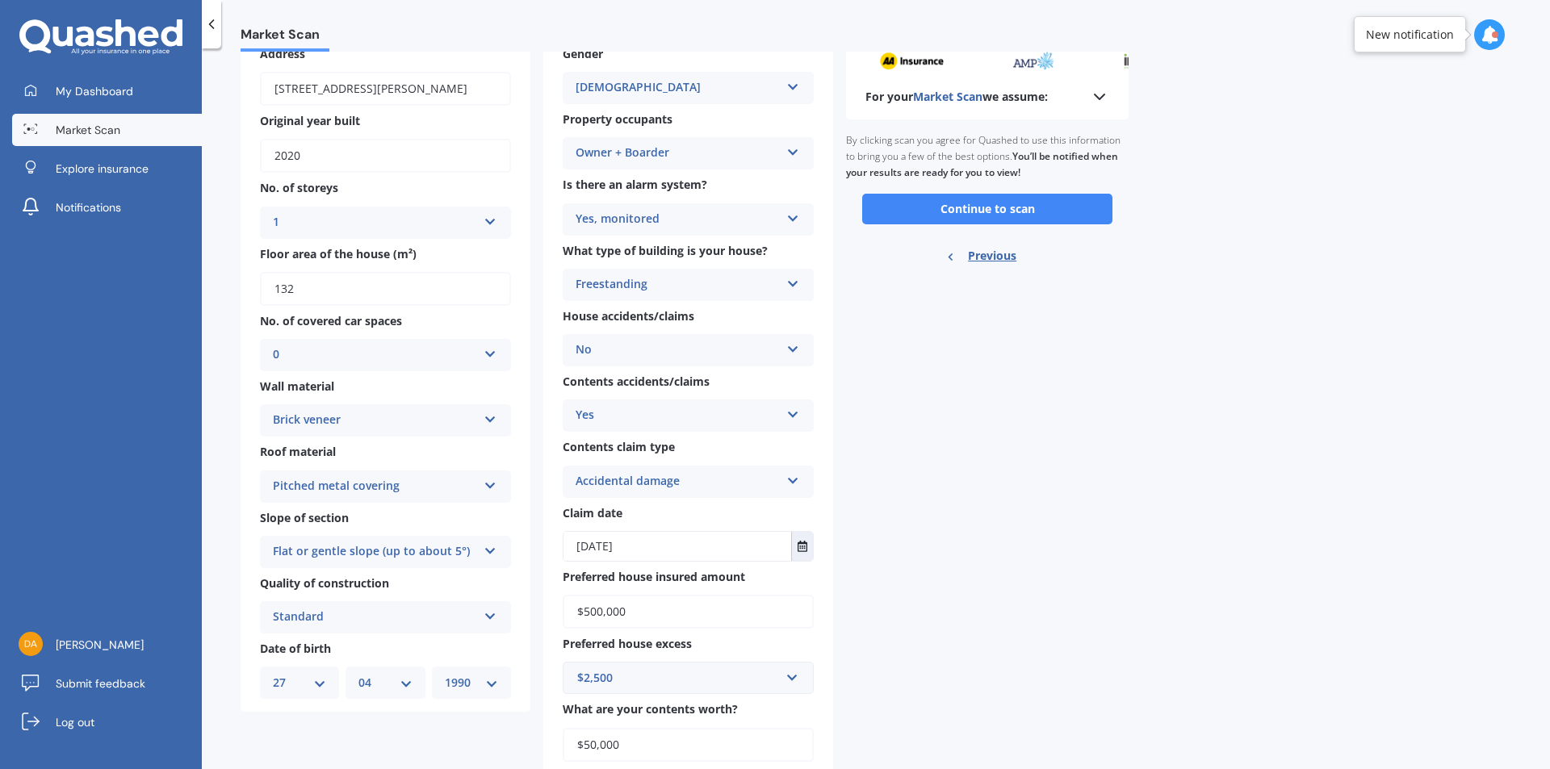
scroll to position [0, 0]
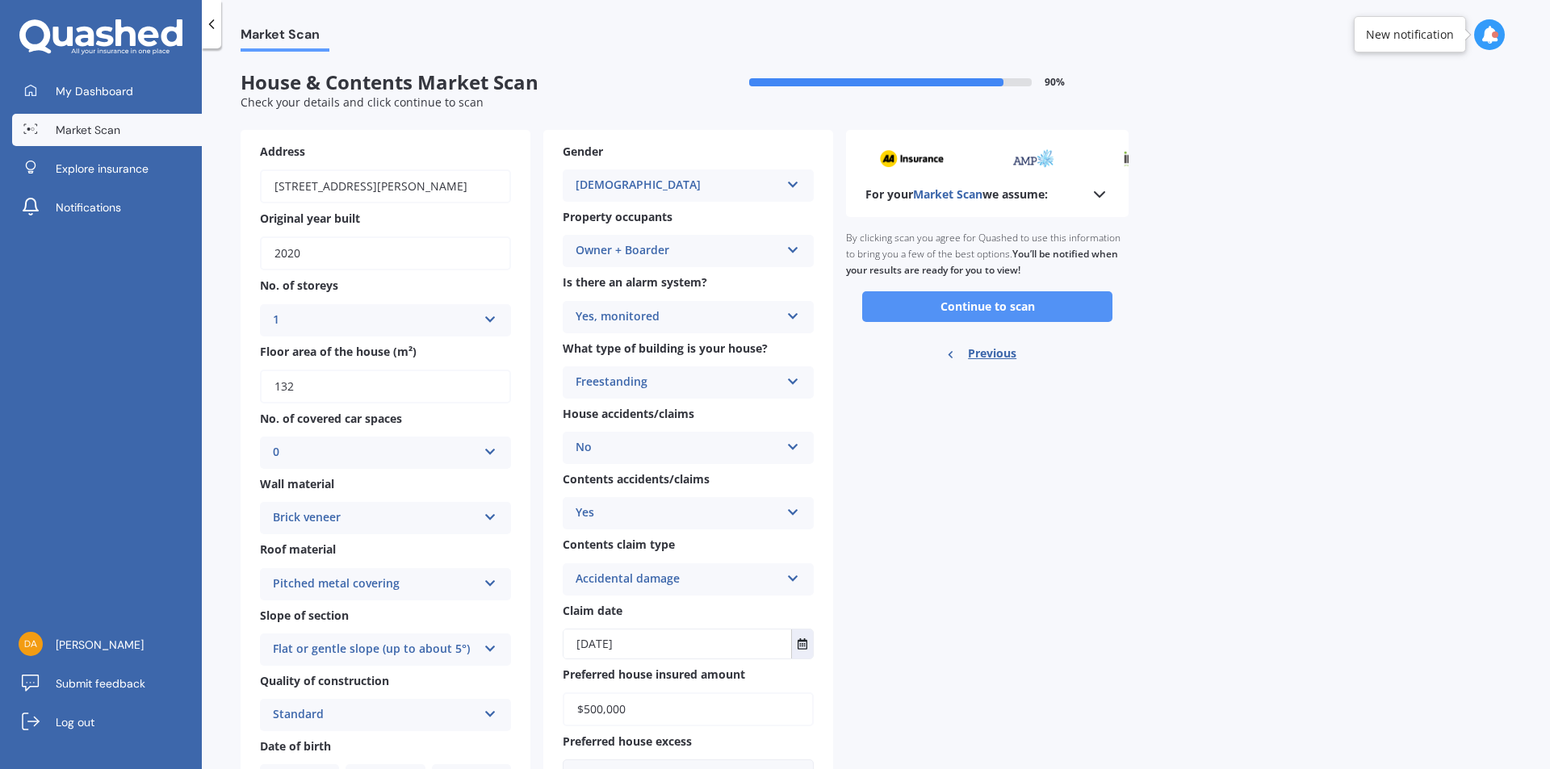
click at [942, 300] on button "Continue to scan" at bounding box center [987, 306] width 250 height 31
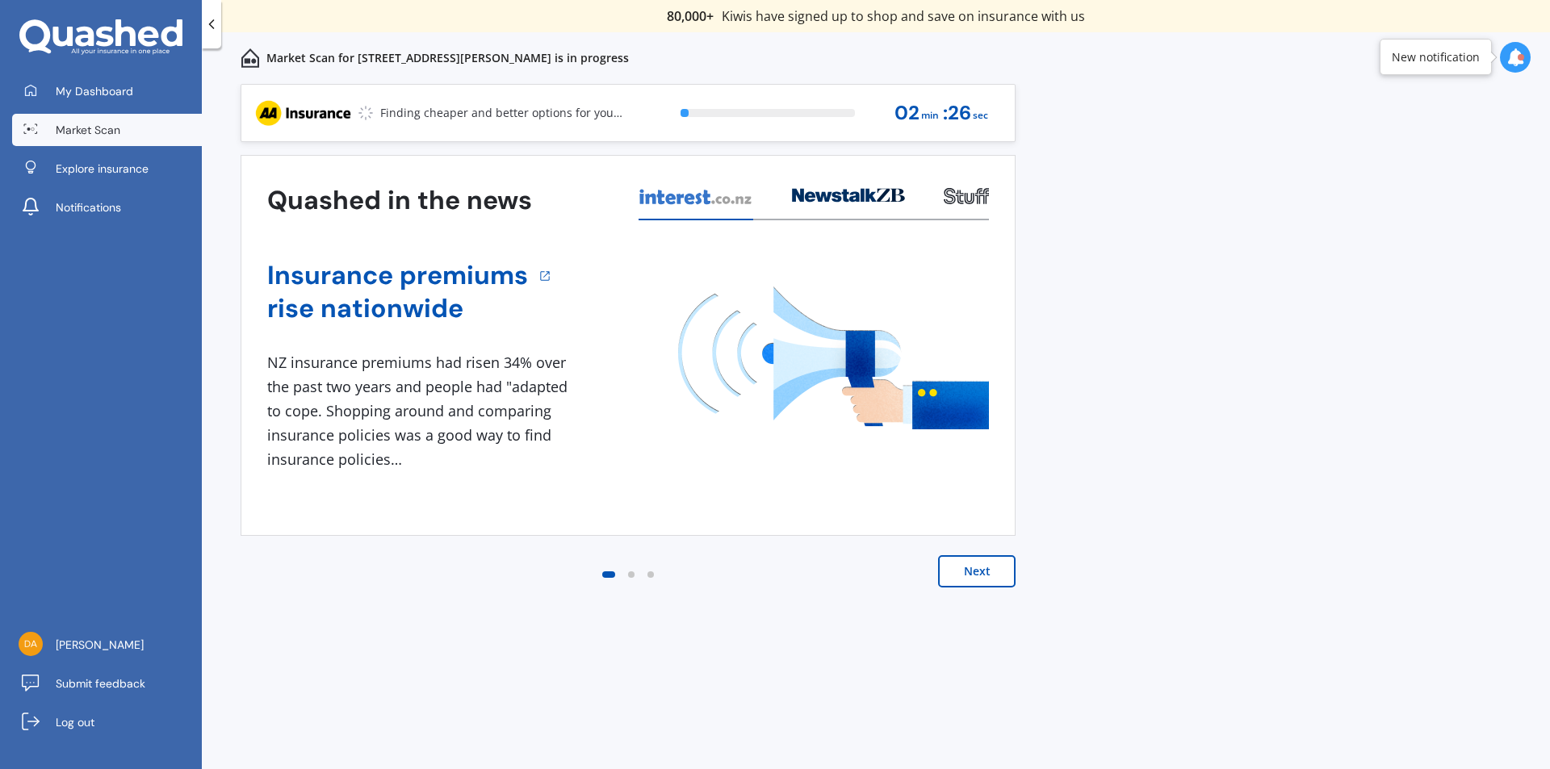
click at [63, 132] on span "Market Scan" at bounding box center [88, 130] width 65 height 16
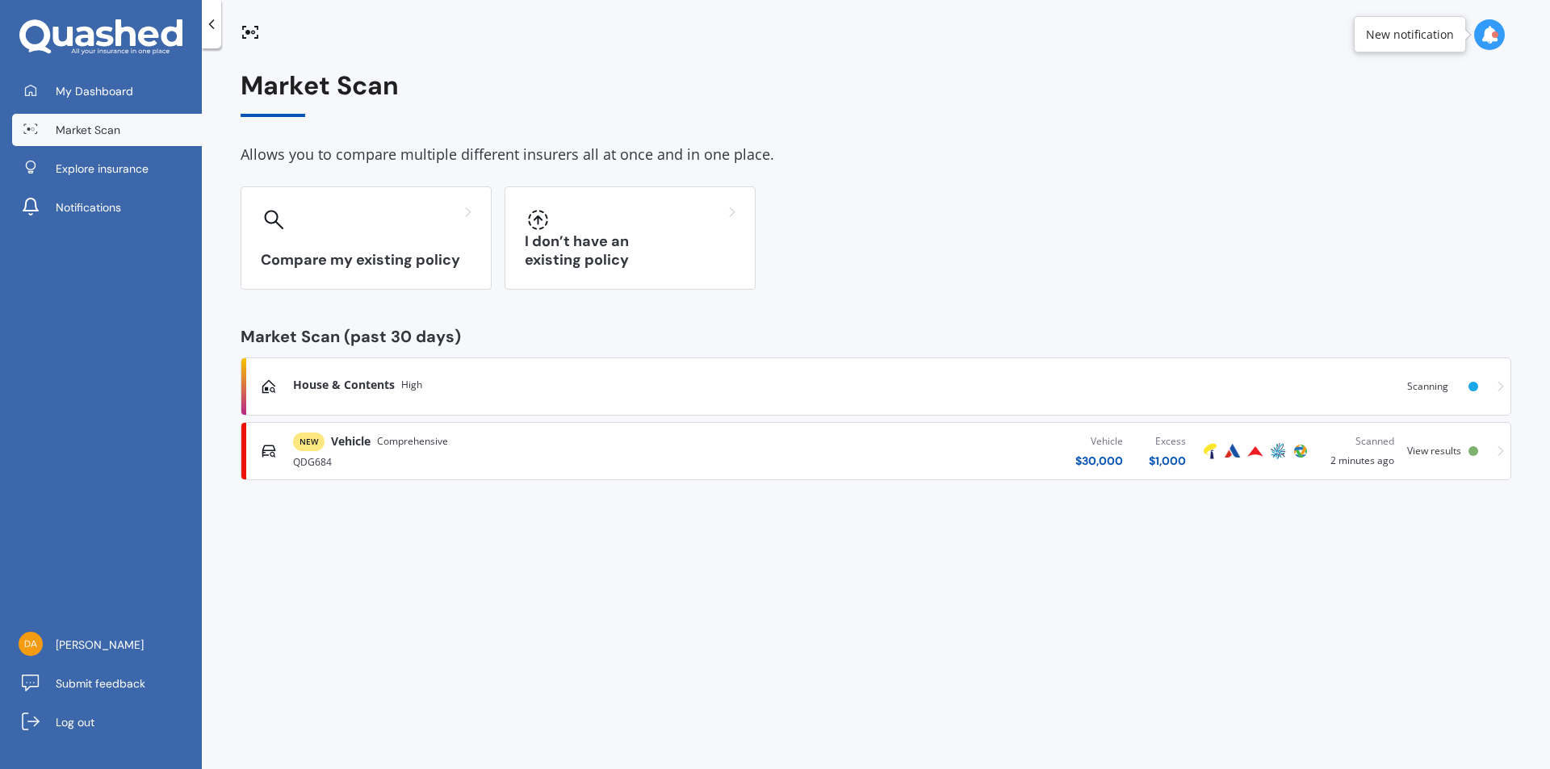
click at [1491, 454] on div "NEW Vehicle Comprehensive QDG684 Vehicle $ 30,000 Excess $ 1,000 Scanned 2 minu…" at bounding box center [876, 451] width 1256 height 48
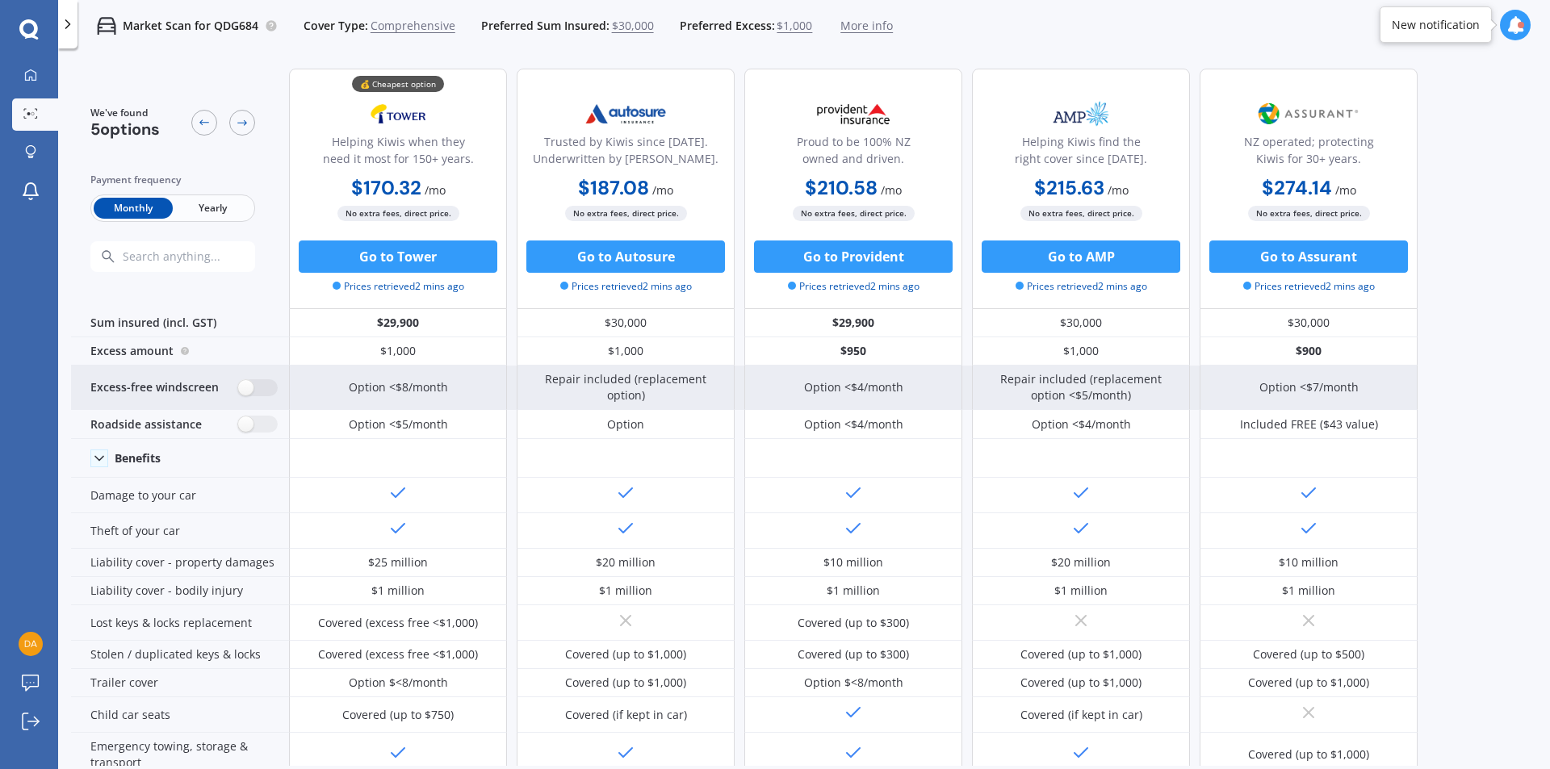
click at [266, 396] on div "Excess-free windscreen" at bounding box center [180, 388] width 218 height 44
click at [257, 387] on label at bounding box center [258, 387] width 40 height 17
radio input "true"
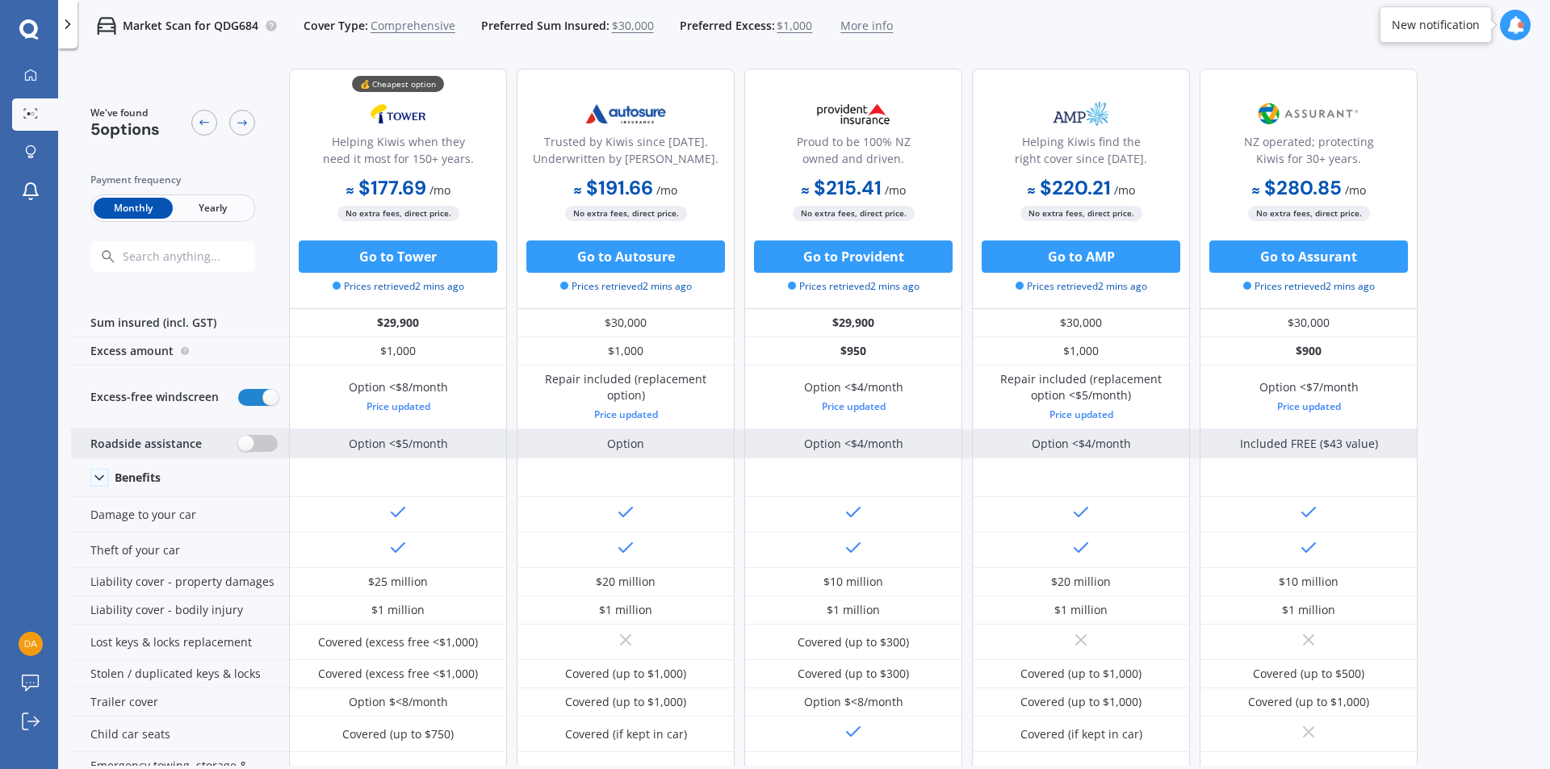
click at [257, 446] on label at bounding box center [258, 443] width 40 height 17
radio input "true"
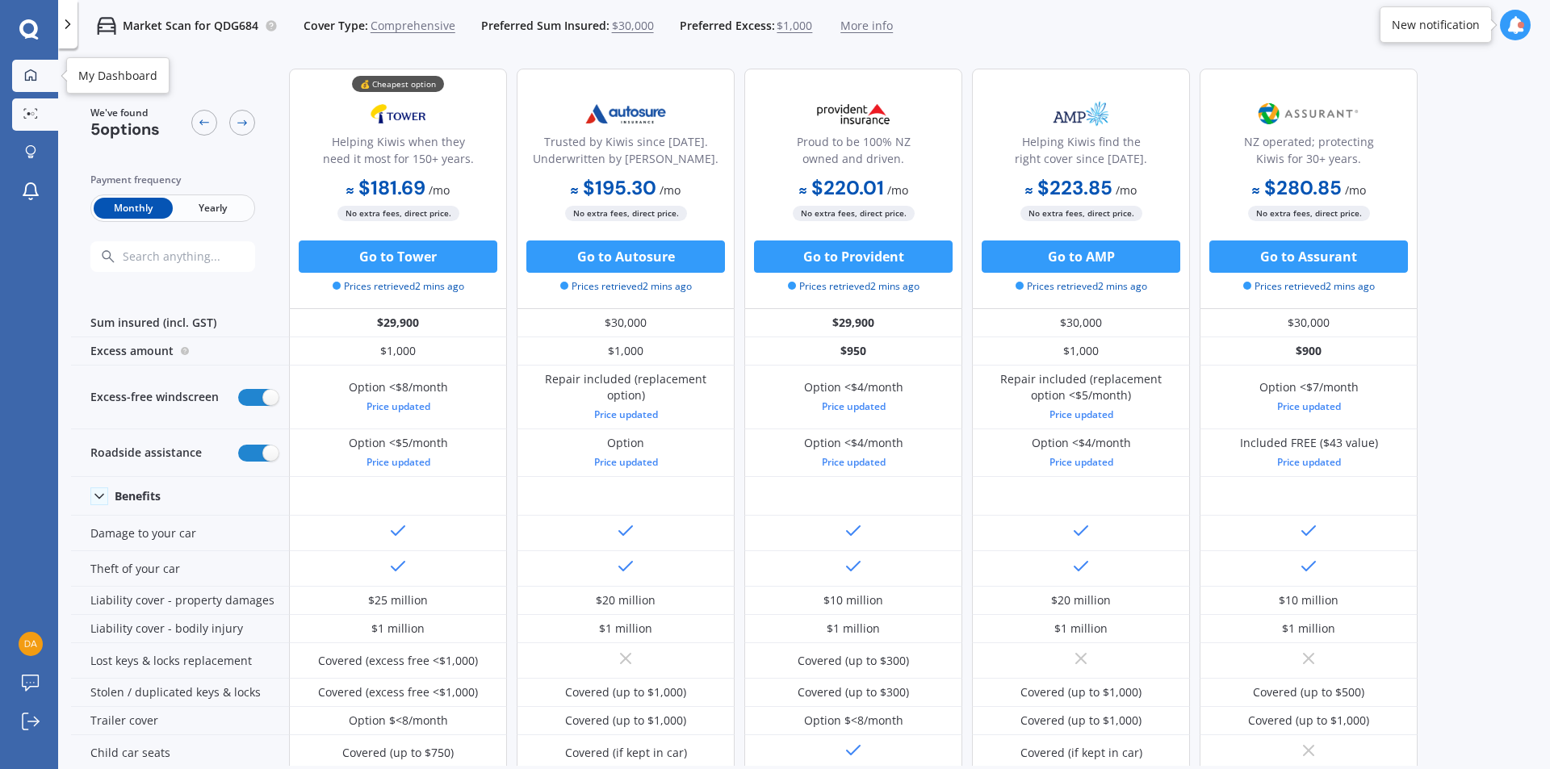
click at [36, 82] on div at bounding box center [31, 76] width 24 height 15
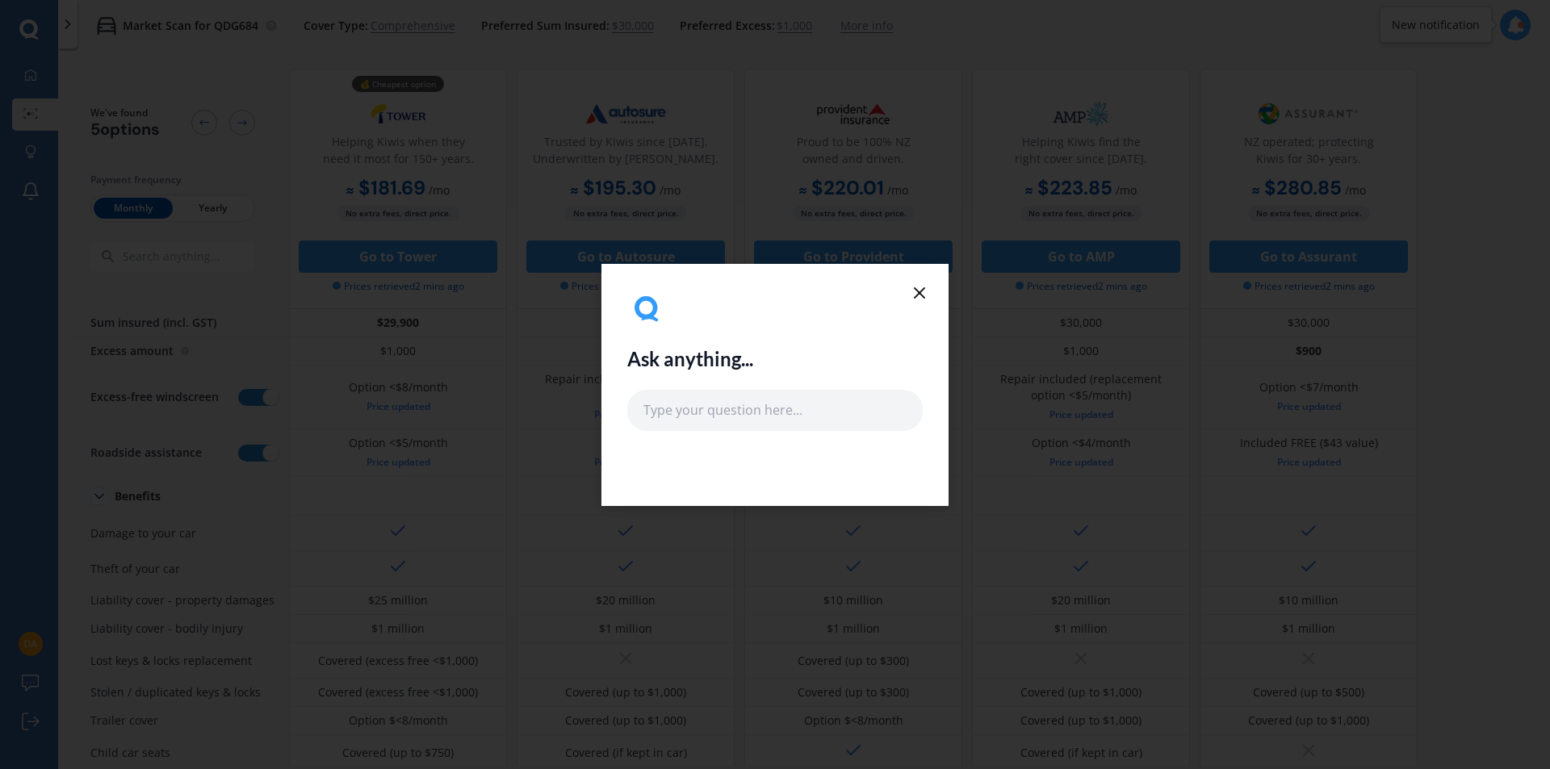
click at [918, 303] on div "Ask anything..." at bounding box center [774, 360] width 295 height 141
click at [918, 294] on line at bounding box center [919, 293] width 10 height 10
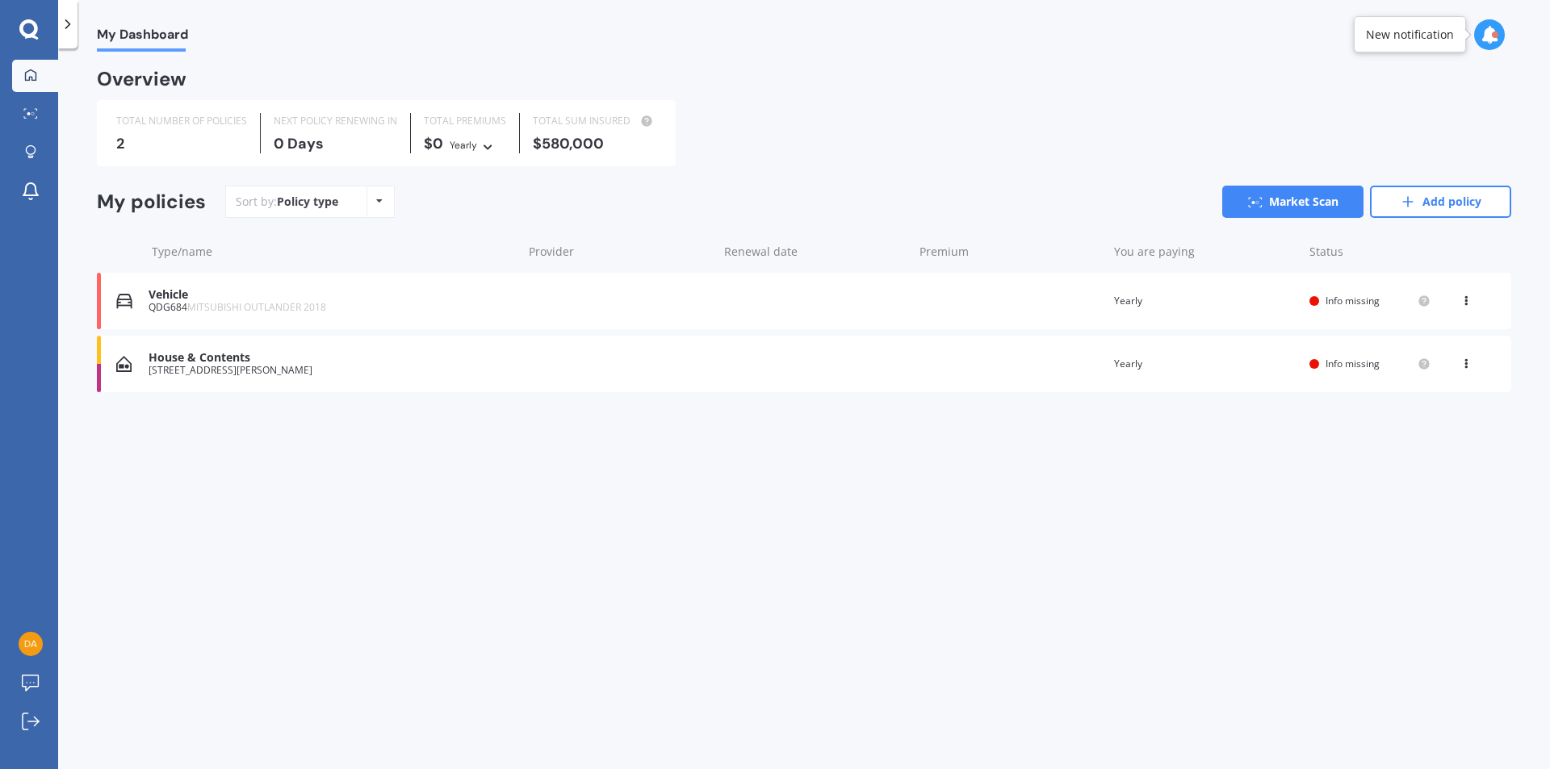
click at [289, 361] on div "House & Contents" at bounding box center [331, 358] width 366 height 14
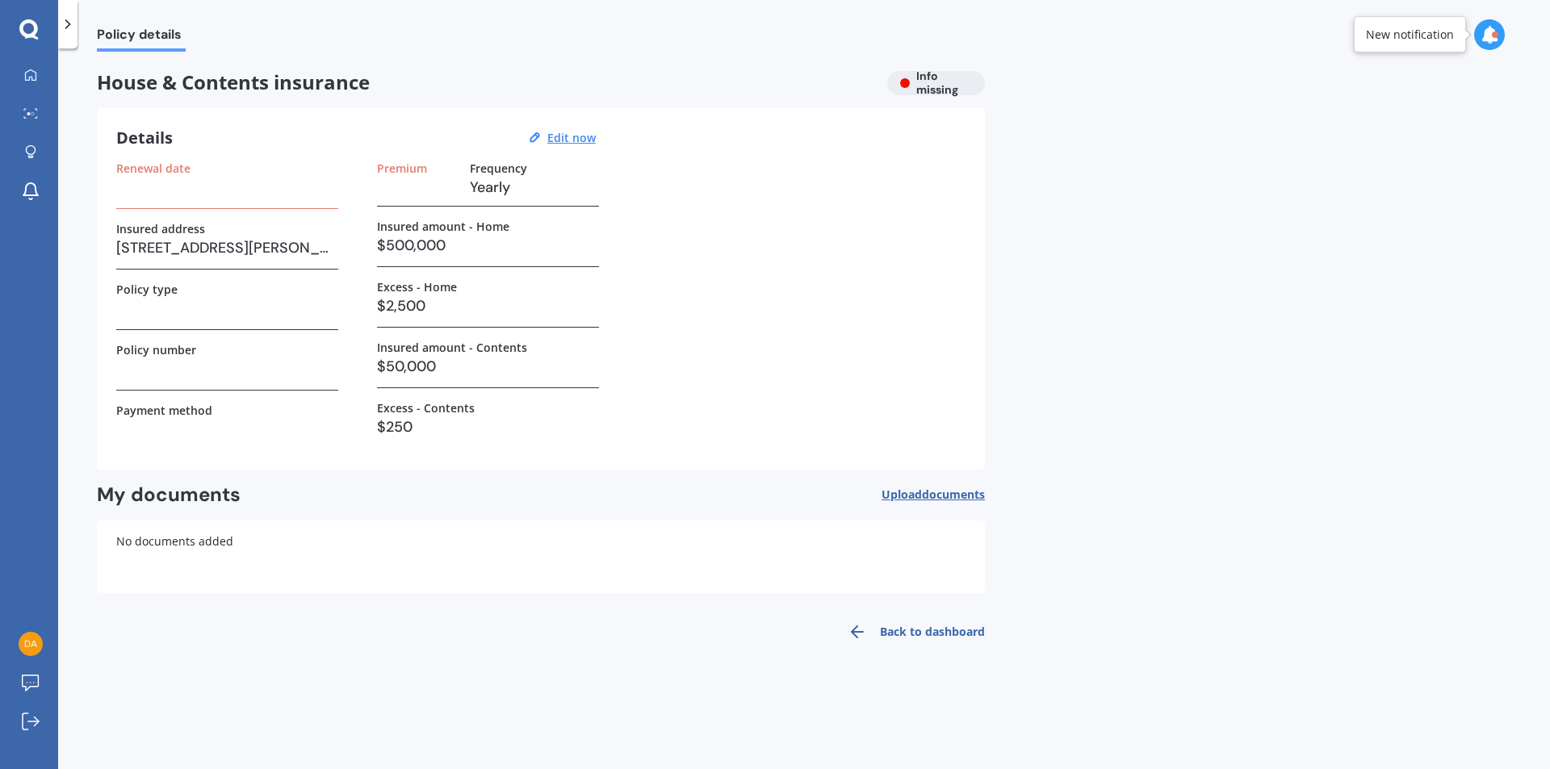
click at [906, 642] on link "Back to dashboard" at bounding box center [911, 632] width 147 height 39
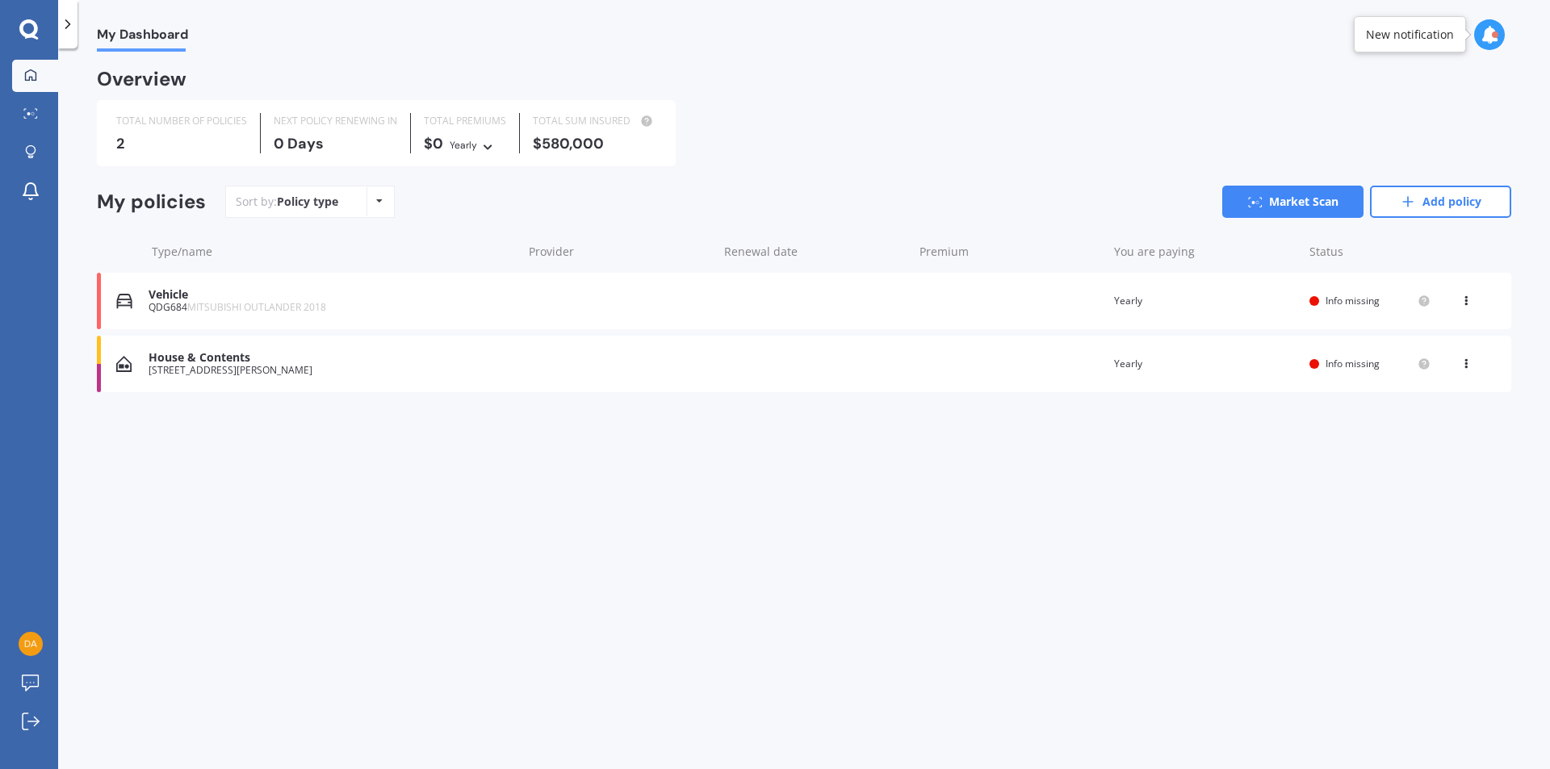
click at [21, 36] on icon at bounding box center [28, 29] width 19 height 21
click at [27, 19] on icon at bounding box center [28, 29] width 19 height 21
click at [33, 129] on link "Market Scan" at bounding box center [35, 114] width 46 height 32
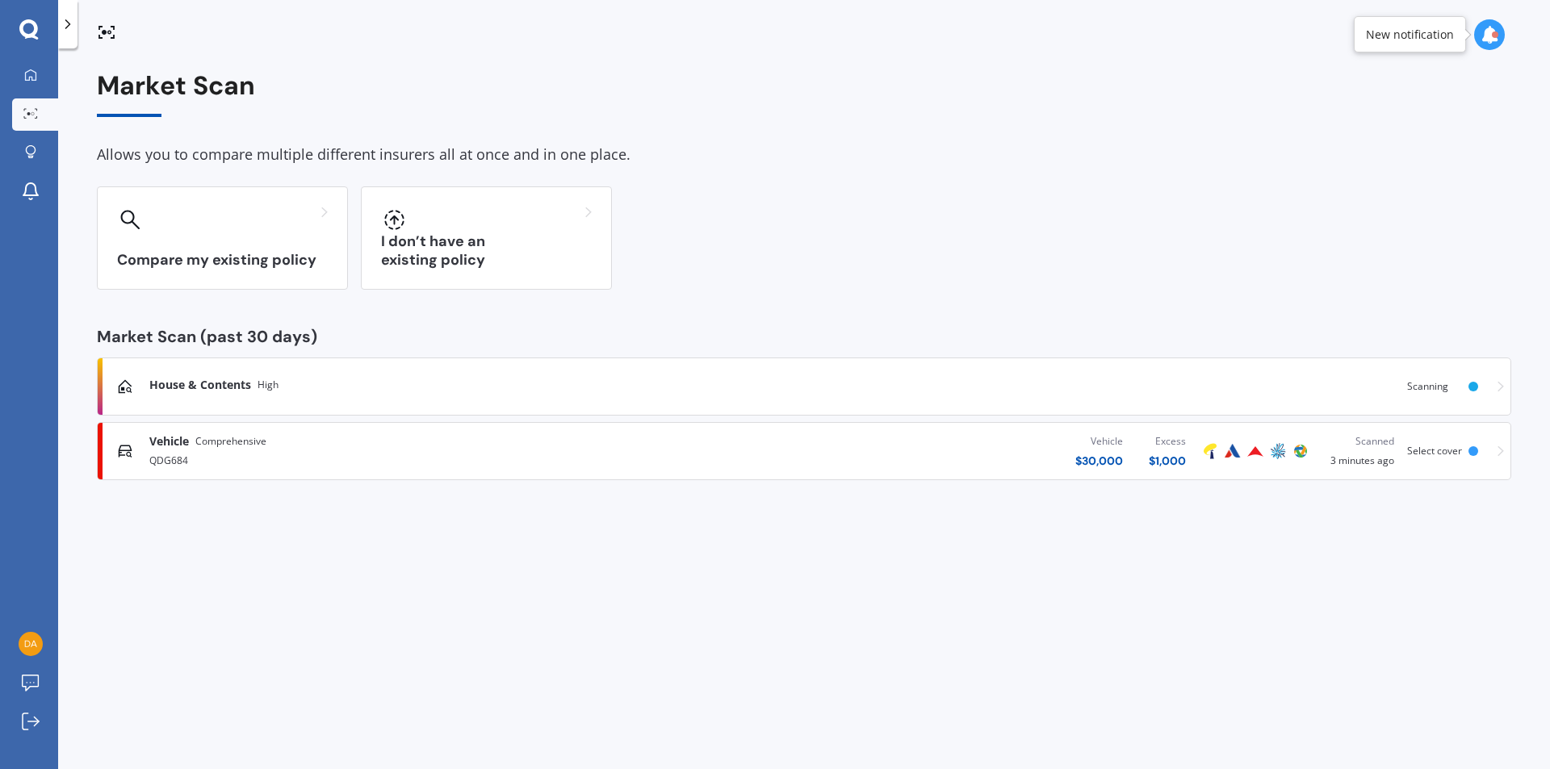
click at [1006, 411] on link "House & Contents High Scanning" at bounding box center [804, 387] width 1414 height 58
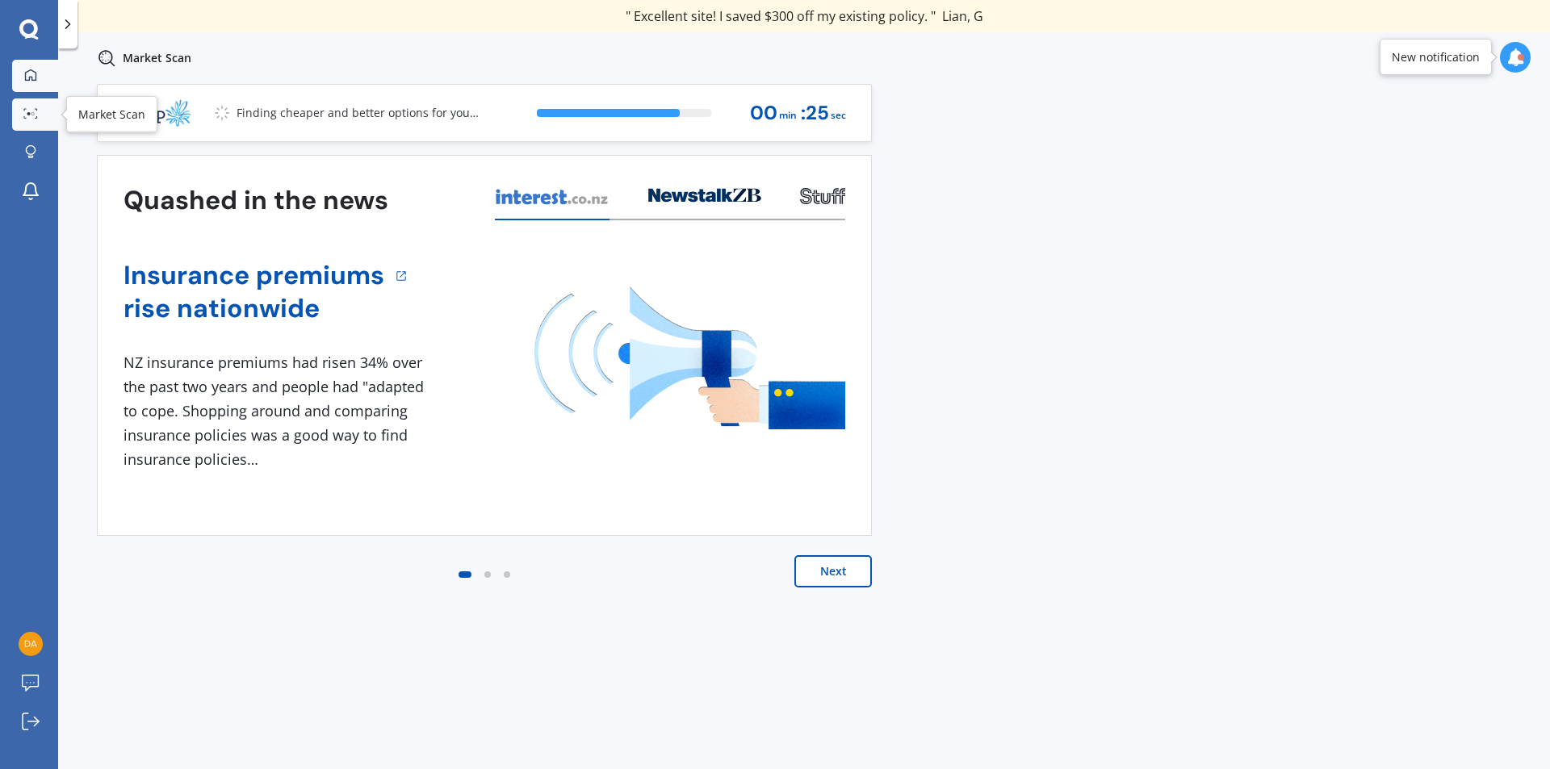
click at [39, 81] on div at bounding box center [31, 76] width 24 height 15
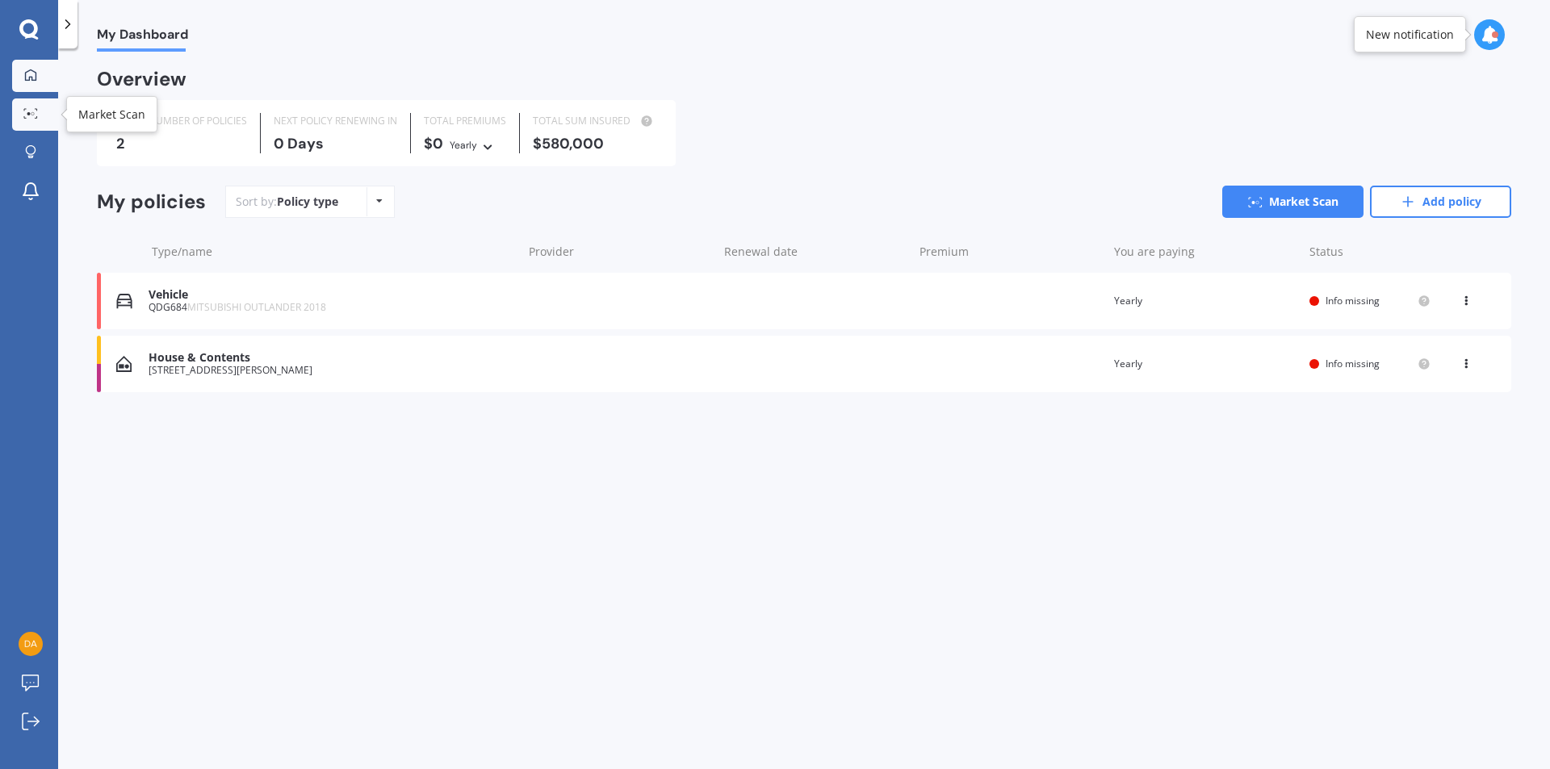
click at [34, 115] on circle at bounding box center [32, 113] width 3 height 3
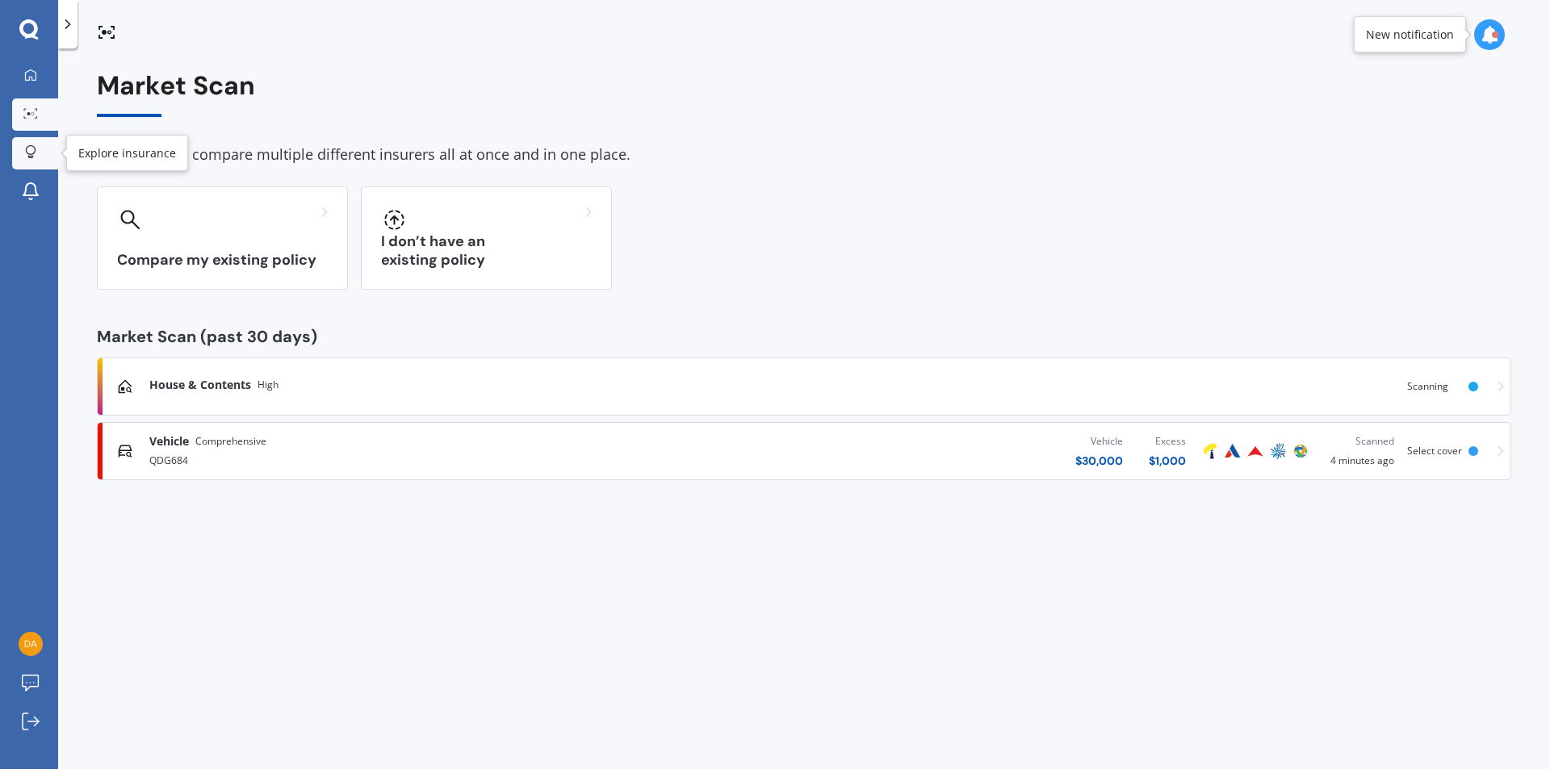
click at [50, 140] on link "Explore insurance" at bounding box center [35, 153] width 46 height 32
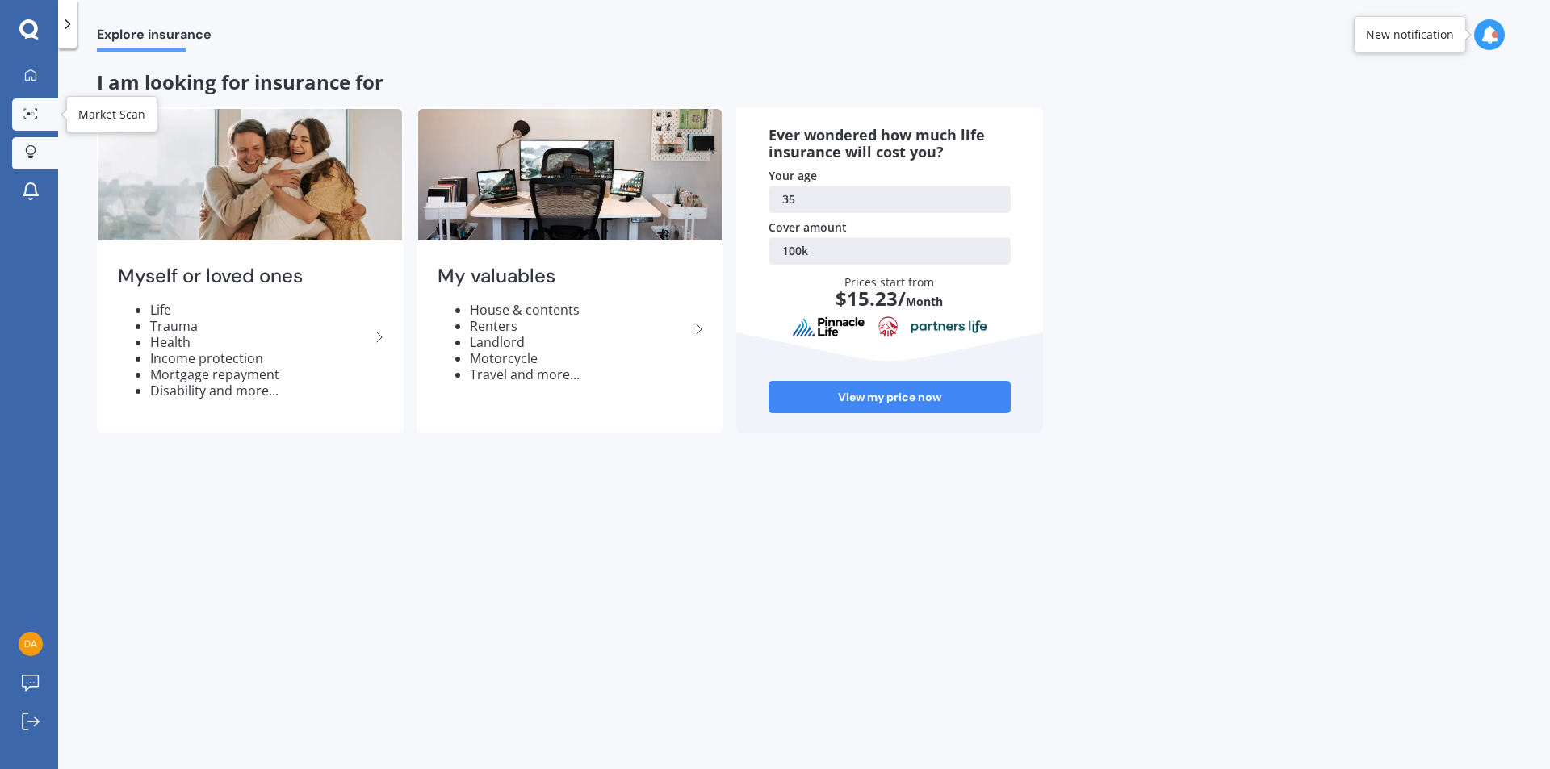
click at [36, 114] on icon at bounding box center [30, 113] width 15 height 10
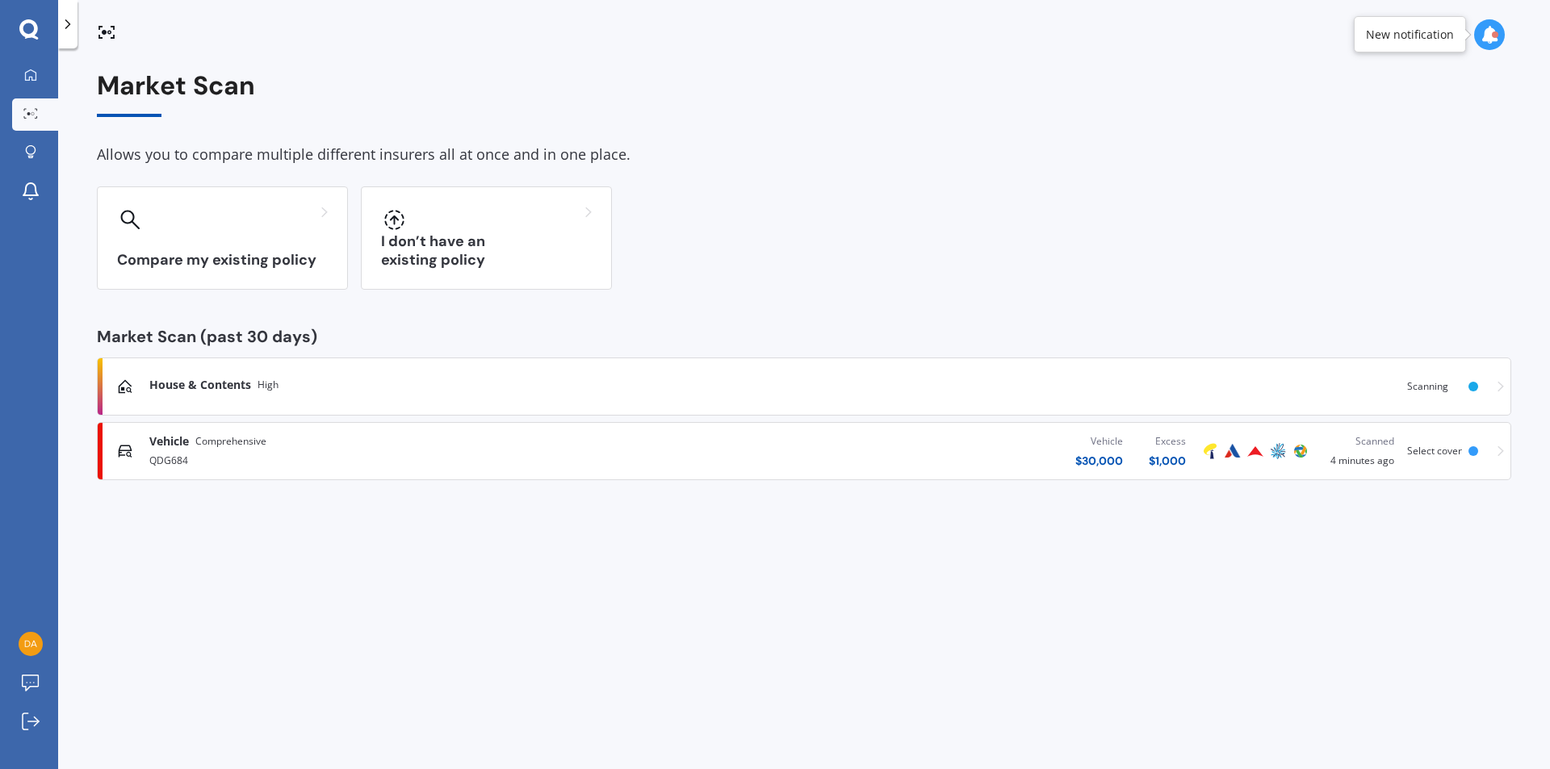
click at [1370, 409] on link "House & Contents High Scanning" at bounding box center [804, 387] width 1414 height 58
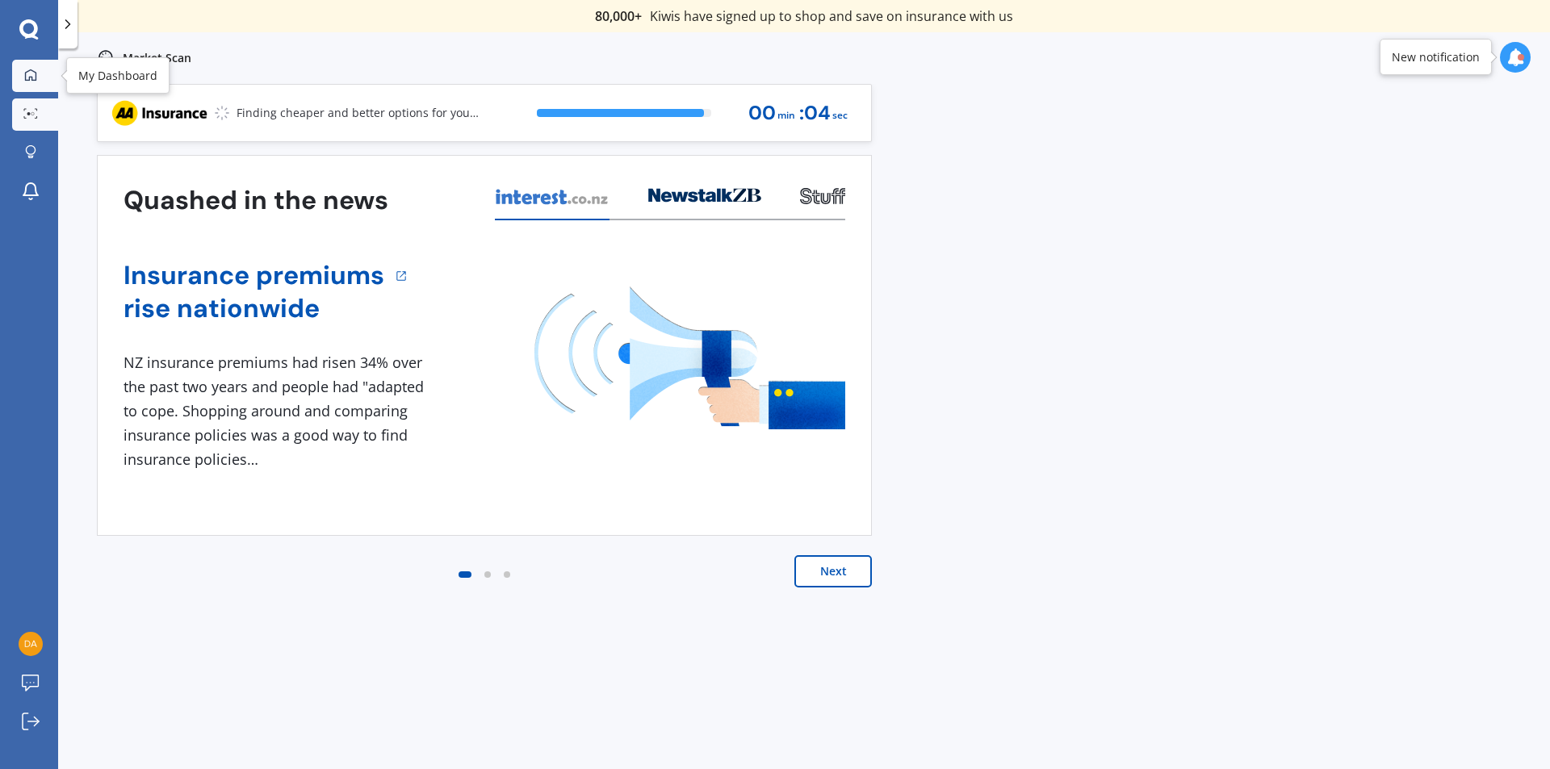
click at [20, 73] on div at bounding box center [31, 76] width 24 height 15
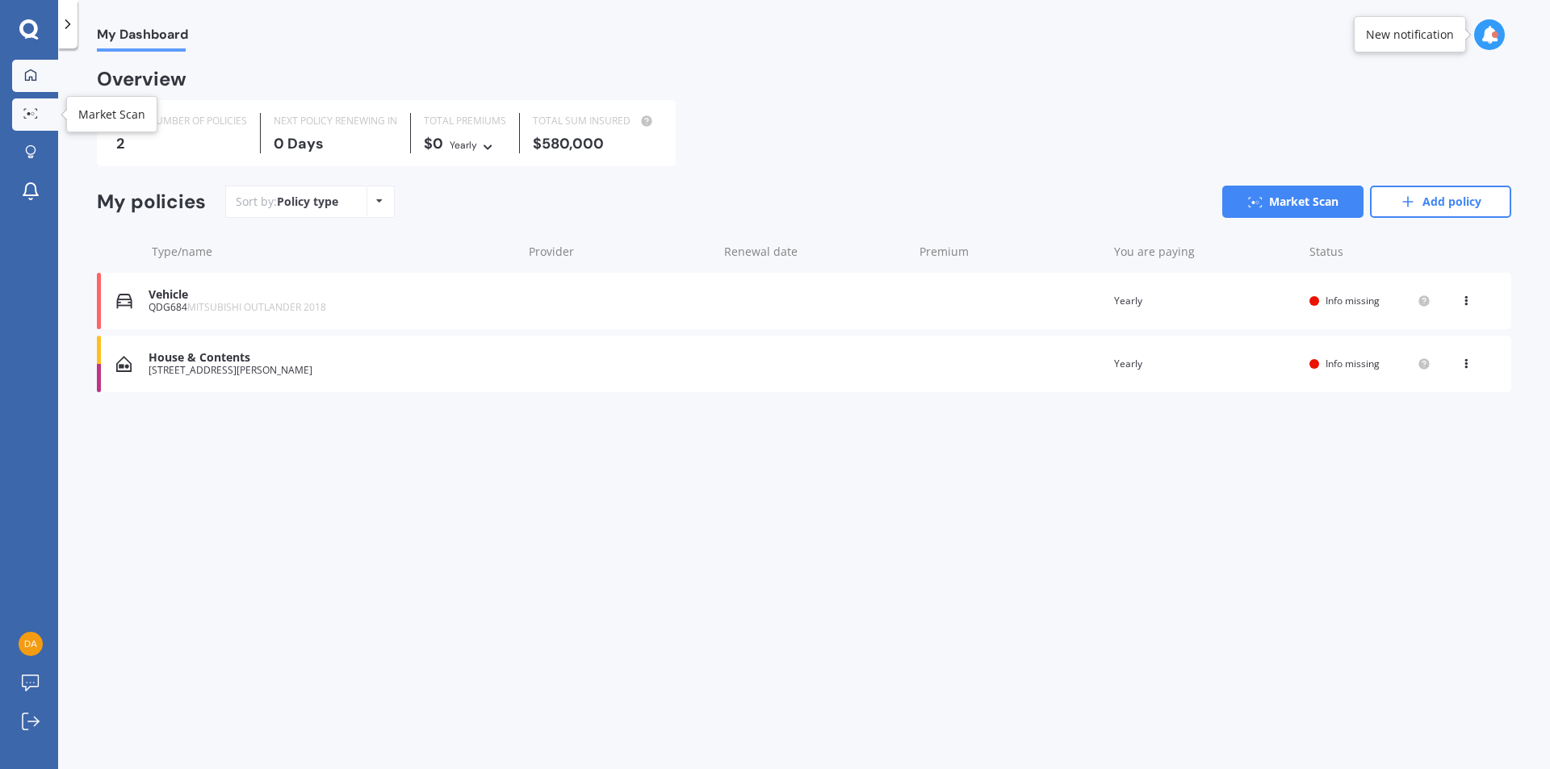
click at [40, 114] on div at bounding box center [31, 114] width 24 height 12
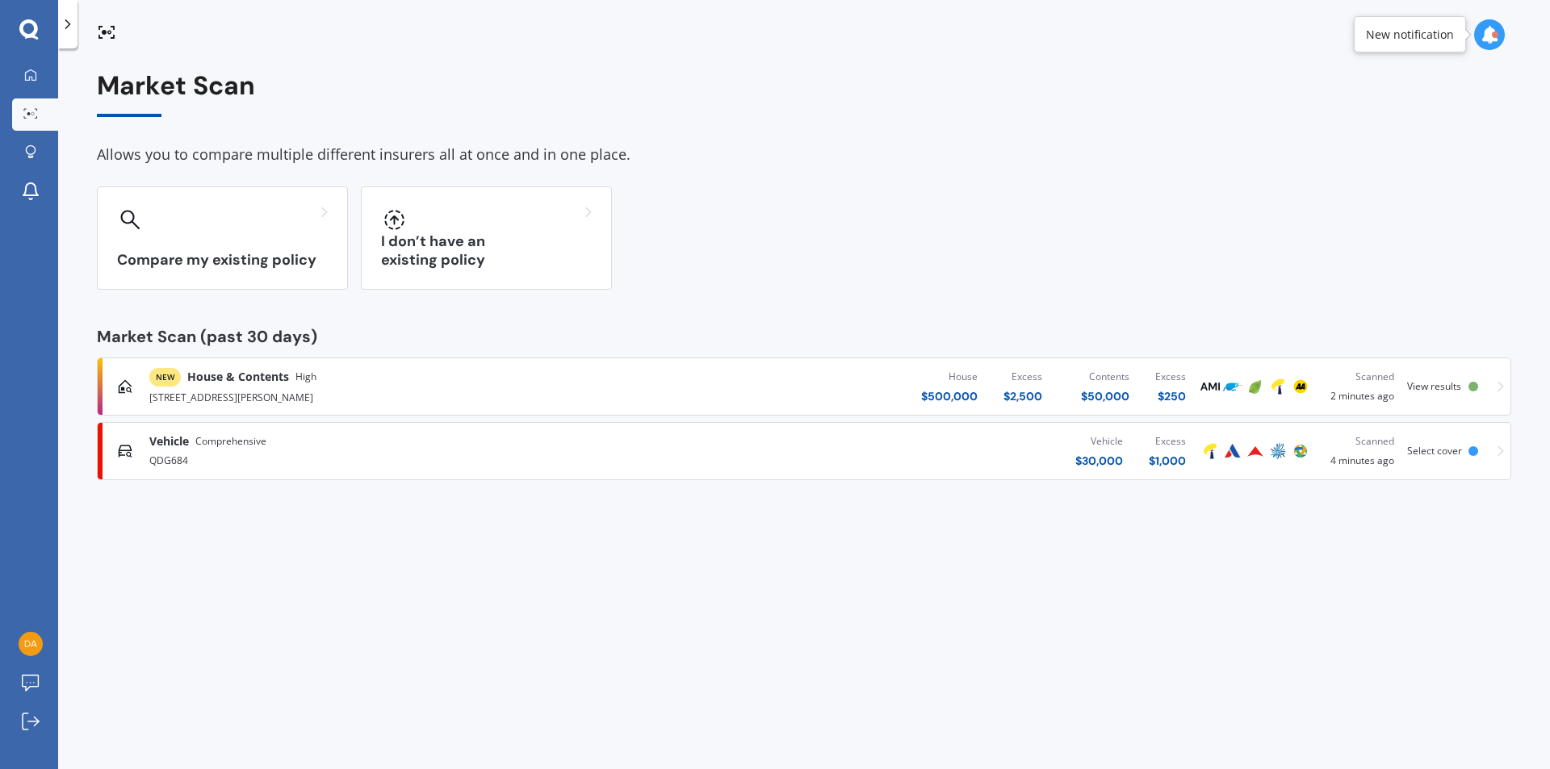
click at [1467, 390] on div "View results" at bounding box center [1437, 386] width 61 height 11
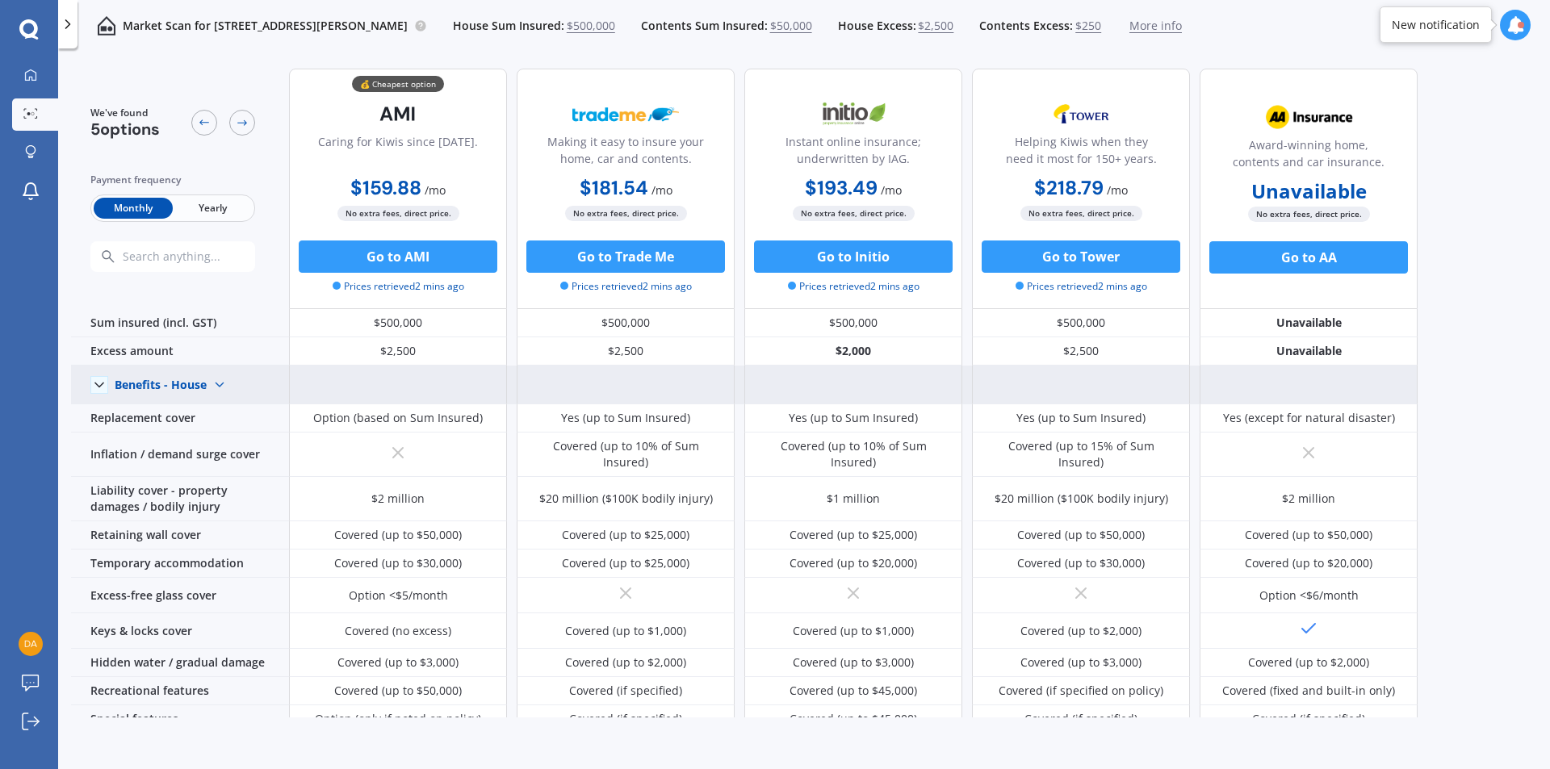
click at [98, 389] on icon at bounding box center [99, 385] width 16 height 16
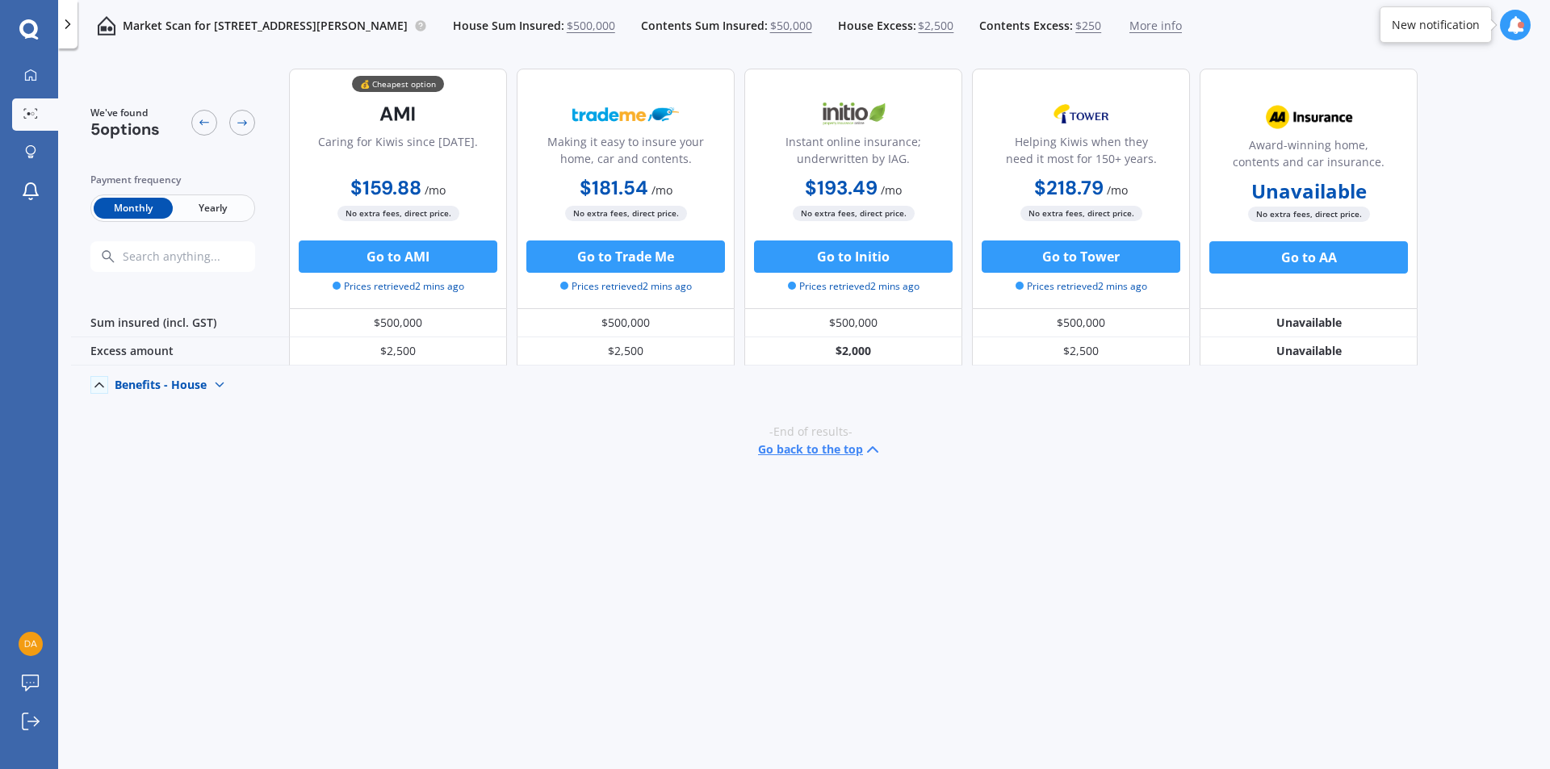
click at [98, 389] on icon at bounding box center [99, 385] width 16 height 16
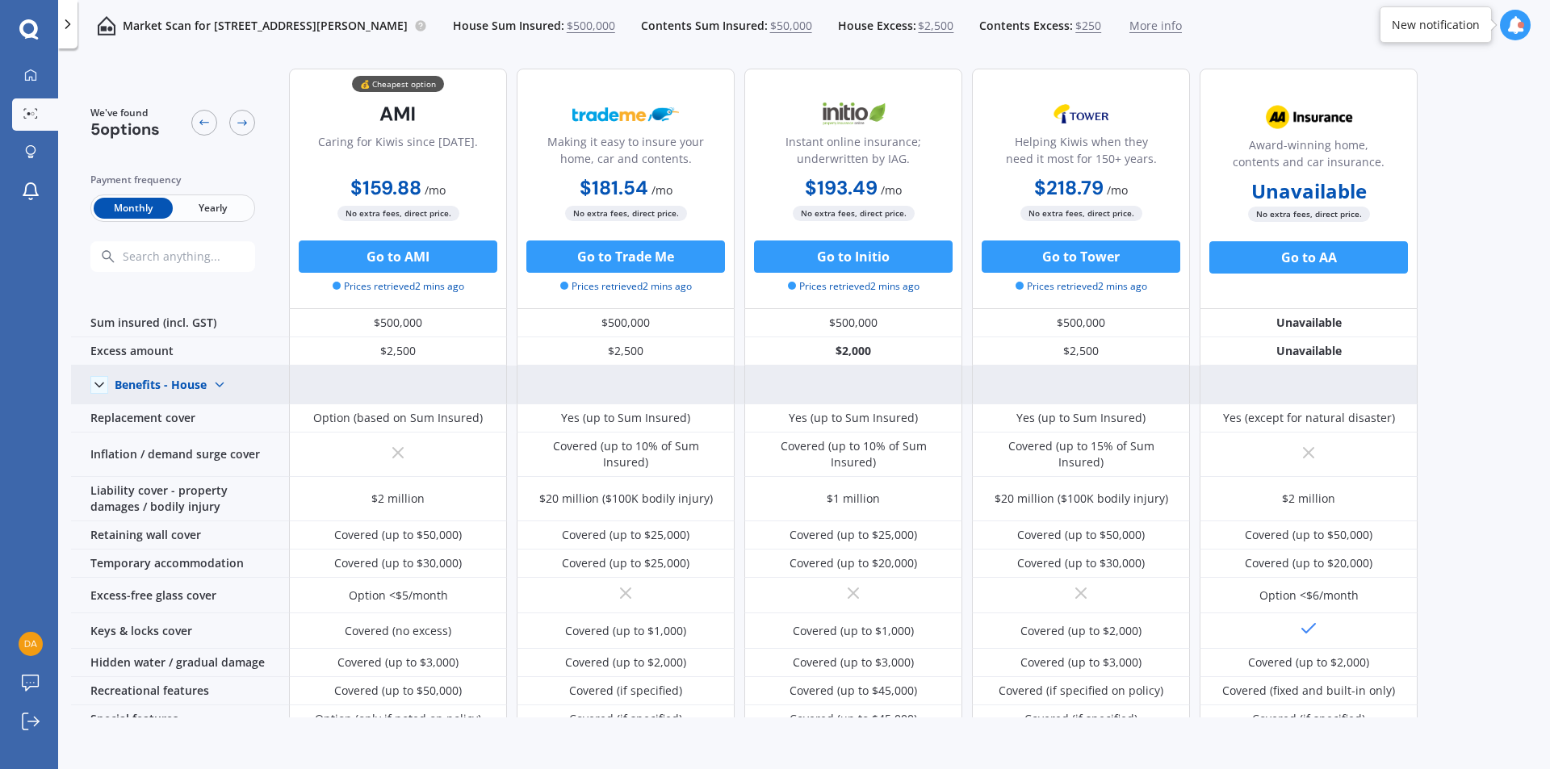
click at [201, 212] on span "Yearly" at bounding box center [212, 208] width 79 height 21
click at [119, 209] on span "Monthly" at bounding box center [133, 208] width 79 height 21
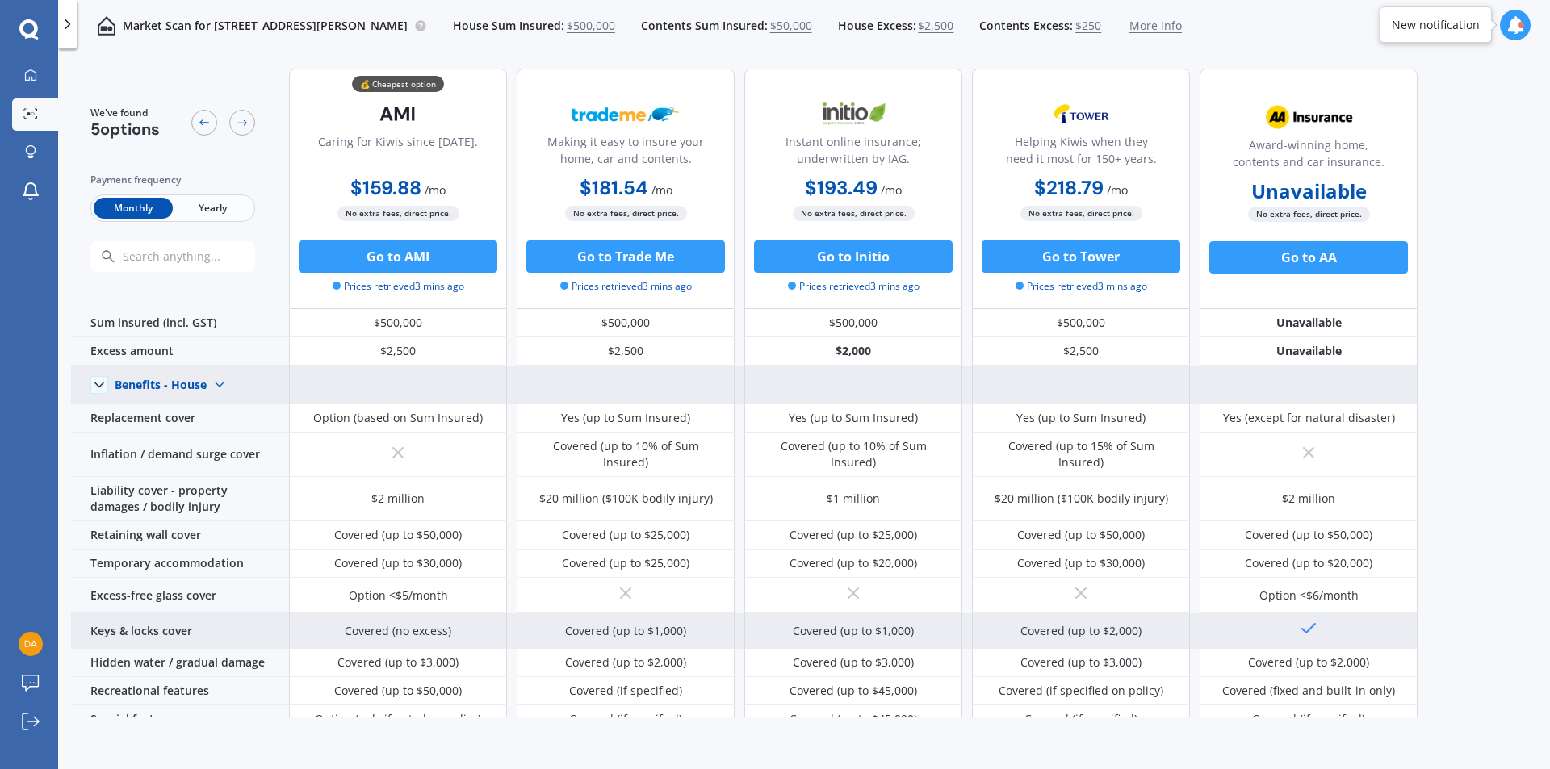
drag, startPoint x: 382, startPoint y: 628, endPoint x: 341, endPoint y: 637, distance: 41.3
click at [341, 637] on div "Covered (no excess)" at bounding box center [398, 631] width 218 height 36
